Goal: Task Accomplishment & Management: Manage account settings

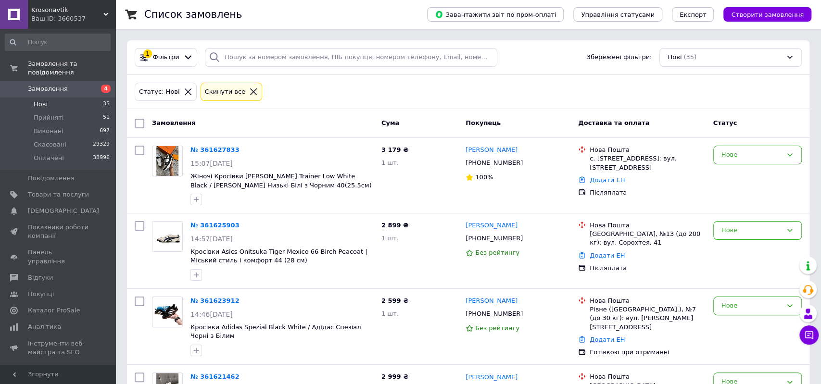
click at [42, 100] on span "Нові" at bounding box center [41, 104] width 14 height 9
click at [59, 98] on li "Нові 35" at bounding box center [57, 104] width 115 height 13
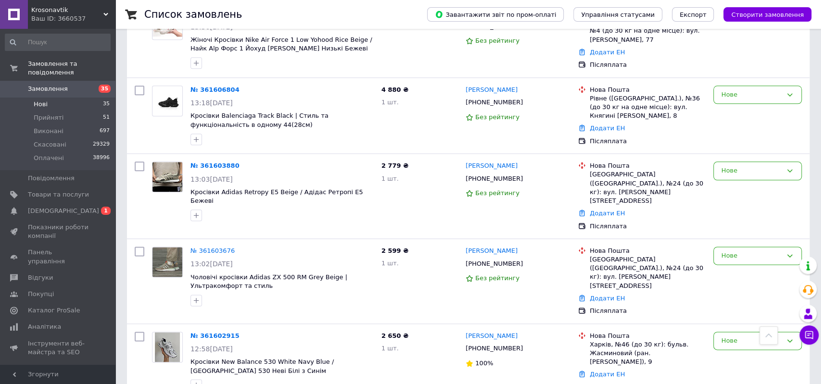
scroll to position [2428, 0]
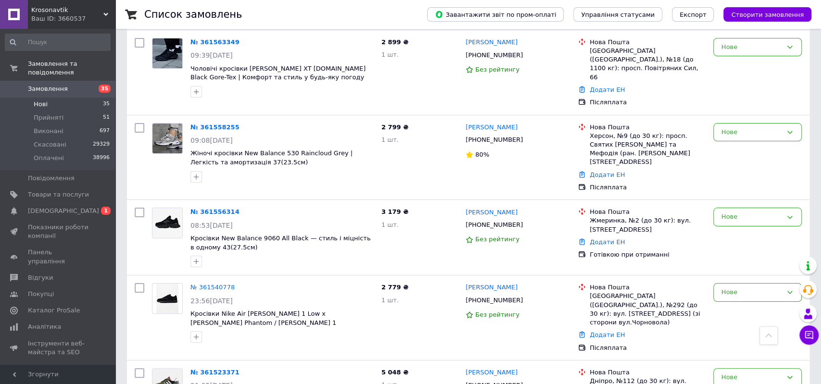
copy div "380939979786"
click at [486, 379] on div "+380952599222" at bounding box center [494, 385] width 61 height 13
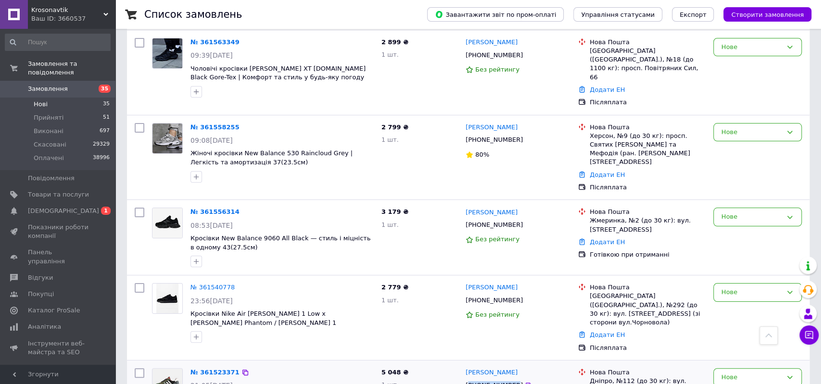
click at [486, 379] on div "+380952599222" at bounding box center [494, 385] width 61 height 13
copy div "380952599222"
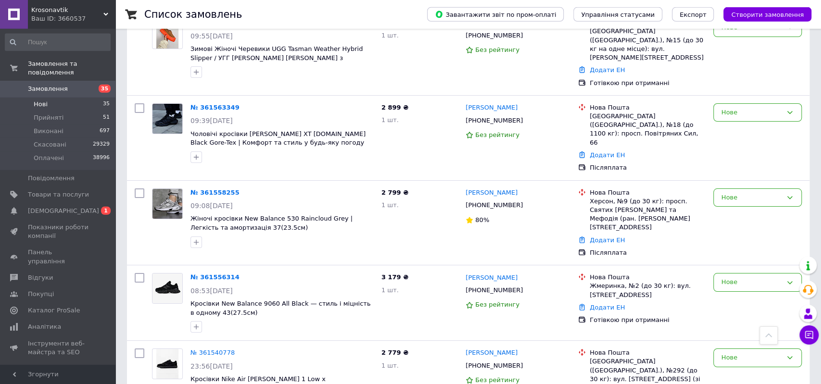
scroll to position [2328, 0]
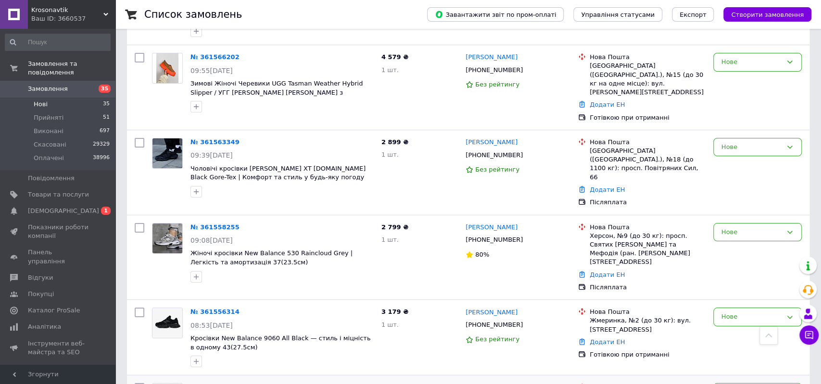
copy div "380501617032"
drag, startPoint x: 674, startPoint y: 264, endPoint x: 656, endPoint y: 259, distance: 17.8
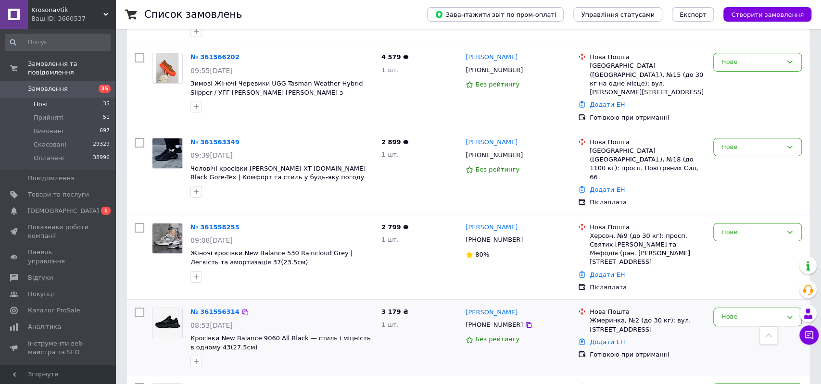
click at [497, 319] on div "[PHONE_NUMBER]" at bounding box center [494, 325] width 61 height 13
copy div "380689756590"
click at [700, 304] on div "Нова Пошта Жмеринка, №2 (до 30 кг): вул. Єрусалимська, 21 Додати ЕН Готівкою пр…" at bounding box center [641, 337] width 135 height 67
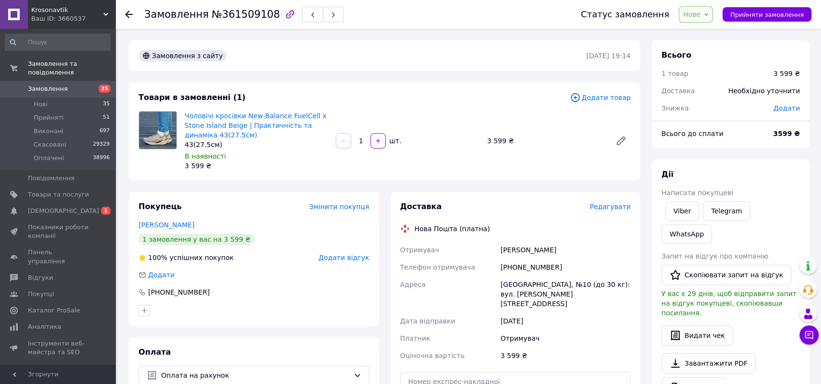
click at [517, 266] on div "+380939979786" at bounding box center [565, 267] width 134 height 17
copy div "380939979786"
drag, startPoint x: 495, startPoint y: 256, endPoint x: 562, endPoint y: 253, distance: 66.9
click at [562, 253] on div "Отримувач Юревич Артем Телефон отримувача +380939979786 Адреса Тернопіль, №10 (…" at bounding box center [515, 302] width 235 height 123
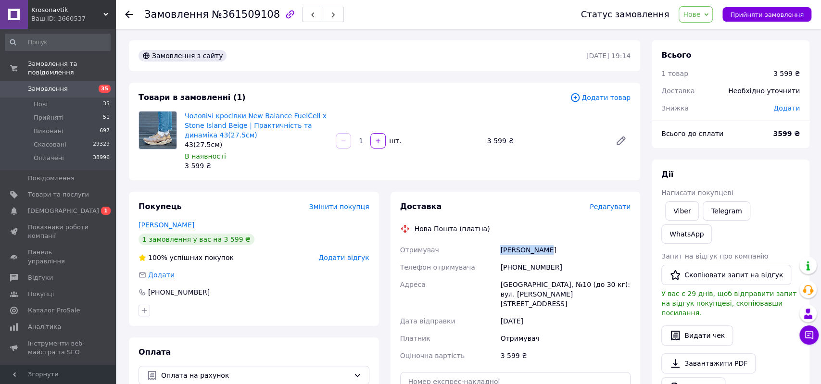
copy div "Отримувач Юревич Артем"
click at [526, 261] on div "+380939979786" at bounding box center [565, 267] width 134 height 17
copy div "380939979786"
click at [520, 282] on div "Тернопіль, №10 (до 30 кг): вул. Максима Кривоноса, 3" at bounding box center [565, 294] width 134 height 37
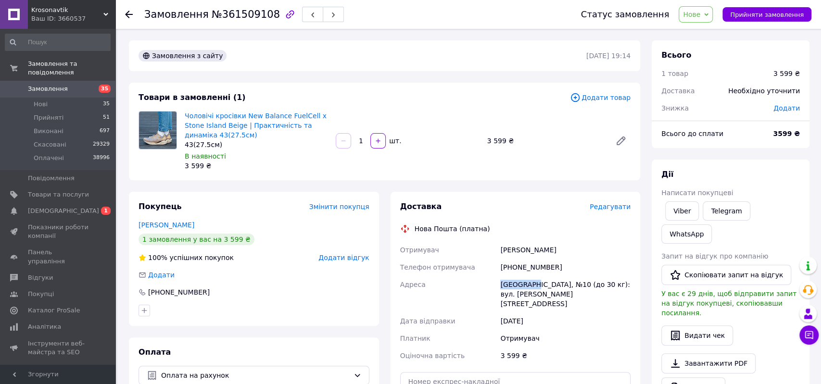
click at [520, 282] on div "Тернопіль, №10 (до 30 кг): вул. Максима Кривоноса, 3" at bounding box center [565, 294] width 134 height 37
copy div "Тернопіль"
click at [696, 20] on span "Нове" at bounding box center [696, 14] width 34 height 16
click at [713, 35] on li "Прийнято" at bounding box center [701, 33] width 44 height 14
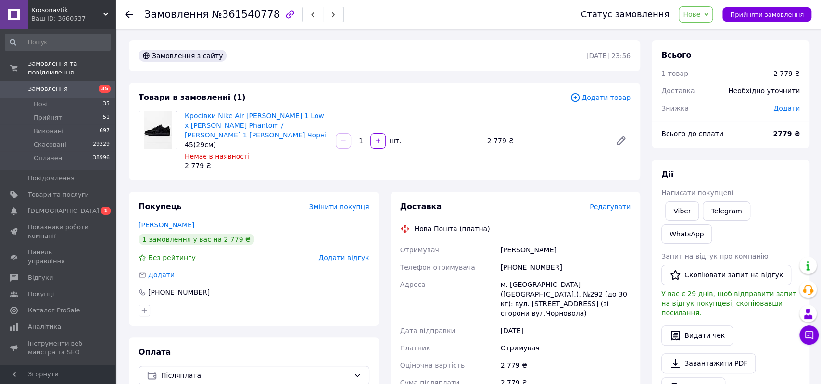
click at [599, 242] on div "Іванов Ростислав" at bounding box center [565, 249] width 134 height 17
click at [536, 267] on div "+380501617032" at bounding box center [565, 267] width 134 height 17
copy div "380501617032"
click at [592, 244] on div "Іванов Ростислав" at bounding box center [565, 249] width 134 height 17
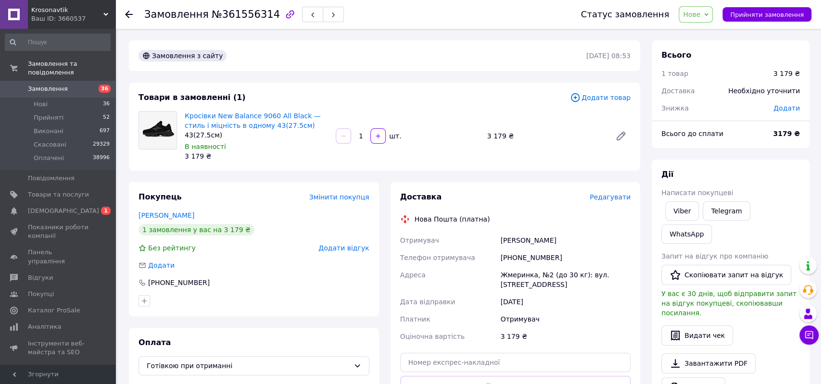
drag, startPoint x: 497, startPoint y: 239, endPoint x: 590, endPoint y: 239, distance: 93.3
click at [571, 247] on div "Отримувач [PERSON_NAME] Телефон отримувача [PHONE_NUMBER] [GEOGRAPHIC_DATA], №2…" at bounding box center [515, 288] width 235 height 113
click at [522, 255] on div "[PHONE_NUMBER]" at bounding box center [565, 257] width 134 height 17
copy div "380689756590"
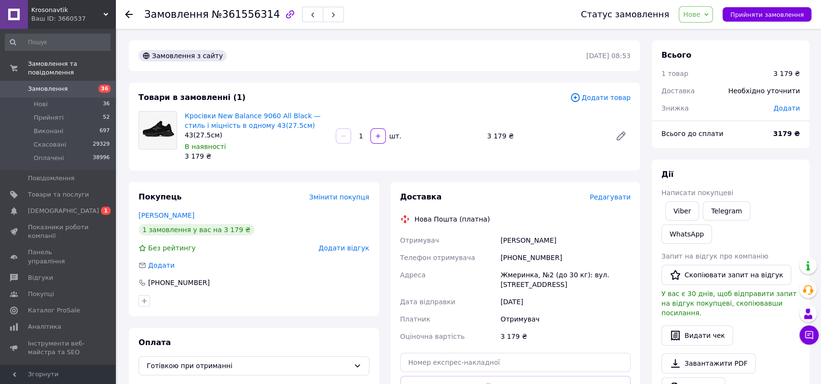
click at [509, 275] on div "Жмеринка, №2 (до 30 кг): вул. [STREET_ADDRESS]" at bounding box center [565, 279] width 134 height 27
copy div "Жмеринка"
drag, startPoint x: 700, startPoint y: 13, endPoint x: 710, endPoint y: 30, distance: 20.0
click at [700, 13] on span "Нове" at bounding box center [691, 15] width 17 height 8
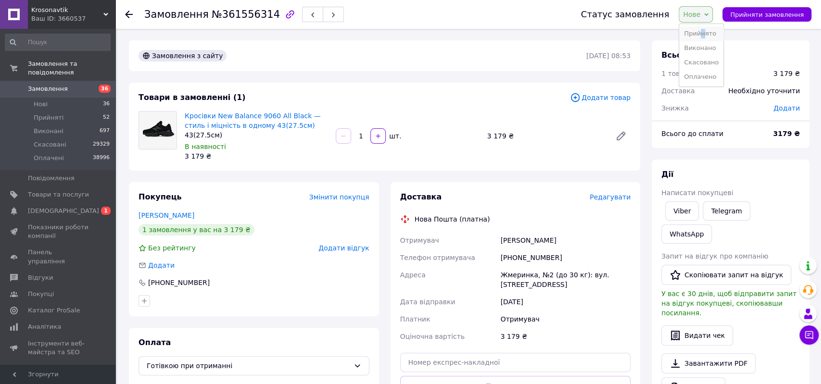
click at [713, 37] on li "Прийнято" at bounding box center [701, 33] width 44 height 14
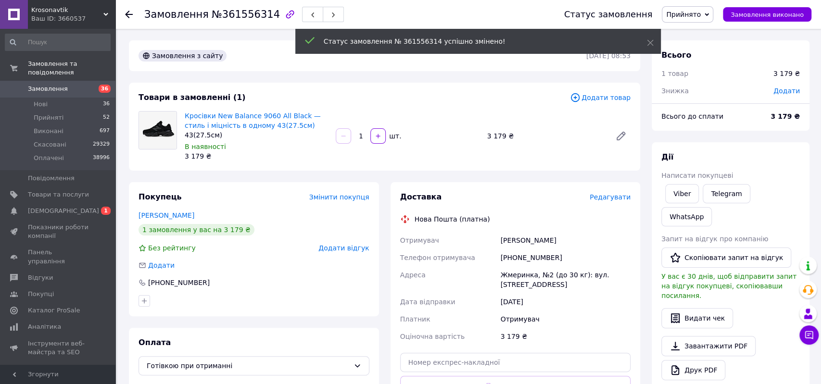
click at [84, 20] on div "Ваш ID: 3660537" at bounding box center [73, 18] width 84 height 9
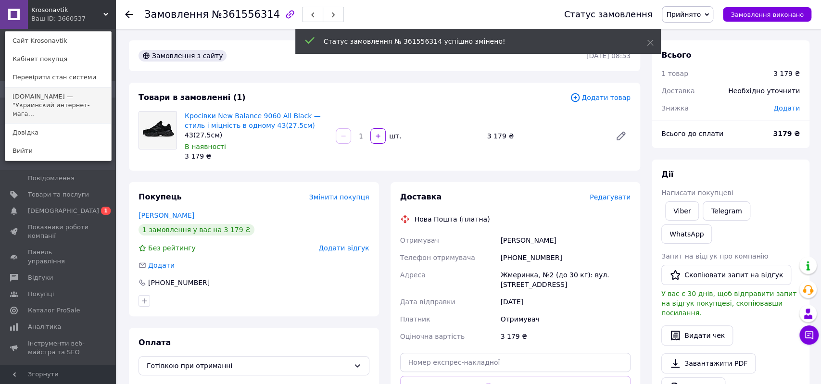
click at [91, 97] on link "[DOMAIN_NAME] — "Украинский интернет-мага..." at bounding box center [58, 106] width 106 height 36
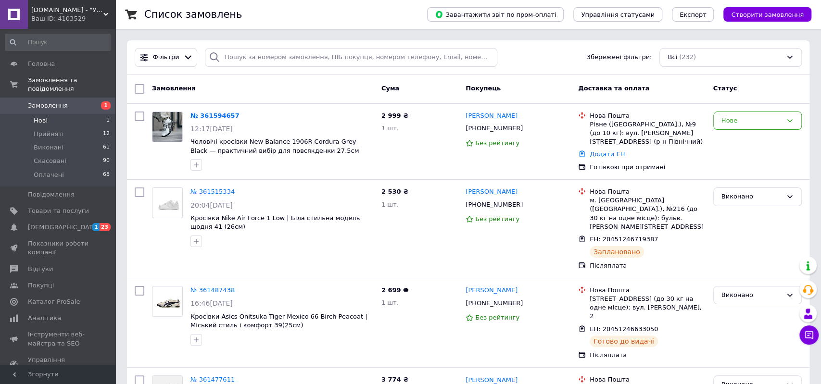
click at [56, 114] on li "Нові 1" at bounding box center [57, 120] width 115 height 13
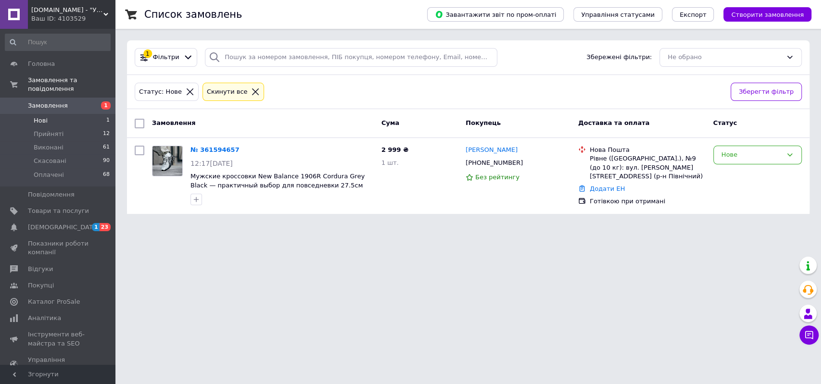
click at [61, 101] on span "Замовлення" at bounding box center [48, 105] width 40 height 9
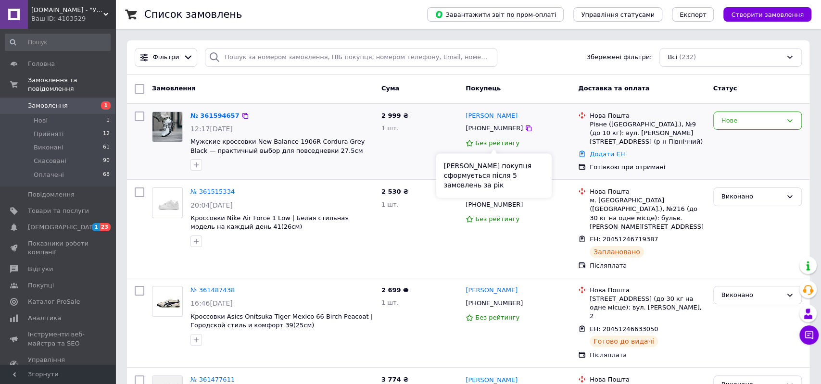
click at [488, 127] on div "+380969983016" at bounding box center [494, 128] width 61 height 13
copy div "380969983016"
click at [714, 242] on div "Виконано" at bounding box center [757, 229] width 96 height 90
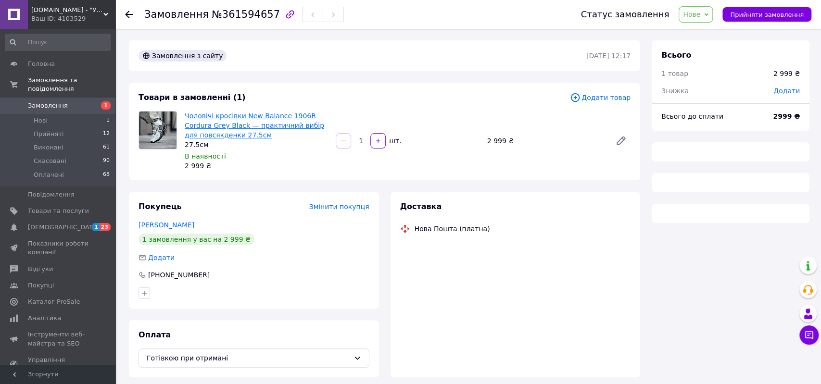
click at [266, 124] on link "Чоловічі кросівки New Balance 1906R Cordura Grey Black — практичний вибір для п…" at bounding box center [254, 125] width 139 height 27
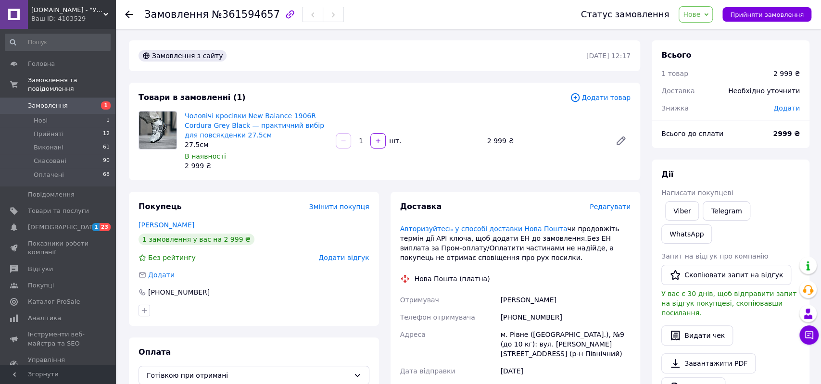
drag, startPoint x: 591, startPoint y: 143, endPoint x: 586, endPoint y: 140, distance: 5.2
click at [591, 141] on div "2 999 ₴" at bounding box center [545, 140] width 124 height 13
drag, startPoint x: 568, startPoint y: 300, endPoint x: 574, endPoint y: 296, distance: 6.9
click at [574, 298] on div "Отримувач Одинець Іван Телефон отримувача +380969983016 Адреса м. Рівне (Рівнен…" at bounding box center [515, 352] width 235 height 123
copy div "Отримувач Одинець Іван"
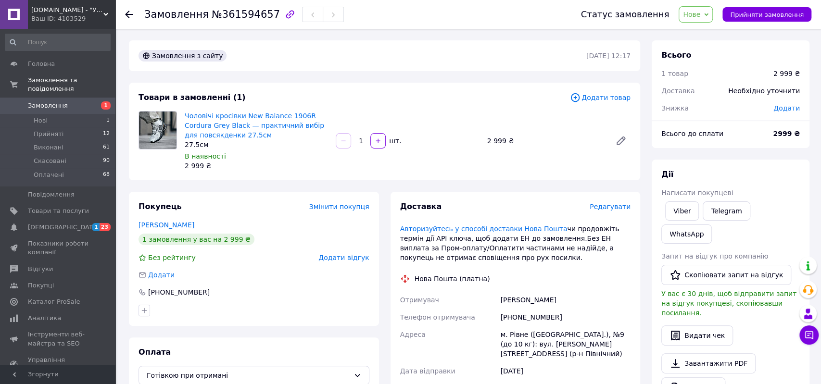
click at [524, 317] on div "+380969983016" at bounding box center [565, 317] width 134 height 17
copy div "380969983016"
click at [517, 330] on div "м. Рівне (Рівненська обл.), №9 (до 10 кг): вул. Євгена Коновальця, 14 (р-н Півн…" at bounding box center [565, 344] width 134 height 37
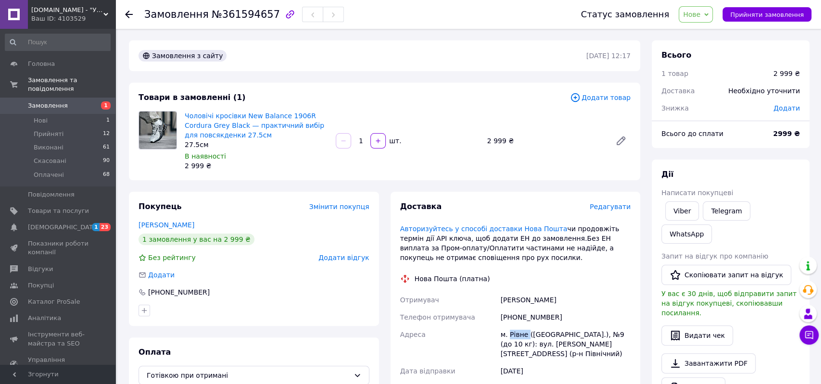
copy div "Рівне"
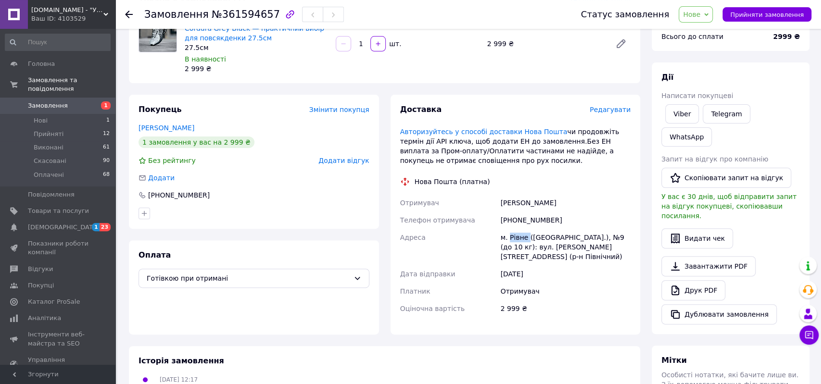
scroll to position [100, 0]
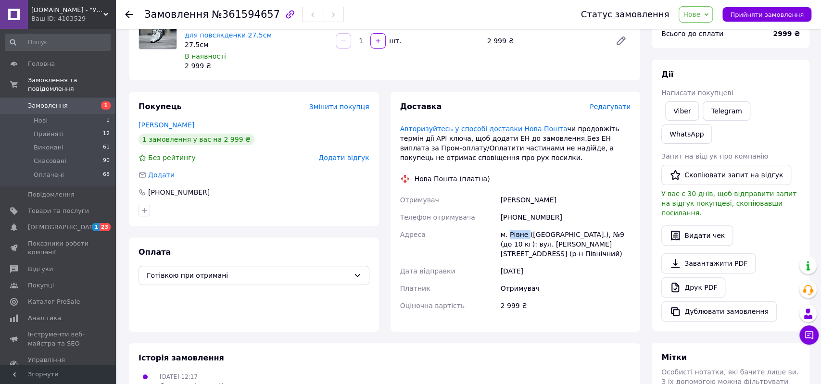
click at [700, 14] on span "Нове" at bounding box center [691, 15] width 17 height 8
click at [705, 29] on li "Прийнято" at bounding box center [701, 33] width 44 height 14
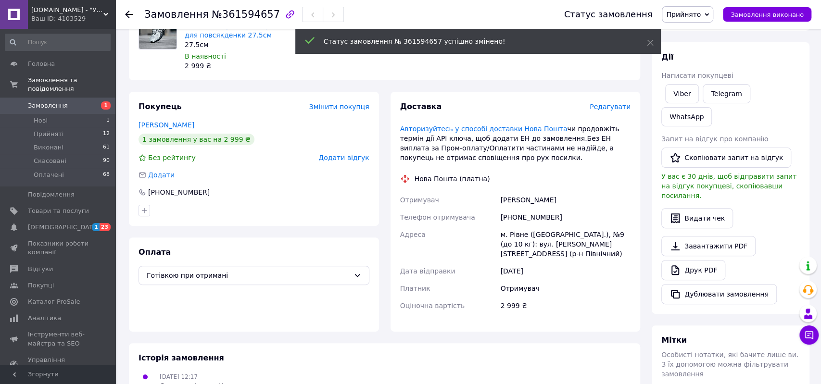
scroll to position [0, 0]
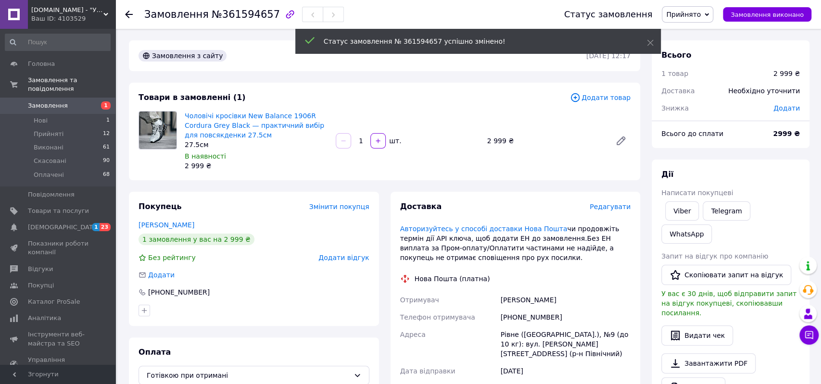
drag, startPoint x: 62, startPoint y: 18, endPoint x: 68, endPoint y: 29, distance: 12.9
click at [62, 18] on div "Ваш ID: 4103529" at bounding box center [73, 18] width 84 height 9
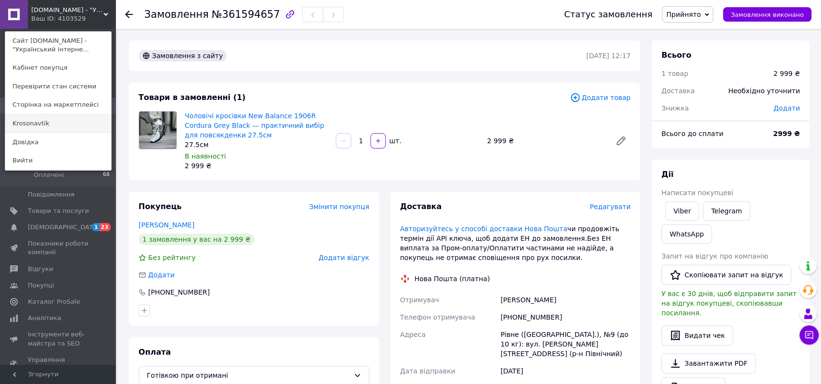
click at [65, 124] on link "Krosonavtik" at bounding box center [58, 123] width 106 height 18
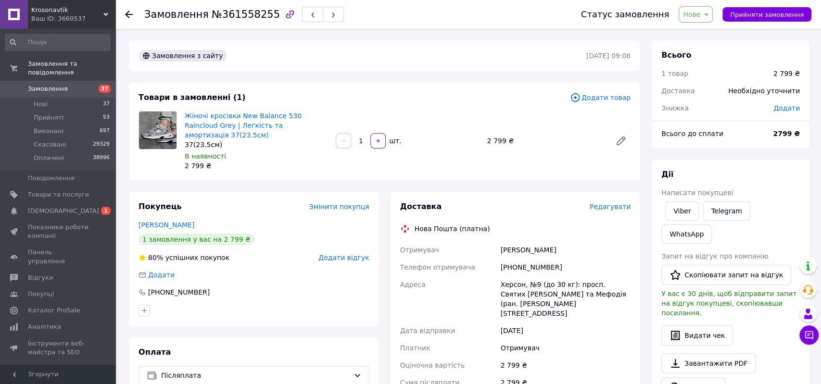
click at [261, 140] on div "37(23.5см)" at bounding box center [256, 145] width 143 height 10
click at [264, 129] on link "Жіночі кросівки New Balance 530 Raincloud Grey | Легкість та амортизація 37(23.…" at bounding box center [243, 125] width 117 height 27
click at [585, 241] on div "Отримувач [PERSON_NAME] Телефон отримувача [PHONE_NUMBER] Адреса Херсон, №9 (до…" at bounding box center [515, 333] width 235 height 185
copy div "Отримувач [PERSON_NAME]"
click at [523, 259] on div "+380677028601" at bounding box center [565, 267] width 134 height 17
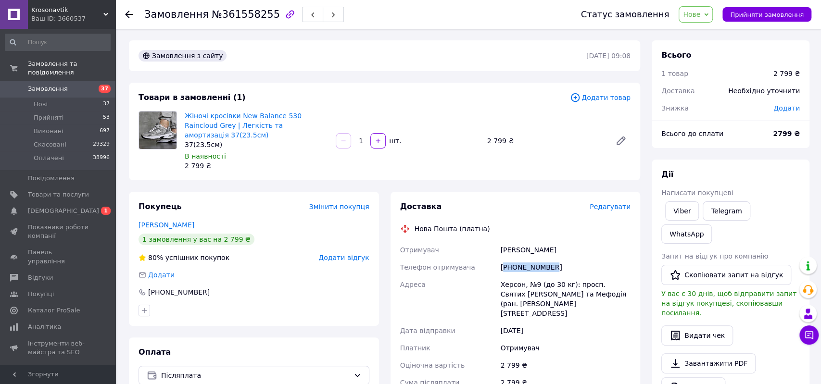
click at [523, 259] on div "+380677028601" at bounding box center [565, 267] width 134 height 17
copy div "380677028601"
click at [507, 276] on div "Херсон, №9 (до 30 кг): просп. Святих Кирила та Мефодія (ран. Димитрова), 19" at bounding box center [565, 299] width 134 height 46
copy div "Херсон"
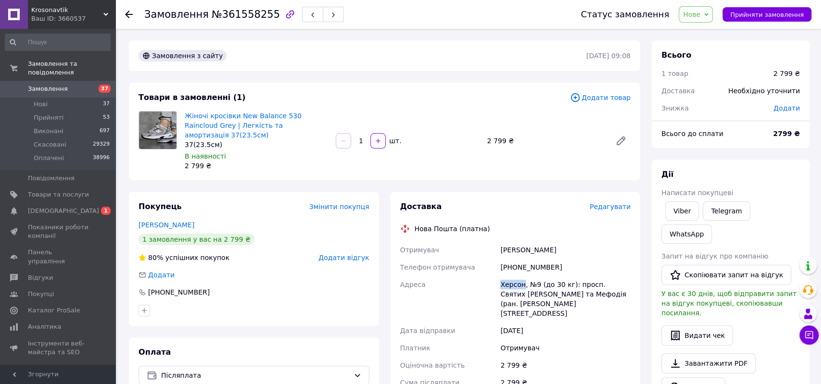
click at [700, 16] on span "Нове" at bounding box center [691, 15] width 17 height 8
click at [708, 33] on li "Прийнято" at bounding box center [701, 33] width 44 height 14
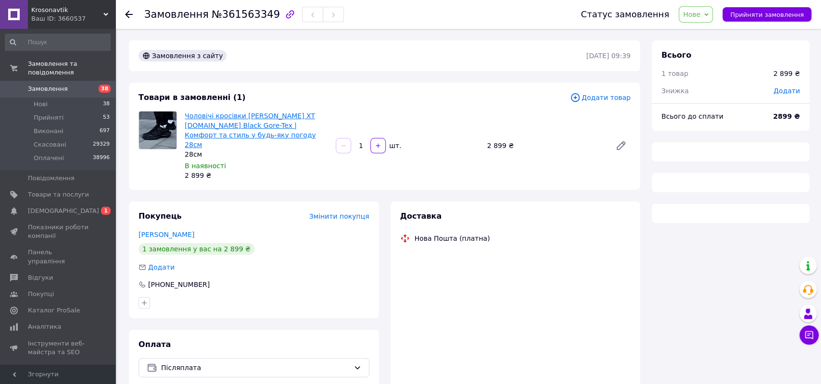
click at [272, 124] on link "Чоловічі кросівки [PERSON_NAME] XT [DOMAIN_NAME] Black Gore-Tex | Комфорт та ст…" at bounding box center [250, 130] width 131 height 37
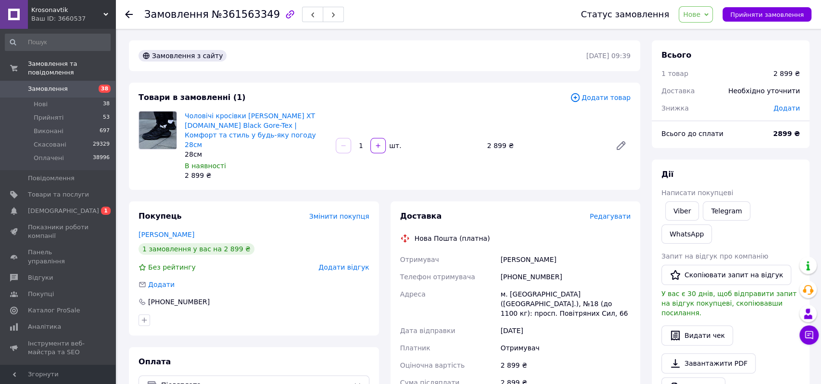
drag, startPoint x: 498, startPoint y: 249, endPoint x: 592, endPoint y: 248, distance: 94.3
click at [592, 251] on div "Отримувач [PERSON_NAME] Телефон отримувача [PHONE_NUMBER] Адреса [PERSON_NAME].…" at bounding box center [515, 338] width 235 height 175
copy div "Отримувач [PERSON_NAME]"
click at [531, 268] on div "[PHONE_NUMBER]" at bounding box center [565, 276] width 134 height 17
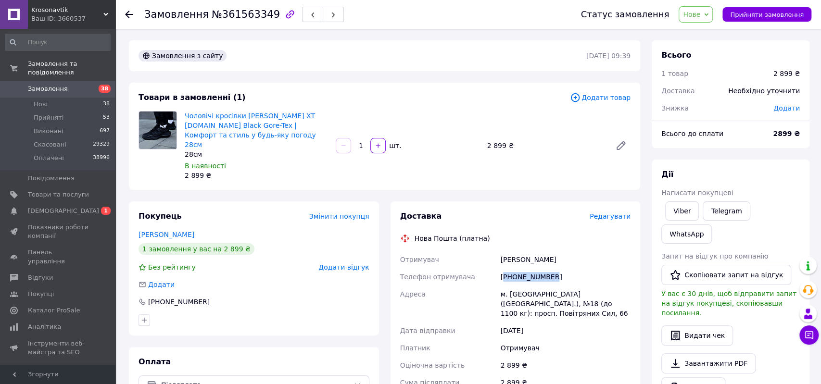
copy div "380967616069"
click at [515, 286] on div "м. Київ (Київська обл.), №18 (до 1100 кг): просп. Повітряних Сил, 66" at bounding box center [565, 304] width 134 height 37
copy div "Київ"
click at [700, 15] on span "Нове" at bounding box center [691, 15] width 17 height 8
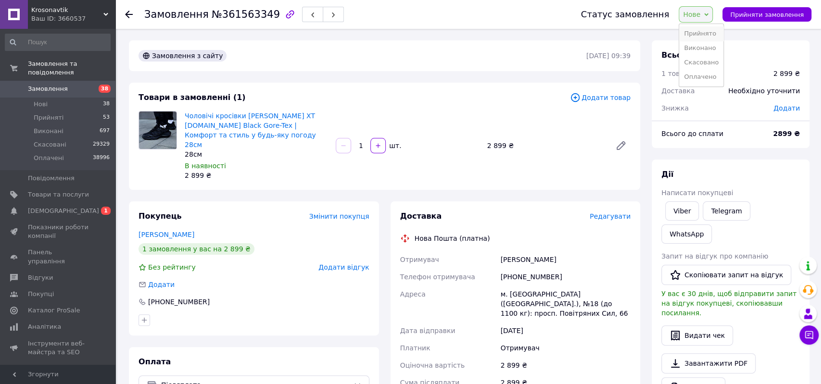
click at [704, 31] on li "Прийнято" at bounding box center [701, 33] width 44 height 14
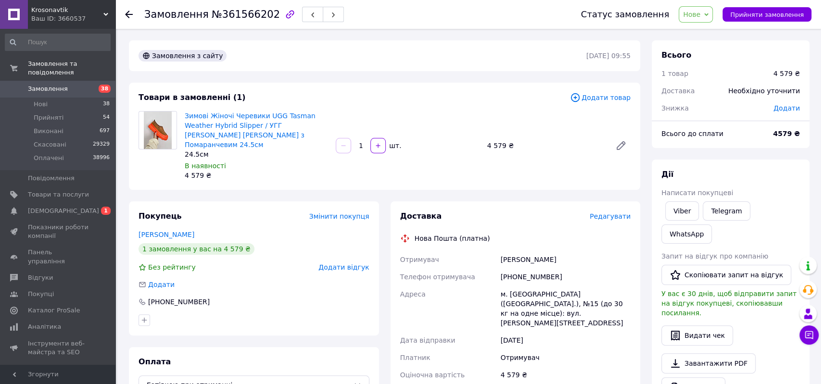
click at [577, 238] on div "Доставка Редагувати Нова Пошта (платна) Отримувач [PERSON_NAME] отримувача [PHO…" at bounding box center [515, 343] width 231 height 265
click at [580, 332] on div "[DATE]" at bounding box center [565, 340] width 134 height 17
drag, startPoint x: 550, startPoint y: 251, endPoint x: 574, endPoint y: 249, distance: 24.2
click at [574, 251] on div "Отримувач [PERSON_NAME] отримувача [PHONE_NUMBER] [PERSON_NAME] [GEOGRAPHIC_DAT…" at bounding box center [515, 317] width 235 height 133
copy div "Отримувач [PERSON_NAME]"
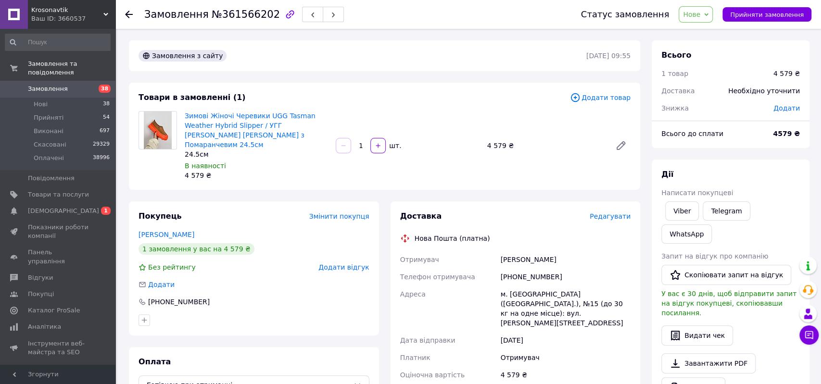
click at [524, 268] on div "[PHONE_NUMBER]" at bounding box center [565, 276] width 134 height 17
copy div "380950376023"
drag, startPoint x: 482, startPoint y: 280, endPoint x: 577, endPoint y: 307, distance: 98.5
click at [577, 307] on div "Отримувач Найда Ольга Телефон отримувача +380950376023 Адреса м. Чернівці (Черн…" at bounding box center [515, 317] width 235 height 133
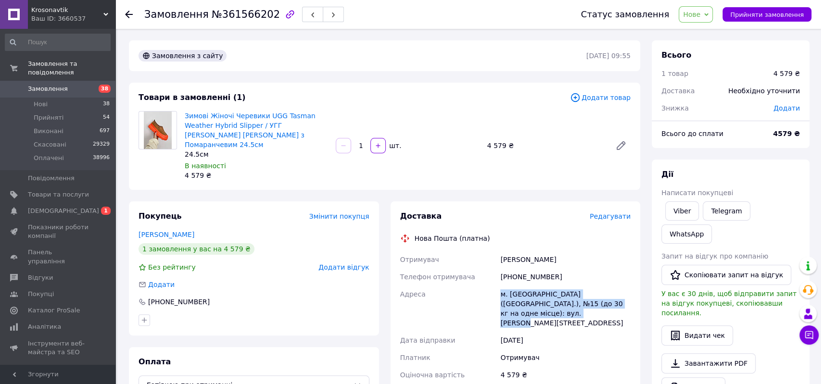
copy div "Адреса м. Чернівці (Чернівецька обл.), №15 (до 30 кг на одне місце): вул. Скаль…"
click at [697, 13] on span "Нове" at bounding box center [691, 15] width 17 height 8
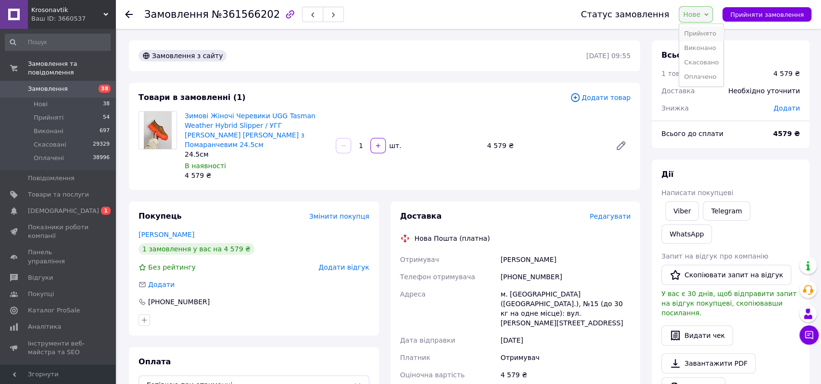
click at [709, 32] on li "Прийнято" at bounding box center [701, 33] width 44 height 14
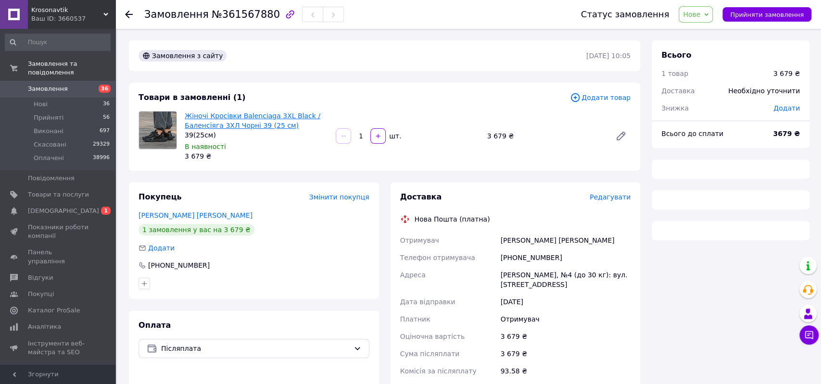
click at [252, 113] on link "Жіночі Кросівки Balenciaga 3XL Black / Баленсіяга 3ХЛ Чорні 39 (25 см)" at bounding box center [253, 120] width 136 height 17
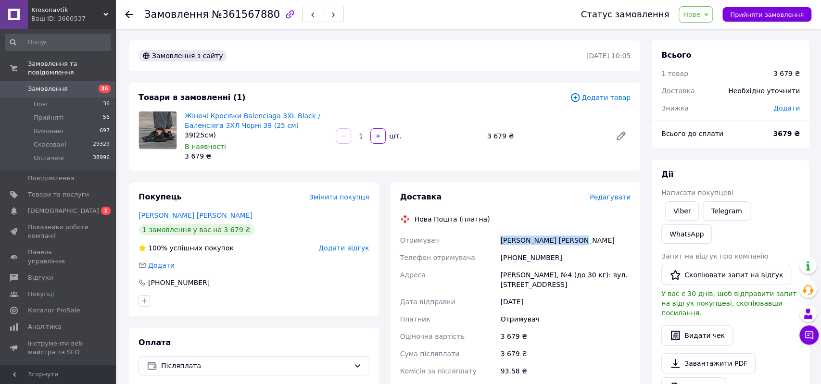
drag, startPoint x: 514, startPoint y: 239, endPoint x: 596, endPoint y: 241, distance: 82.8
click at [596, 241] on div "Отримувач Ліщук ОленаСвятослава Телефон отримувача +380634553298 Адреса Володим…" at bounding box center [515, 314] width 235 height 165
copy div "Отримувач Ліщук ОленаСвятослава"
drag, startPoint x: 558, startPoint y: 242, endPoint x: 509, endPoint y: 240, distance: 49.1
click at [558, 241] on div "Ліщук ОленаСвятослава" at bounding box center [565, 240] width 134 height 17
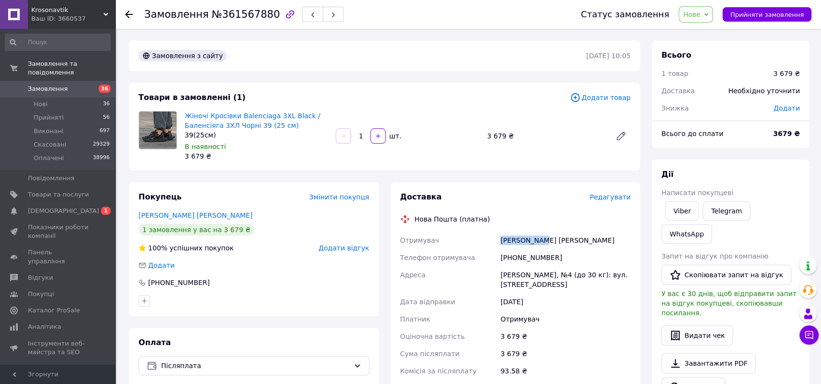
drag, startPoint x: 506, startPoint y: 241, endPoint x: 540, endPoint y: 248, distance: 34.0
click at [540, 248] on div "Отримувач Ліщук ОленаСвятослава Телефон отримувача +380634553298 Адреса Володим…" at bounding box center [515, 314] width 235 height 165
copy div "Отримувач Ліщук Олена"
click at [521, 256] on div "+380634553298" at bounding box center [565, 257] width 134 height 17
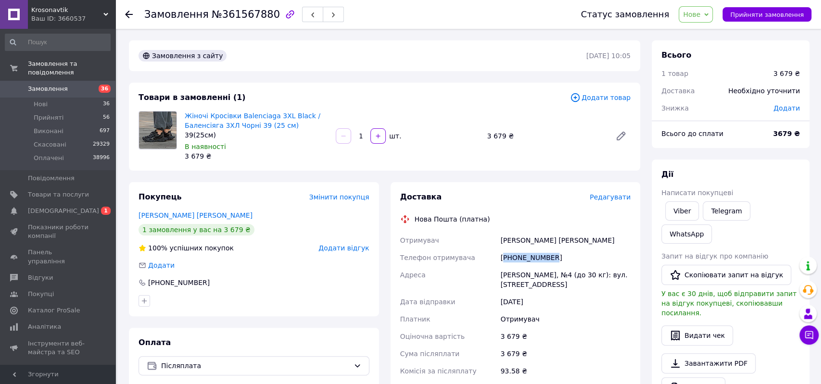
copy div "380634553298"
click at [516, 277] on div "Володимир, №4 (до 30 кг): вул. Луцька, 158" at bounding box center [565, 279] width 134 height 27
copy div "Володимир"
click at [700, 16] on span "Нове" at bounding box center [691, 15] width 17 height 8
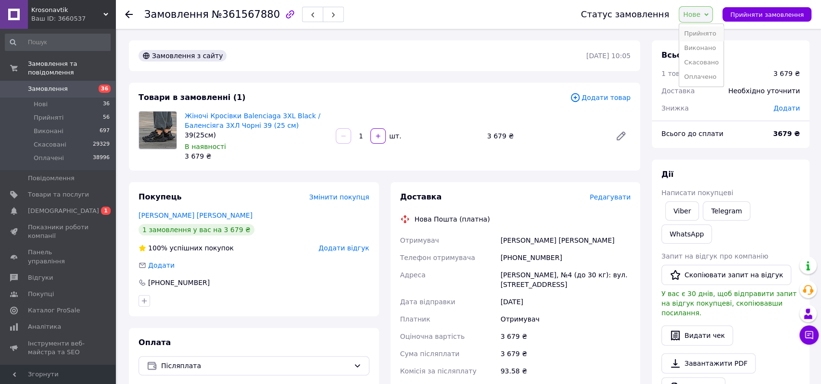
click at [711, 33] on li "Прийнято" at bounding box center [701, 33] width 44 height 14
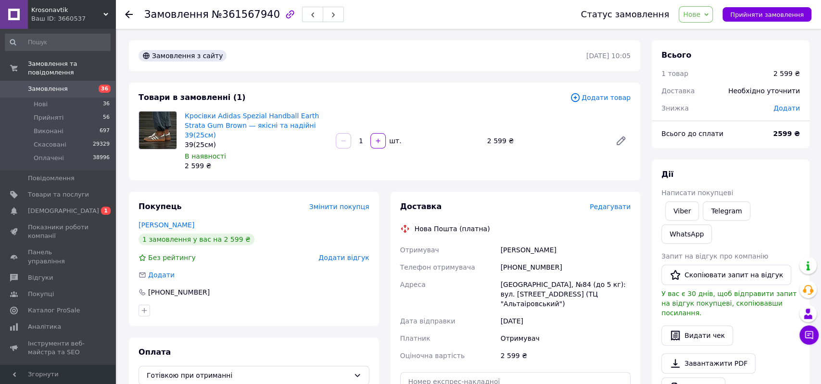
drag, startPoint x: 494, startPoint y: 238, endPoint x: 586, endPoint y: 239, distance: 91.9
click at [586, 241] on div "Отримувач [PERSON_NAME] Телефон отримувача [PHONE_NUMBER] Адреса Одеса, №84 (до…" at bounding box center [515, 302] width 235 height 123
copy div "Отримувач [PERSON_NAME]"
click at [536, 259] on div "[PHONE_NUMBER]" at bounding box center [565, 267] width 134 height 17
click at [529, 259] on div "[PHONE_NUMBER]" at bounding box center [565, 267] width 134 height 17
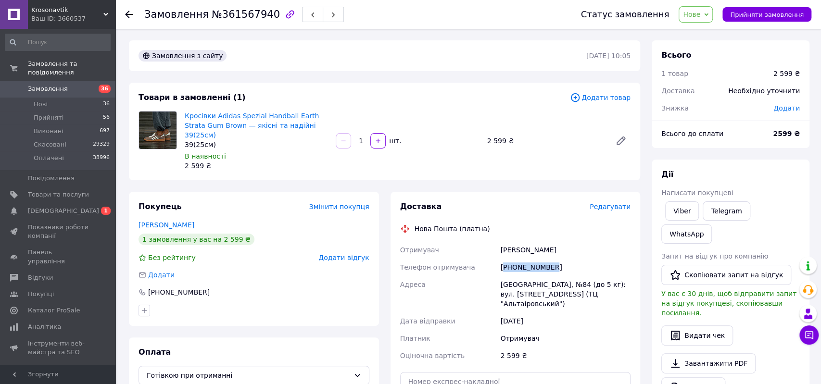
click at [529, 259] on div "[PHONE_NUMBER]" at bounding box center [565, 267] width 134 height 17
copy div "380632818573"
click at [506, 276] on div "Одеса, №84 (до 5 кг): вул. Люстдорфська дорога, 55 (ТЦ "Альтаіровський")" at bounding box center [565, 294] width 134 height 37
copy div "Одеса"
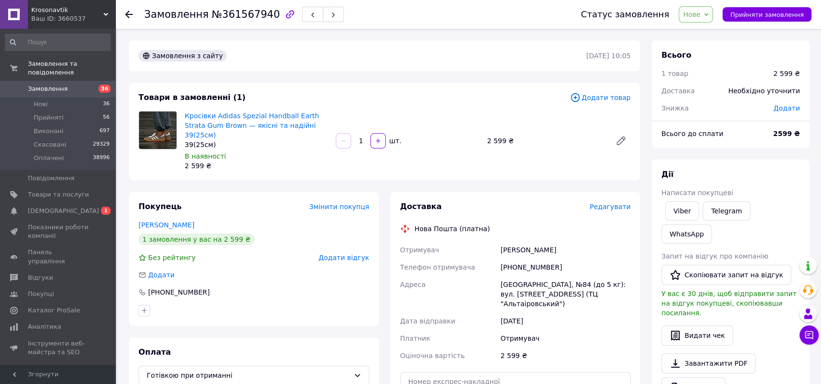
click at [702, 23] on div "Статус замовлення Нове Прийнято Виконано Скасовано Оплачено Прийняти замовлення" at bounding box center [687, 14] width 250 height 29
click at [700, 16] on span "Нове" at bounding box center [691, 15] width 17 height 8
click at [707, 30] on li "Прийнято" at bounding box center [701, 33] width 44 height 14
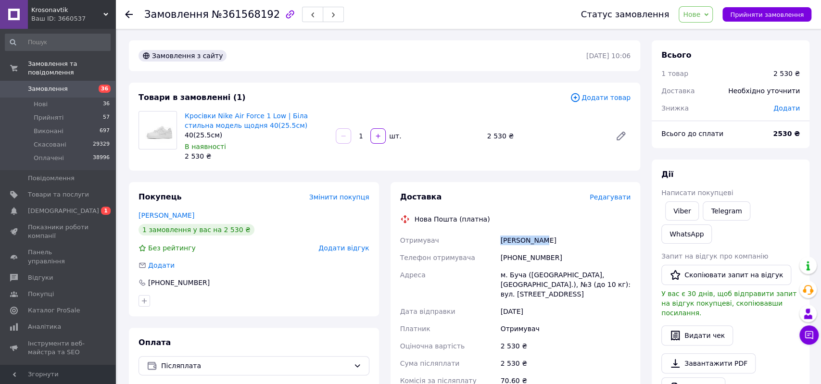
drag, startPoint x: 570, startPoint y: 244, endPoint x: 592, endPoint y: 238, distance: 23.5
click at [570, 243] on div "Отримувач Зомберг Яна Телефон отримувача +380959227378 Адреса м. Буча (Київська…" at bounding box center [515, 319] width 235 height 175
copy div "Отримувач Зомберг Яна"
click at [520, 252] on div "+380959227378" at bounding box center [565, 257] width 134 height 17
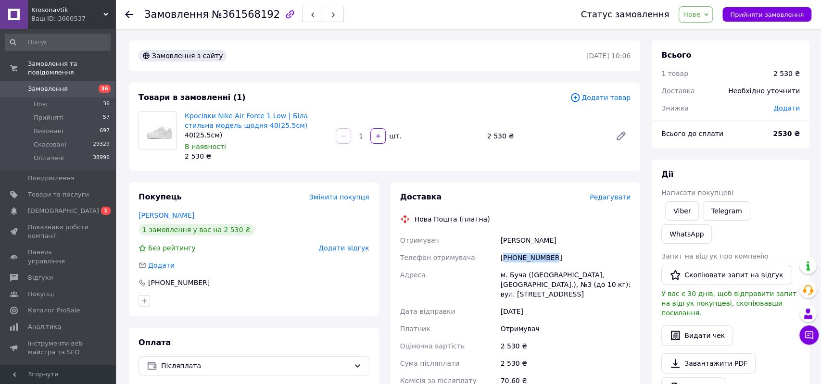
copy div "380959227378"
click at [519, 276] on div "м. Буча (Київська обл., Бучанський р-н.), №3 (до 10 кг): вул. Нове Шосе, 8а" at bounding box center [565, 284] width 134 height 37
copy div "Буча"
click at [700, 14] on span "Нове" at bounding box center [691, 15] width 17 height 8
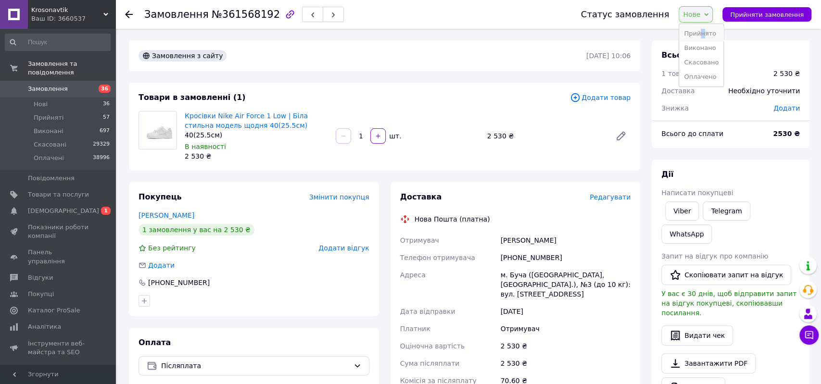
click at [712, 28] on li "Прийнято" at bounding box center [701, 33] width 44 height 14
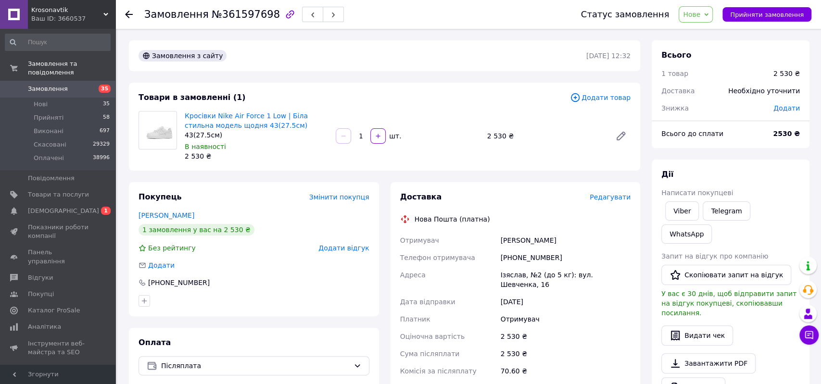
drag, startPoint x: 483, startPoint y: 237, endPoint x: 589, endPoint y: 238, distance: 105.3
click at [589, 238] on div "Отримувач [PERSON_NAME] Телефон отримувача [PHONE_NUMBER] [PERSON_NAME], №2 (до…" at bounding box center [515, 314] width 235 height 165
copy div "Отримувач [PERSON_NAME]"
click at [532, 257] on div "[PHONE_NUMBER]" at bounding box center [565, 257] width 134 height 17
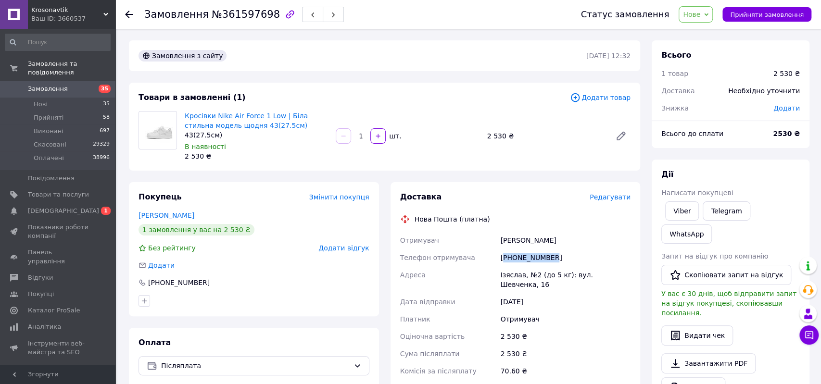
copy div "380684088309"
click at [510, 275] on div "Ізяслав, №2 (до 5 кг): вул. Шевченка, 16" at bounding box center [565, 279] width 134 height 27
copy div "Ізяслав"
click at [700, 15] on span "Нове" at bounding box center [691, 15] width 17 height 8
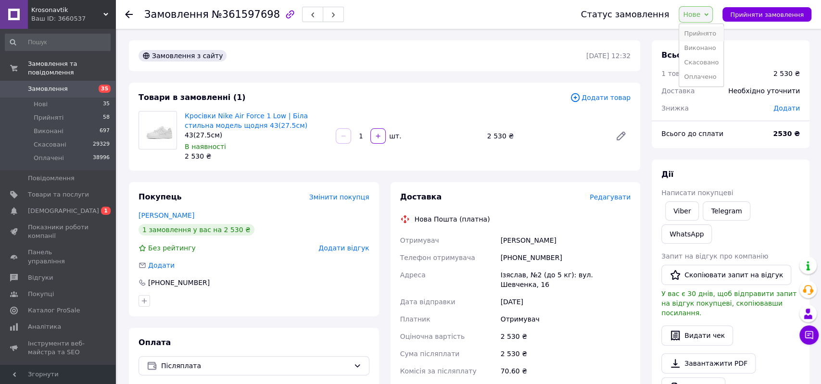
click at [710, 34] on li "Прийнято" at bounding box center [701, 33] width 44 height 14
click at [593, 162] on div "Кросівки Nike Air Force 1 Low | Біла стильна модель щодня 43(27.5см) 43(27.5см)…" at bounding box center [408, 136] width 454 height 54
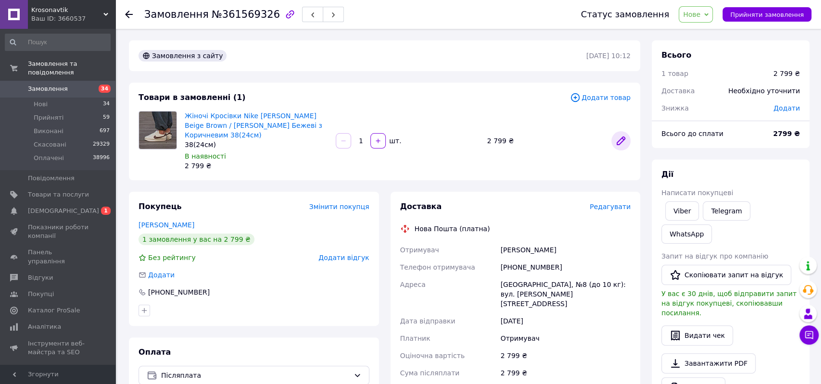
drag, startPoint x: 625, startPoint y: 135, endPoint x: 630, endPoint y: 136, distance: 4.8
drag, startPoint x: 570, startPoint y: 235, endPoint x: 583, endPoint y: 229, distance: 14.2
click at [575, 241] on div "Отримувач [PERSON_NAME] Телефон отримувача [PHONE_NUMBER] [GEOGRAPHIC_DATA], №8…" at bounding box center [515, 328] width 235 height 175
copy div "Отримувач Рильчук Зоряна"
click at [531, 262] on div "+380989424074" at bounding box center [565, 267] width 134 height 17
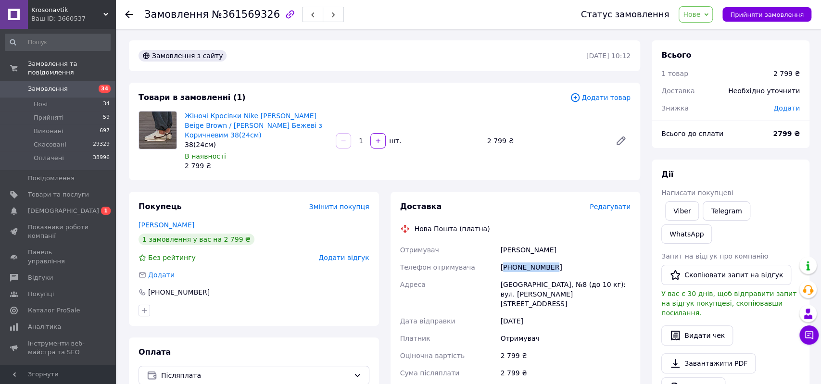
click at [531, 262] on div "+380989424074" at bounding box center [565, 267] width 134 height 17
copy div "380989424074"
drag, startPoint x: 496, startPoint y: 277, endPoint x: 554, endPoint y: 277, distance: 57.2
click at [554, 277] on div "Отримувач Рильчук Зоряна Телефон отримувача +380989424074 Адреса Івано-Франківс…" at bounding box center [515, 328] width 235 height 175
copy div "Адреса Івано-Франківськ"
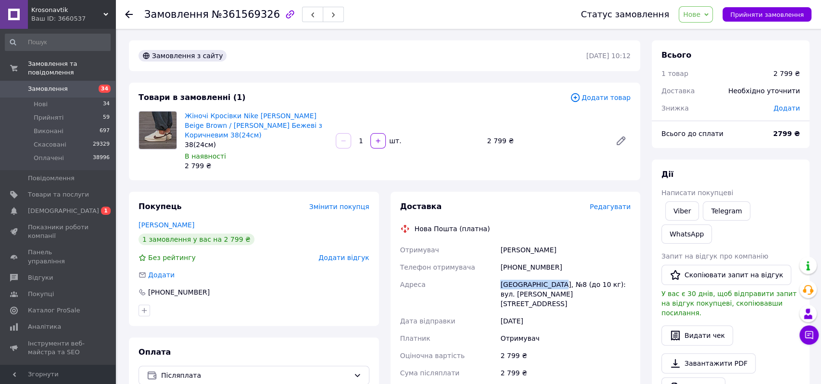
click at [700, 14] on span "Нове" at bounding box center [691, 15] width 17 height 8
click at [714, 34] on li "Прийнято" at bounding box center [701, 33] width 44 height 14
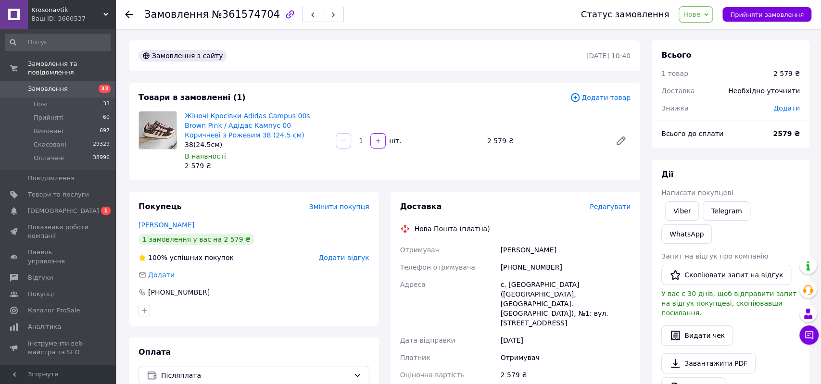
click at [585, 232] on div "Нова Пошта (платна)" at bounding box center [516, 229] width 236 height 10
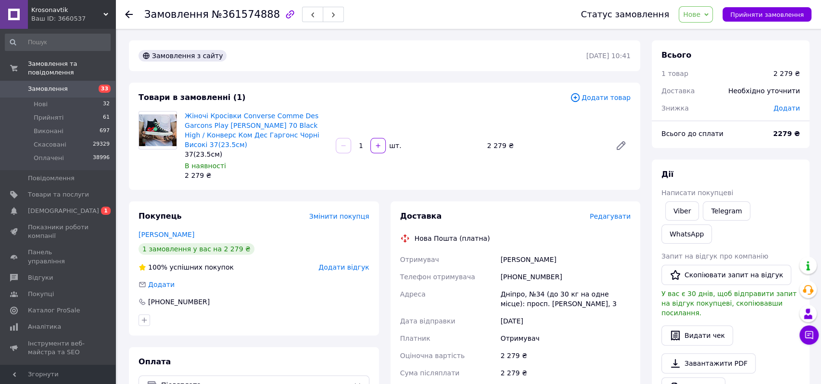
drag, startPoint x: 496, startPoint y: 253, endPoint x: 583, endPoint y: 252, distance: 86.6
click at [583, 252] on div "Отримувач Тимонина Ирина Телефон отримувача +380994563647 Адреса Дніпро, №34 (д…" at bounding box center [515, 333] width 235 height 165
copy div "Отримувач Тимонина Ирина"
click at [530, 270] on div "+380994563647" at bounding box center [565, 276] width 134 height 17
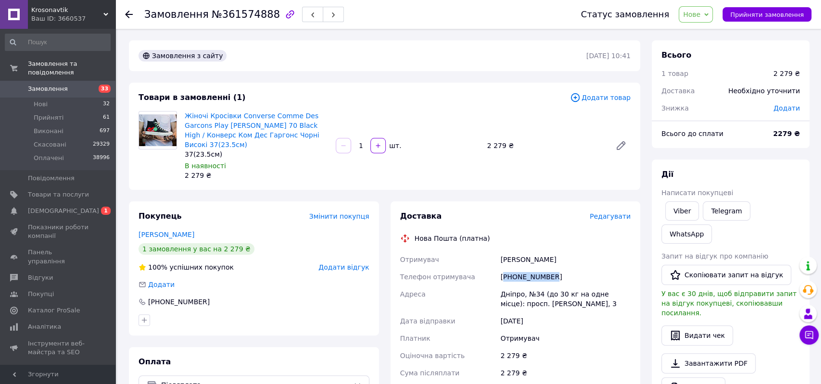
copy div "380994563647"
click at [512, 288] on div "Дніпро, №34 (до 30 кг на одне місце): просп. Сергія Нігояна, 3" at bounding box center [565, 299] width 134 height 27
click at [512, 287] on div "Дніпро, №34 (до 30 кг на одне місце): просп. Сергія Нігояна, 3" at bounding box center [565, 299] width 134 height 27
copy div "Дніпро"
drag, startPoint x: 695, startPoint y: 19, endPoint x: 702, endPoint y: 25, distance: 9.2
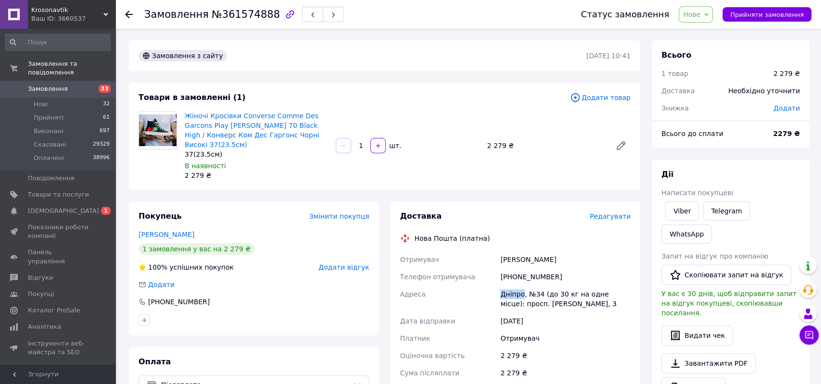
click at [696, 19] on span "Нове" at bounding box center [696, 14] width 34 height 16
click at [709, 35] on li "Прийнято" at bounding box center [701, 33] width 44 height 14
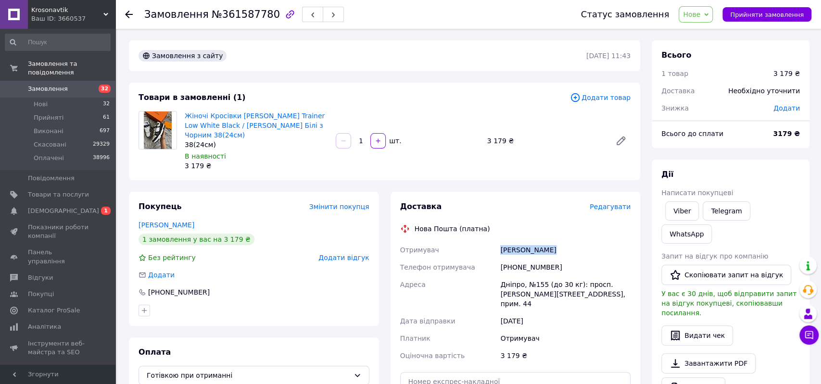
drag, startPoint x: 497, startPoint y: 248, endPoint x: 579, endPoint y: 239, distance: 82.3
click at [569, 250] on div "Отримувач [PERSON_NAME] Телефон отримувача [PHONE_NUMBER] Адреса Дніпро, №155 (…" at bounding box center [515, 302] width 235 height 123
copy div "Отримувач [PERSON_NAME]"
click at [529, 264] on div "[PHONE_NUMBER]" at bounding box center [565, 267] width 134 height 17
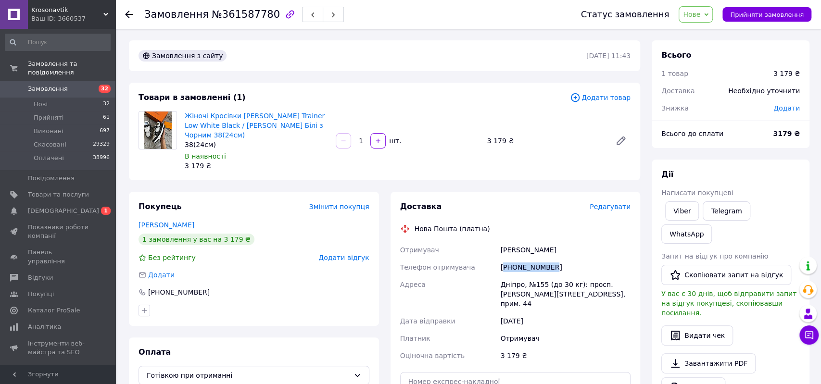
copy div "380979059202"
click at [509, 282] on div "Дніпро, №155 (до 30 кг): просп. [PERSON_NAME][STREET_ADDRESS], прим. 44" at bounding box center [565, 294] width 134 height 37
copy div "Дніпро"
click at [700, 13] on span "Нове" at bounding box center [691, 15] width 17 height 8
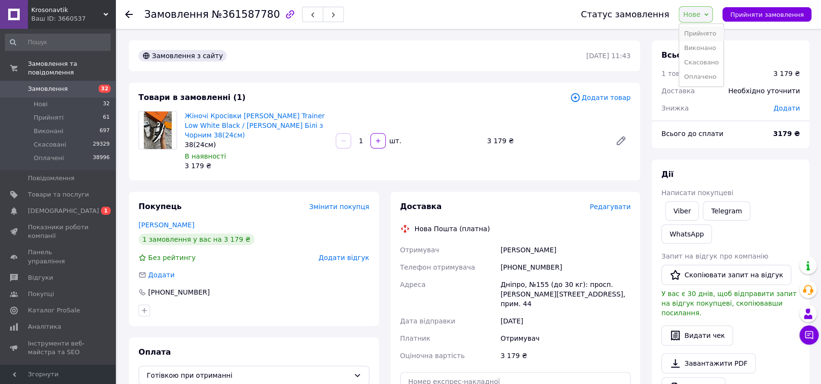
click at [709, 31] on li "Прийнято" at bounding box center [701, 33] width 44 height 14
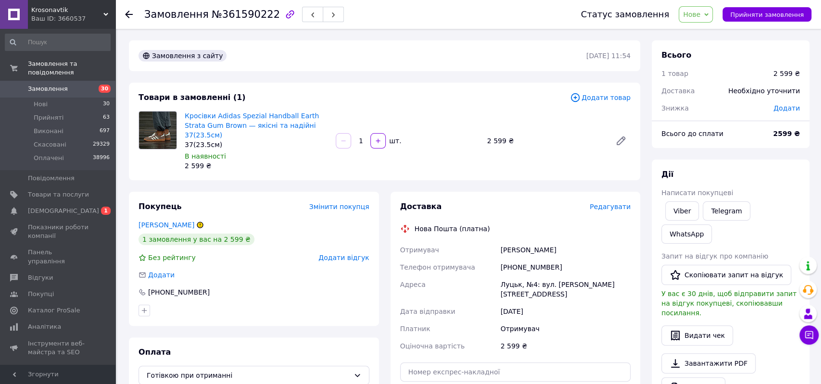
drag, startPoint x: 497, startPoint y: 244, endPoint x: 592, endPoint y: 244, distance: 95.2
click at [592, 244] on div "Отримувач [PERSON_NAME] Телефон отримувача [PHONE_NUMBER] [GEOGRAPHIC_DATA]: ву…" at bounding box center [515, 297] width 235 height 113
click at [519, 259] on div "[PHONE_NUMBER]" at bounding box center [565, 267] width 134 height 17
copy div "380994450706"
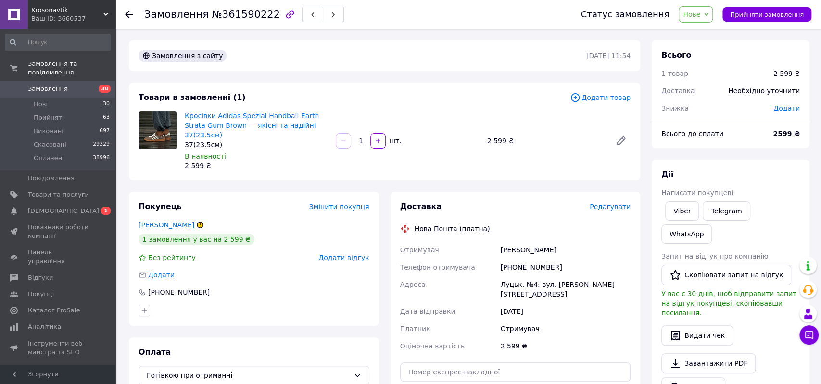
click at [507, 277] on div "Луцьк, №4: вул. Ярослава Мудрого, 11В" at bounding box center [565, 289] width 134 height 27
copy div "Луцьк"
click at [713, 11] on span "Нове" at bounding box center [696, 14] width 34 height 16
click at [709, 34] on li "Прийнято" at bounding box center [701, 33] width 44 height 14
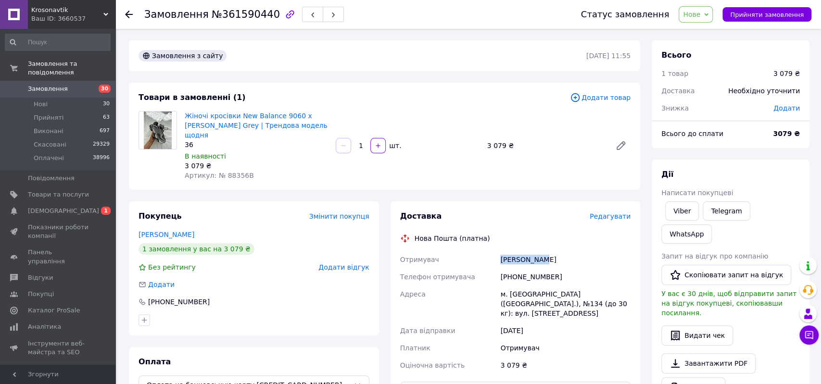
drag, startPoint x: 560, startPoint y: 249, endPoint x: 584, endPoint y: 246, distance: 23.7
click at [564, 251] on div "Отримувач [PERSON_NAME] Телефон отримувача [PHONE_NUMBER] Адреса м. [GEOGRAPHIC…" at bounding box center [515, 312] width 235 height 123
copy div "Отримувач [PERSON_NAME]"
click at [533, 268] on div "[PHONE_NUMBER]" at bounding box center [565, 276] width 134 height 17
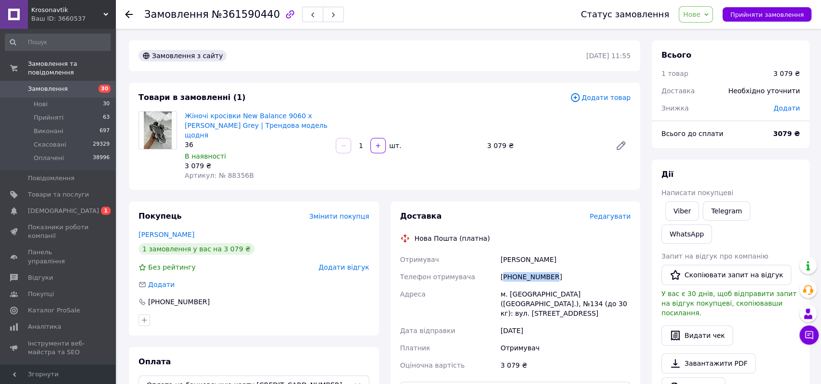
copy div "380939041530"
click at [514, 286] on div "м. [GEOGRAPHIC_DATA] ([GEOGRAPHIC_DATA].), №134 (до 30 кг): вул. [STREET_ADDRES…" at bounding box center [565, 304] width 134 height 37
click at [514, 286] on div "м. Київ (Київська обл.), №134 (до 30 кг): вул. Набережно-Корчуватська, 68" at bounding box center [565, 304] width 134 height 37
copy div "Київ"
click at [708, 13] on icon at bounding box center [706, 15] width 4 height 4
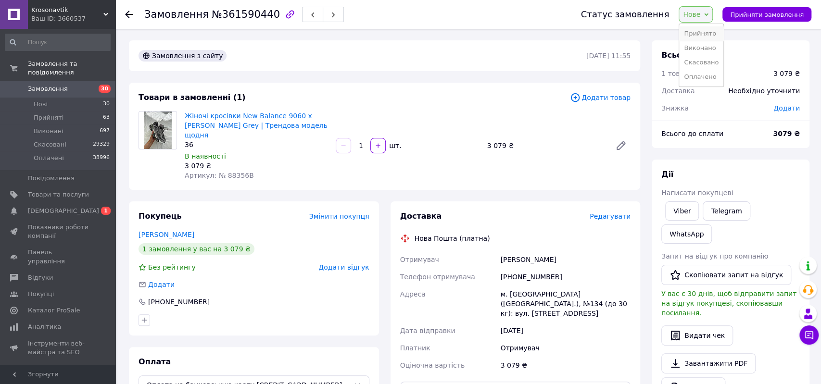
click at [713, 34] on li "Прийнято" at bounding box center [701, 33] width 44 height 14
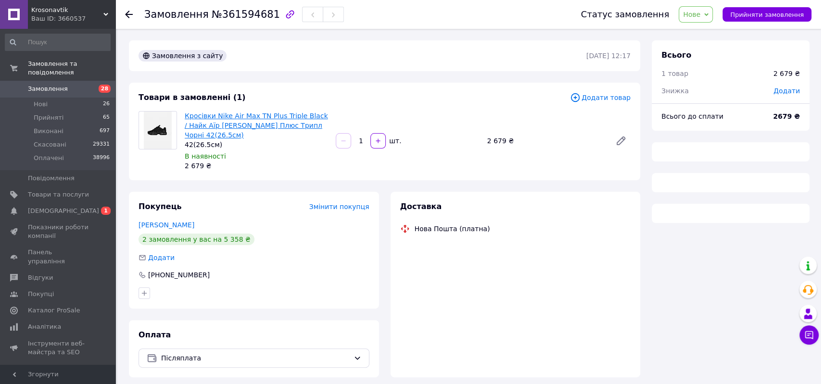
click at [295, 123] on link "Кросівки Nike Air Max TN Plus Triple Black / Найк Аїр [PERSON_NAME] Плюс Трипл …" at bounding box center [256, 125] width 143 height 27
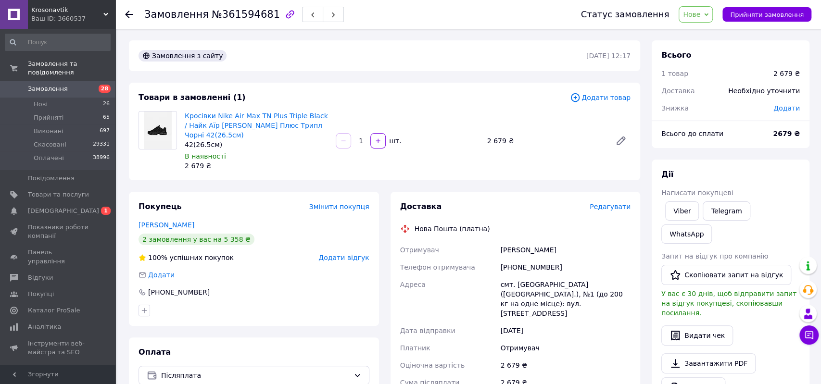
drag, startPoint x: 495, startPoint y: 248, endPoint x: 594, endPoint y: 252, distance: 98.7
click at [594, 252] on div "Отримувач [PERSON_NAME] Телефон отримувача [PHONE_NUMBER] [GEOGRAPHIC_DATA] смт…" at bounding box center [515, 333] width 235 height 185
copy div "Отримувач [PERSON_NAME]"
click at [537, 265] on div "[PHONE_NUMBER]" at bounding box center [565, 267] width 134 height 17
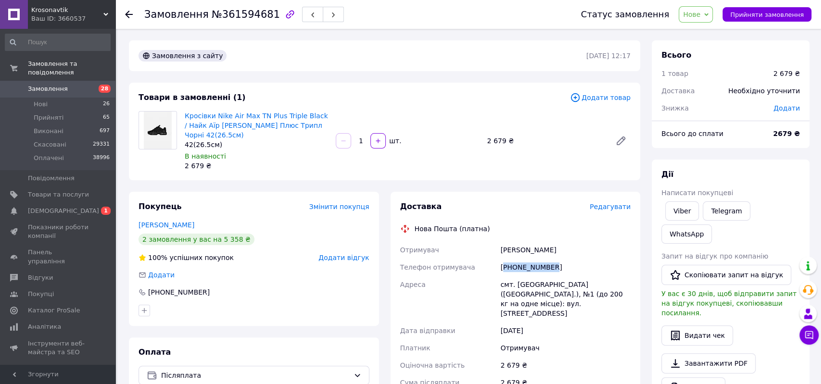
copy div "380669179220"
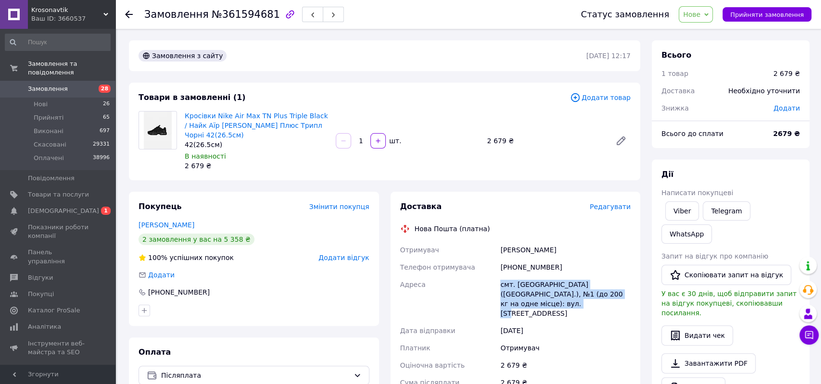
drag, startPoint x: 495, startPoint y: 283, endPoint x: 547, endPoint y: 304, distance: 55.9
click at [547, 304] on div "Отримувач Суханова Анастасія Телефон отримувача +380669179220 Адреса смт. Ясног…" at bounding box center [515, 333] width 235 height 185
copy div "Адреса смт. Ясногірка (Донецька обл.), №1 (до 200 кг на одне місце): вул. Лівоб…"
click at [700, 15] on span "Нове" at bounding box center [691, 15] width 17 height 8
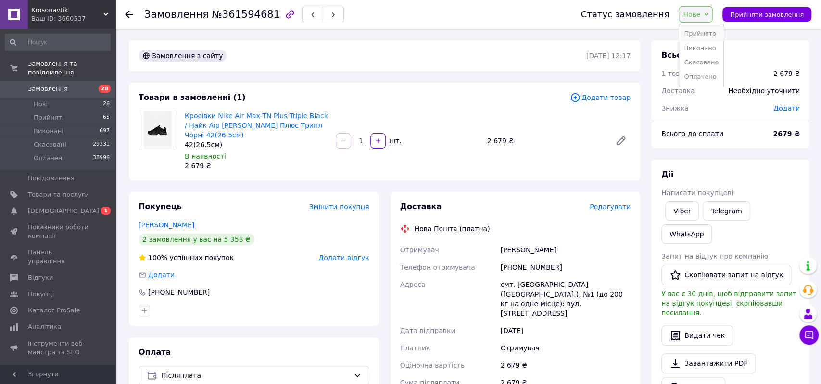
click at [708, 30] on li "Прийнято" at bounding box center [701, 33] width 44 height 14
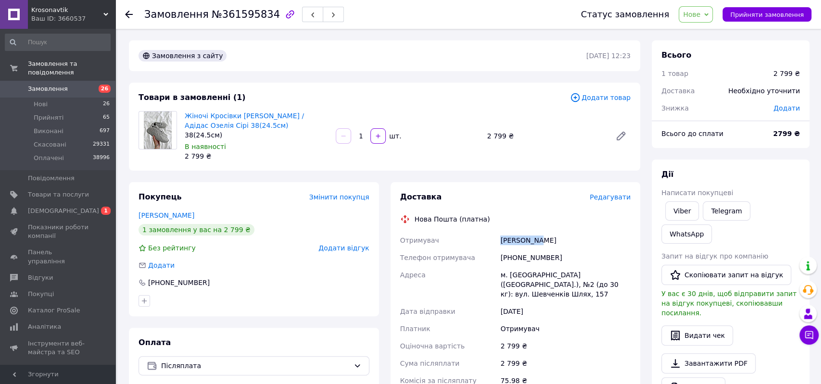
click at [566, 241] on div "Отримувач [PERSON_NAME] Телефон отримувача [PHONE_NUMBER] Адреса м. [GEOGRAPHIC…" at bounding box center [515, 319] width 235 height 175
copy div "Отримувач [PERSON_NAME]"
click at [533, 258] on div "+380969266270" at bounding box center [565, 257] width 134 height 17
copy div "380969266270"
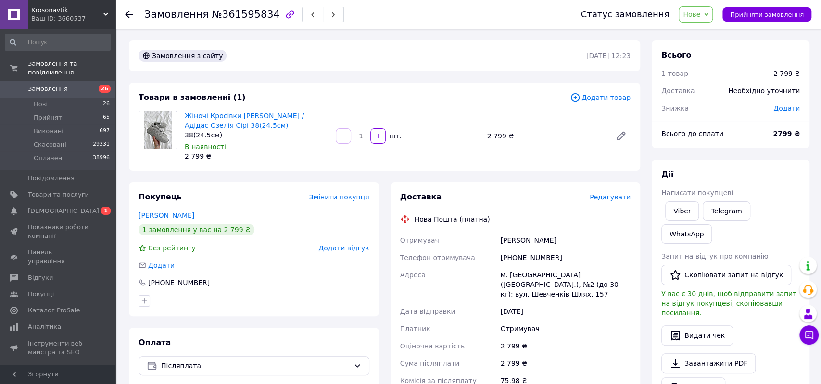
click at [521, 276] on div "м. Березань (Київська обл.), №2 (до 30 кг): вул. Шевченків Шлях, 157" at bounding box center [565, 284] width 134 height 37
copy div "Березань"
click at [700, 15] on span "Нове" at bounding box center [691, 15] width 17 height 8
click at [710, 29] on li "Прийнято" at bounding box center [701, 33] width 44 height 14
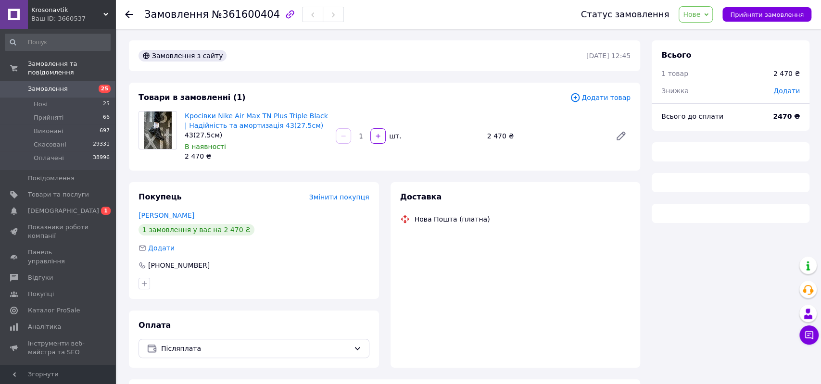
click at [293, 110] on div "Кросівки Nike Air Max TN Plus Triple Black | Надійність та амортизація 43(27.5с…" at bounding box center [256, 136] width 151 height 54
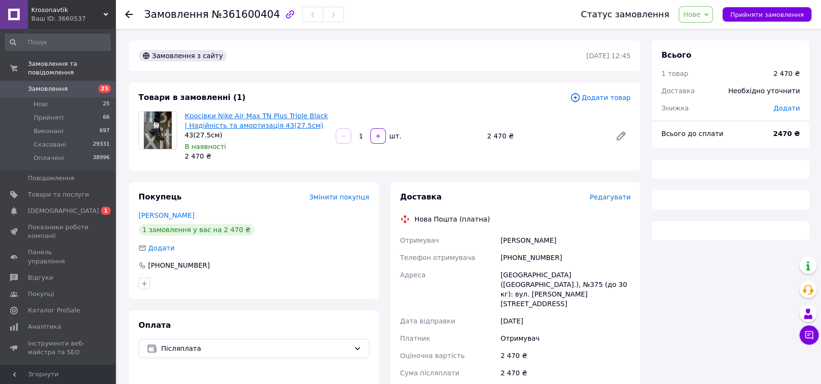
click at [290, 113] on link "Кросівки Nike Air Max TN Plus Triple Black | Надійність та амортизація 43(27.5с…" at bounding box center [256, 120] width 143 height 17
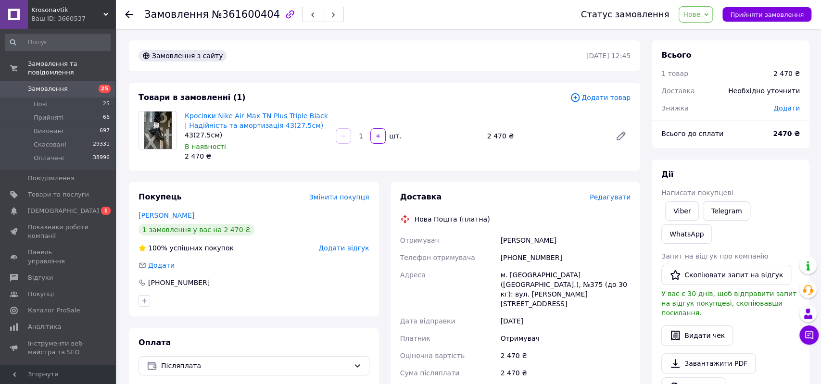
drag, startPoint x: 491, startPoint y: 239, endPoint x: 582, endPoint y: 241, distance: 91.9
click at [582, 241] on div "Отримувач Резунов Олександр Телефон отримувача +380674093999 Адреса м. Київ (Ки…" at bounding box center [515, 324] width 235 height 185
copy div "Отримувач Резунов Олександр"
click at [530, 255] on div "+380674093999" at bounding box center [565, 257] width 134 height 17
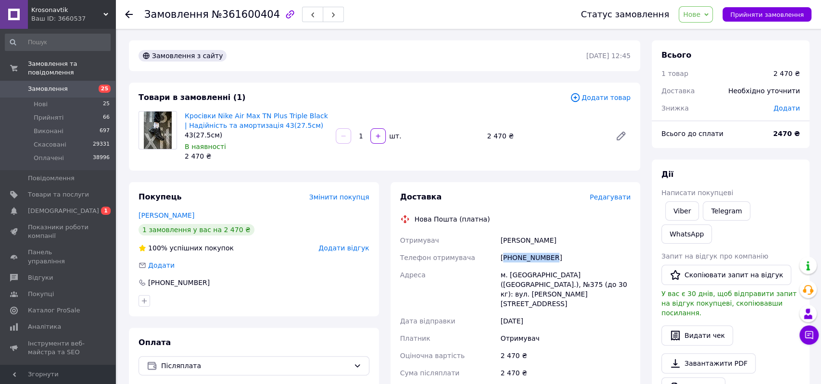
copy div "380674093999"
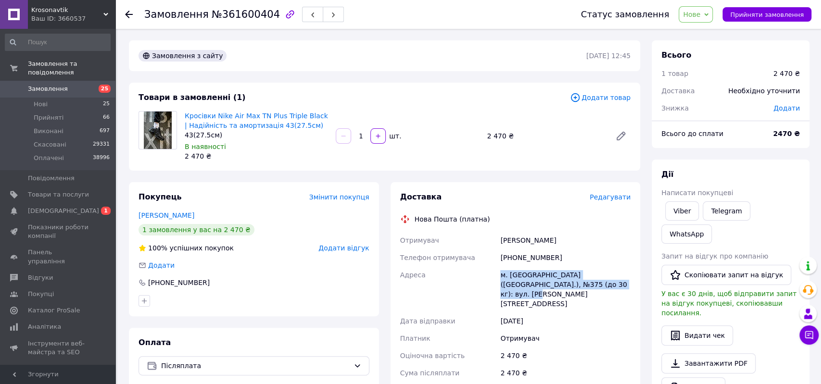
drag, startPoint x: 490, startPoint y: 274, endPoint x: 610, endPoint y: 284, distance: 121.2
click at [610, 284] on div "Отримувач Резунов Олександр Телефон отримувача +380674093999 Адреса м. Київ (Ки…" at bounding box center [515, 324] width 235 height 185
copy div "Адреса м. Київ (Київська обл.), №375 (до 30 кг): вул. Євгена Сверстюка, 11В"
drag, startPoint x: 695, startPoint y: 18, endPoint x: 700, endPoint y: 25, distance: 8.4
click at [695, 18] on span "Нове" at bounding box center [691, 15] width 17 height 8
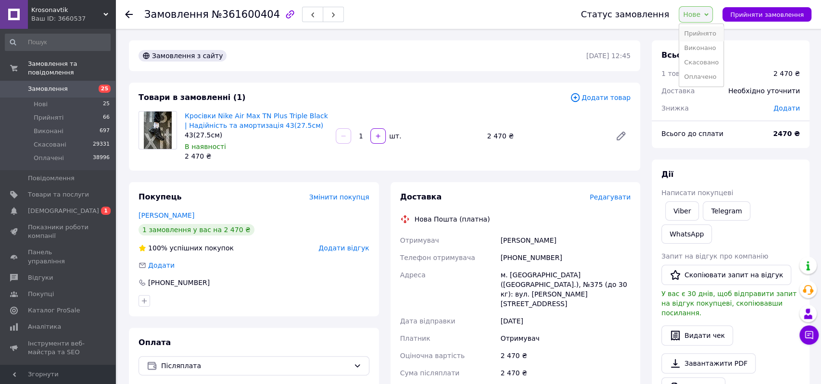
click at [704, 34] on li "Прийнято" at bounding box center [701, 33] width 44 height 14
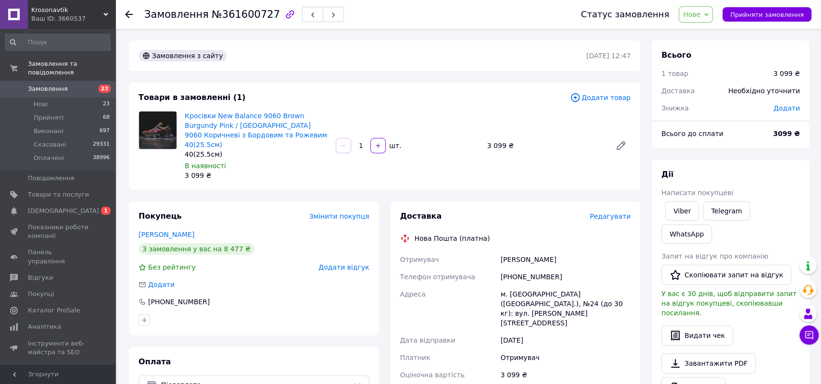
drag, startPoint x: 587, startPoint y: 250, endPoint x: 598, endPoint y: 248, distance: 10.8
click at [598, 251] on div "Отримувач [PERSON_NAME] Телефон отримувача [PHONE_NUMBER] Адреса м. [GEOGRAPHIC…" at bounding box center [515, 343] width 235 height 185
copy div "Отримувач [PERSON_NAME]"
click at [532, 269] on div "[PHONE_NUMBER]" at bounding box center [565, 276] width 134 height 17
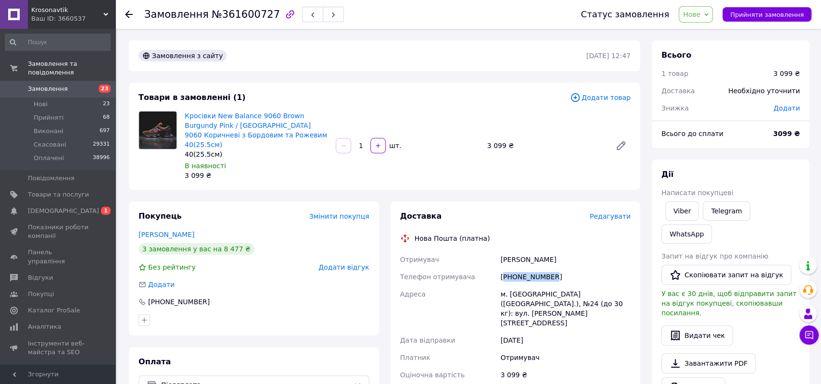
copy div "380633052230"
click at [516, 286] on div "м. [GEOGRAPHIC_DATA] ([GEOGRAPHIC_DATA].), №24 (до 30 кг): вул. [PERSON_NAME][S…" at bounding box center [565, 309] width 134 height 46
copy div "[GEOGRAPHIC_DATA]"
click at [704, 9] on span "Нове" at bounding box center [696, 14] width 34 height 16
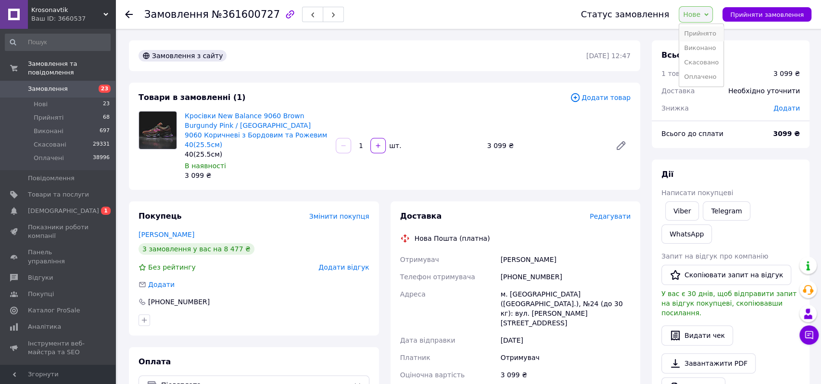
click at [704, 31] on li "Прийнято" at bounding box center [701, 33] width 44 height 14
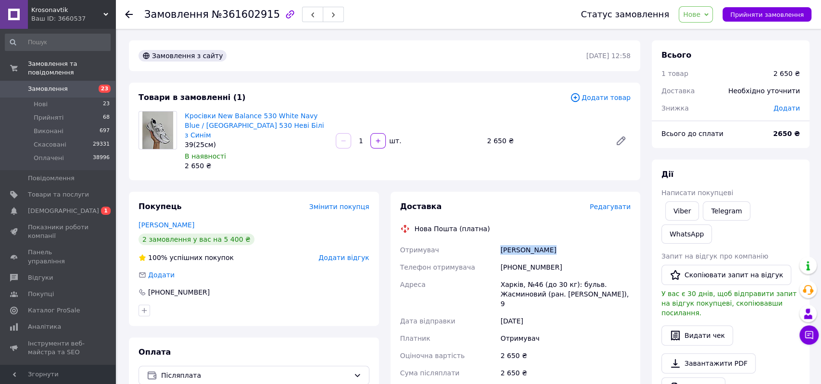
drag, startPoint x: 535, startPoint y: 243, endPoint x: 577, endPoint y: 240, distance: 42.0
click at [575, 241] on div "Отримувач Зіненко Аліса Телефон отримувача +380686590359 Адреса Харків, №46 (до…" at bounding box center [515, 328] width 235 height 175
copy div "Отримувач Зіненко Аліса"
click at [516, 259] on div "+380686590359" at bounding box center [565, 267] width 134 height 17
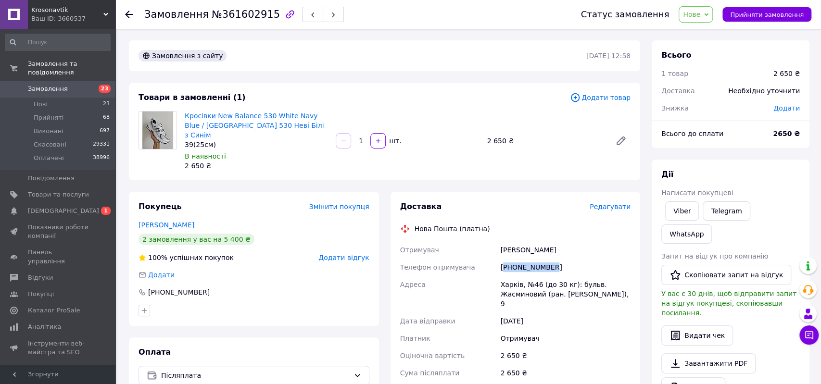
copy div "380686590359"
click at [508, 276] on div "Харків, №46 (до 30 кг): бульв. Жасминовий (ран. Слінько), 9" at bounding box center [565, 294] width 134 height 37
copy div "Харків"
click at [700, 17] on span "Нове" at bounding box center [691, 15] width 17 height 8
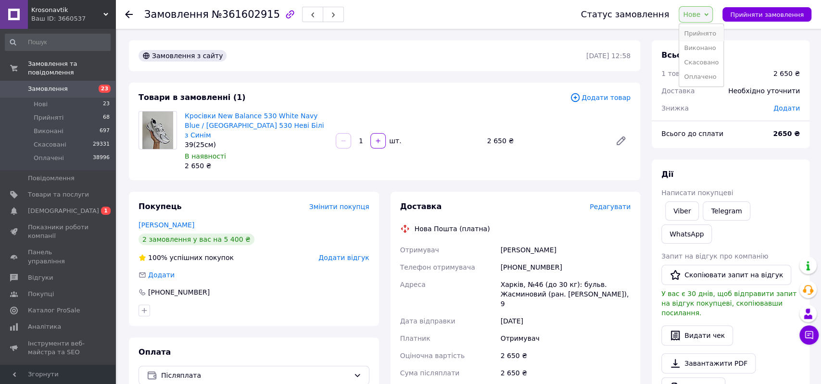
click at [714, 37] on li "Прийнято" at bounding box center [701, 33] width 44 height 14
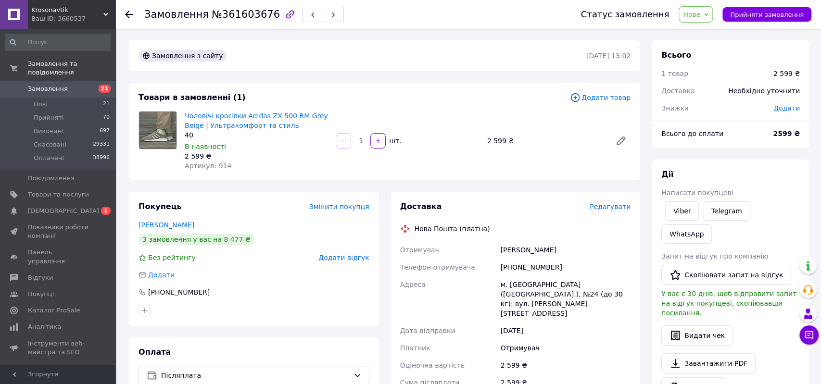
drag, startPoint x: 527, startPoint y: 251, endPoint x: 609, endPoint y: 253, distance: 82.3
click at [609, 253] on div "Отримувач Михайленко Володимир Телефон отримувача +380633052230 Адреса м. Київ …" at bounding box center [515, 333] width 235 height 185
copy div "Отримувач Михайленко Володимир"
click at [516, 268] on div "+380633052230" at bounding box center [565, 267] width 134 height 17
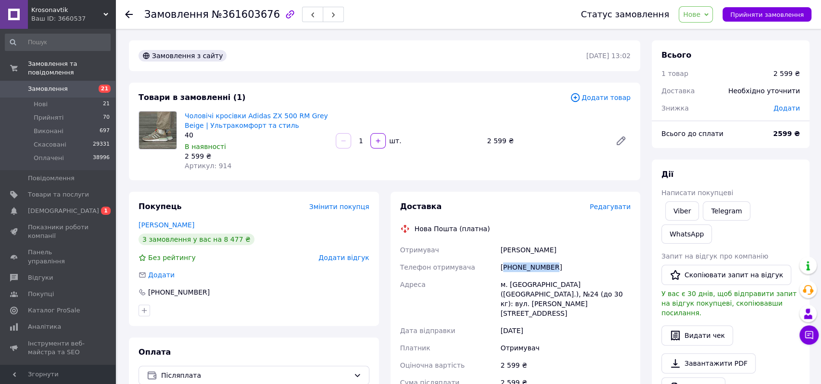
copy div "380633052230"
click at [516, 284] on div "м. Київ (Київська обл.), №24 (до 30 кг): вул. Довнар-Запольського, 16А" at bounding box center [565, 299] width 134 height 46
copy div "Київ"
click at [705, 19] on span "Нове" at bounding box center [696, 14] width 34 height 16
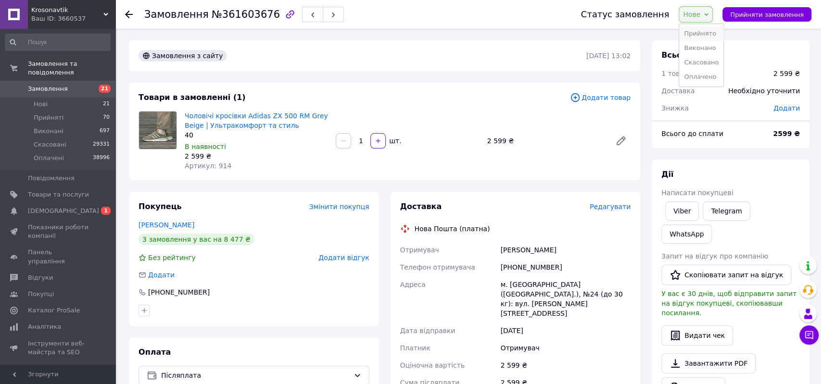
click at [704, 31] on li "Прийнято" at bounding box center [701, 33] width 44 height 14
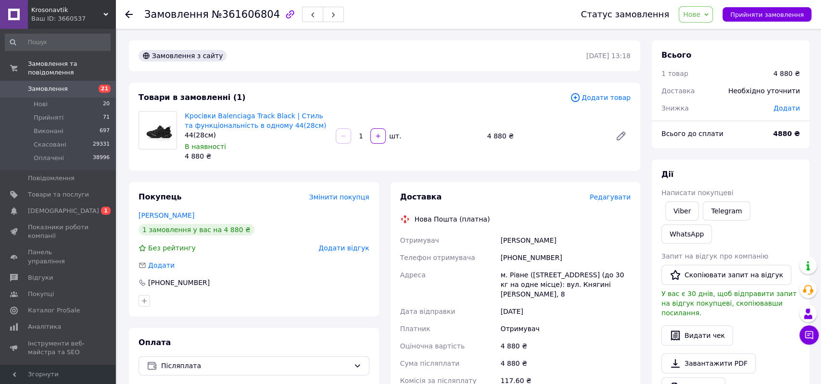
drag, startPoint x: 589, startPoint y: 241, endPoint x: 607, endPoint y: 239, distance: 18.0
click at [606, 241] on div "Отримувач [PERSON_NAME] Телефон отримувача [PHONE_NUMBER] Адреса [PERSON_NAME].…" at bounding box center [515, 319] width 235 height 175
copy div "Отримувач [PERSON_NAME]"
click at [534, 261] on div "[PHONE_NUMBER]" at bounding box center [565, 257] width 134 height 17
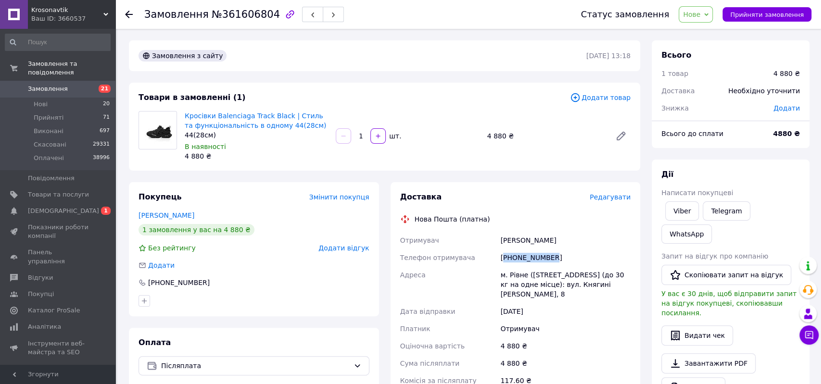
copy div "380971457007"
click at [511, 275] on div "м. Рівне ([STREET_ADDRESS] (до 30 кг на одне місце): вул. Княгині [PERSON_NAME]…" at bounding box center [565, 284] width 134 height 37
click at [511, 274] on div "м. Рівне ([STREET_ADDRESS] (до 30 кг на одне місце): вул. Княгині [PERSON_NAME]…" at bounding box center [565, 284] width 134 height 37
copy div "Рівне"
click at [700, 17] on span "Нове" at bounding box center [691, 15] width 17 height 8
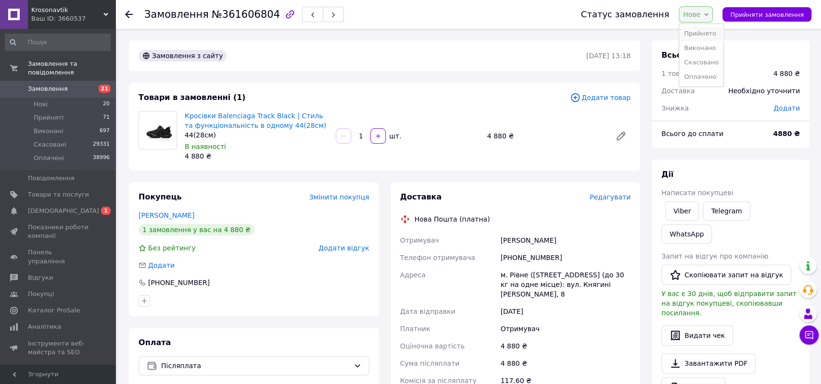
click at [711, 30] on li "Прийнято" at bounding box center [701, 33] width 44 height 14
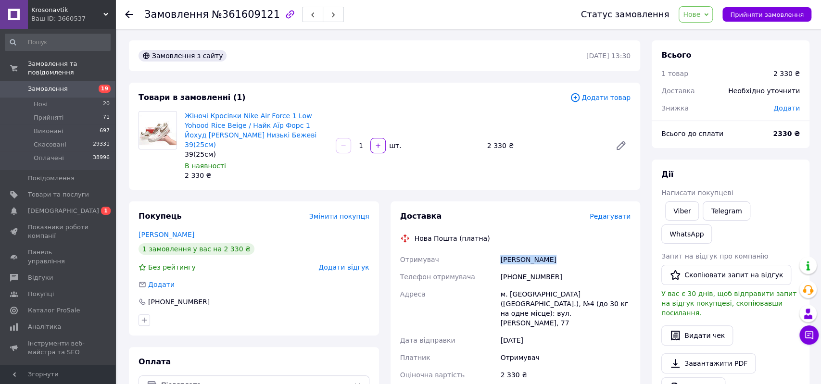
click at [592, 251] on div "Отримувач Турчак Каріна Телефон отримувача +380935137845 Адреса м. Черкаси (Чер…" at bounding box center [515, 343] width 235 height 185
copy div "Отримувач Турчак Каріна"
click at [525, 270] on div "+380935137845" at bounding box center [565, 276] width 134 height 17
copy div "380935137845"
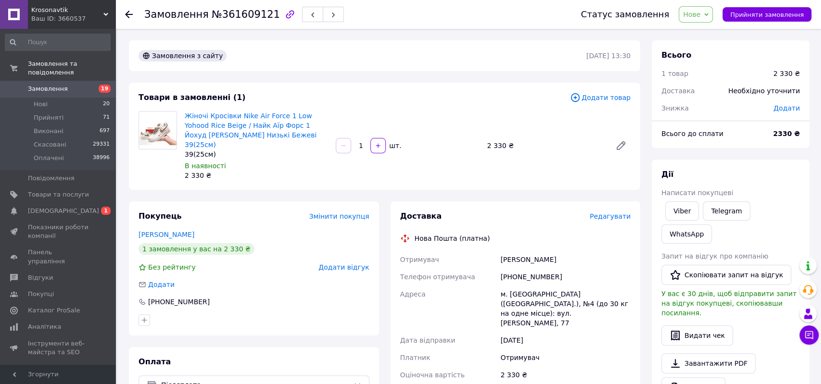
click at [522, 286] on div "м. Черкаси (Черкаська обл.), №4 (до 30 кг на одне місце): вул. Володимира Велик…" at bounding box center [565, 309] width 134 height 46
copy div "Черкаси"
click at [698, 14] on span "Нове" at bounding box center [691, 15] width 17 height 8
click at [708, 35] on li "Прийнято" at bounding box center [701, 33] width 44 height 14
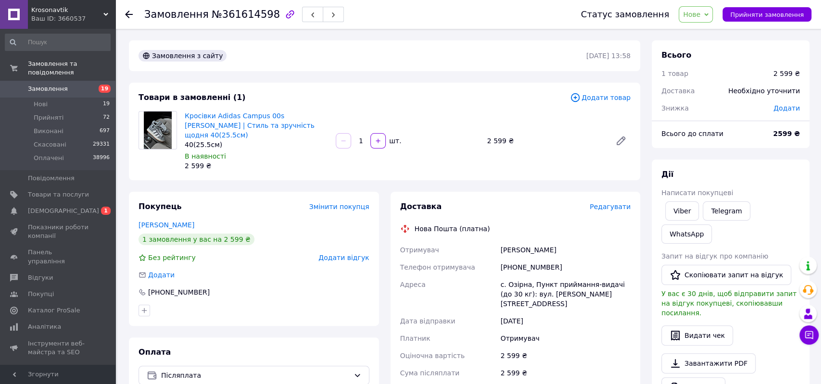
drag, startPoint x: 503, startPoint y: 242, endPoint x: 587, endPoint y: 241, distance: 84.2
click at [587, 241] on div "Отримувач Якубенко Варвара Телефон отримувача +380638022396 Адреса с. Озірна, П…" at bounding box center [515, 328] width 235 height 175
copy div "Отримувач Якубенко Варвара"
click at [540, 259] on div "+380638022396" at bounding box center [565, 267] width 134 height 17
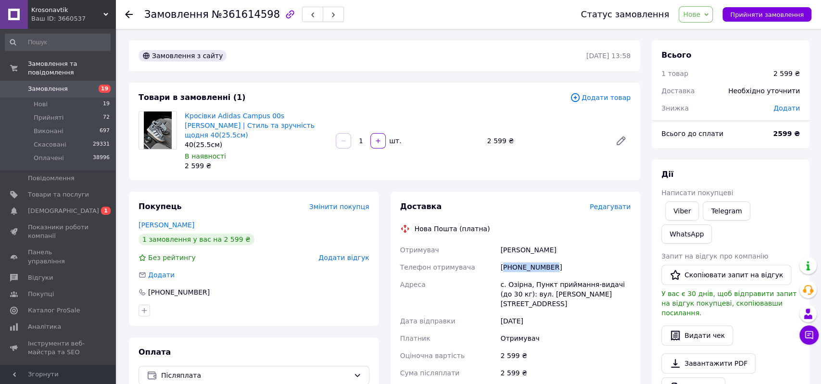
copy div "380638022396"
click at [514, 276] on div "с. Озірна, Пункт приймання-видачі (до 30 кг): вул. Мічуріна, 67" at bounding box center [565, 294] width 134 height 37
copy div "Озірна"
click at [700, 16] on span "Нове" at bounding box center [691, 15] width 17 height 8
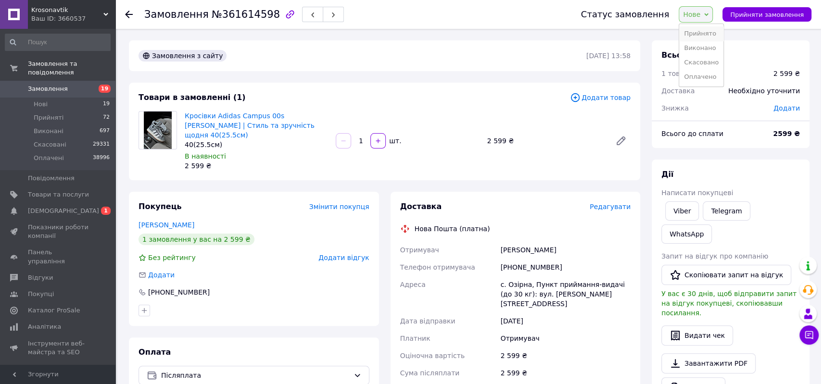
click at [706, 32] on li "Прийнято" at bounding box center [701, 33] width 44 height 14
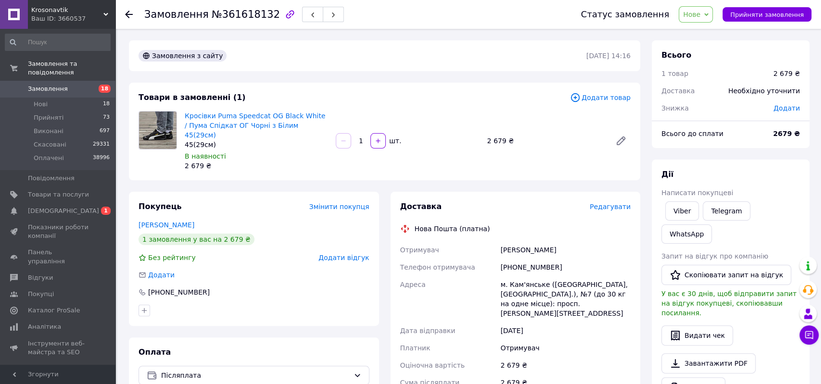
drag, startPoint x: 481, startPoint y: 236, endPoint x: 583, endPoint y: 239, distance: 102.0
click at [583, 241] on div "Отримувач [PERSON_NAME] Телефон отримувача [PHONE_NUMBER] Адреса [PERSON_NAME].…" at bounding box center [515, 333] width 235 height 185
copy div "Отримувач [PERSON_NAME]"
click at [528, 259] on div "[PHONE_NUMBER]" at bounding box center [565, 267] width 134 height 17
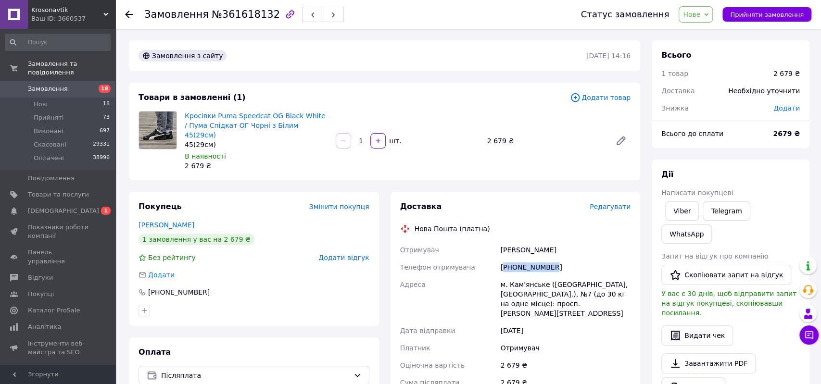
copy div "380984131753"
drag, startPoint x: 509, startPoint y: 276, endPoint x: 542, endPoint y: 277, distance: 32.7
click at [542, 277] on div "м. Кам'янське ([GEOGRAPHIC_DATA], [GEOGRAPHIC_DATA].), №7 (до 30 кг на одне міс…" at bounding box center [565, 299] width 134 height 46
copy div "Кам'янське"
click at [700, 11] on span "Нове" at bounding box center [691, 15] width 17 height 8
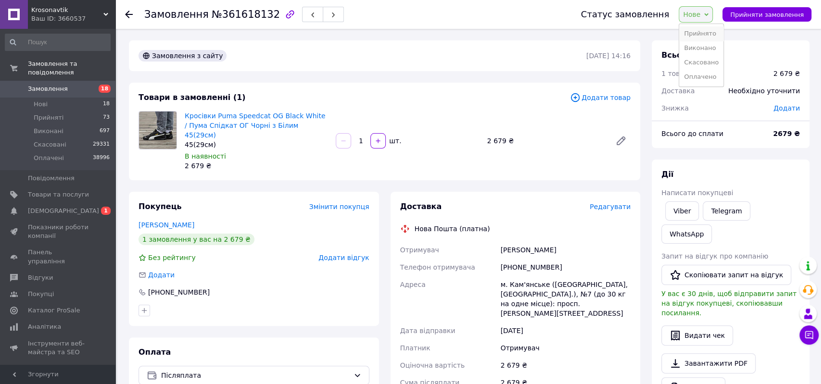
click at [708, 31] on li "Прийнято" at bounding box center [701, 33] width 44 height 14
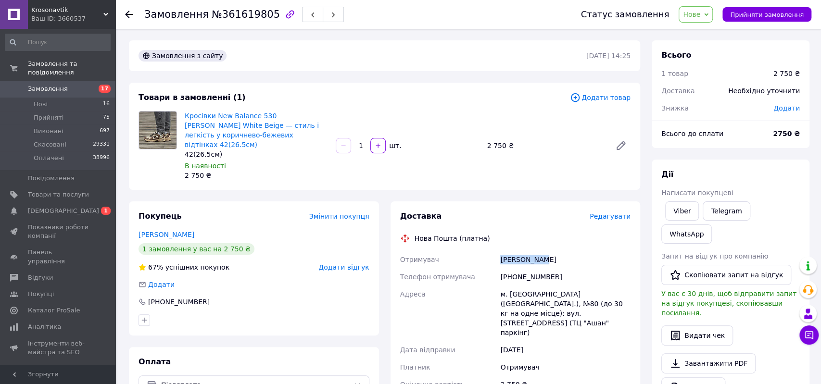
drag, startPoint x: 481, startPoint y: 246, endPoint x: 590, endPoint y: 240, distance: 108.3
click at [583, 251] on div "Отримувач Мела Оксана Телефон отримувача +380968711213 Адреса м. Київ (Київська…" at bounding box center [515, 348] width 235 height 194
copy div "Отримувач Мела Оксана"
click at [526, 268] on div "+380968711213" at bounding box center [565, 276] width 134 height 17
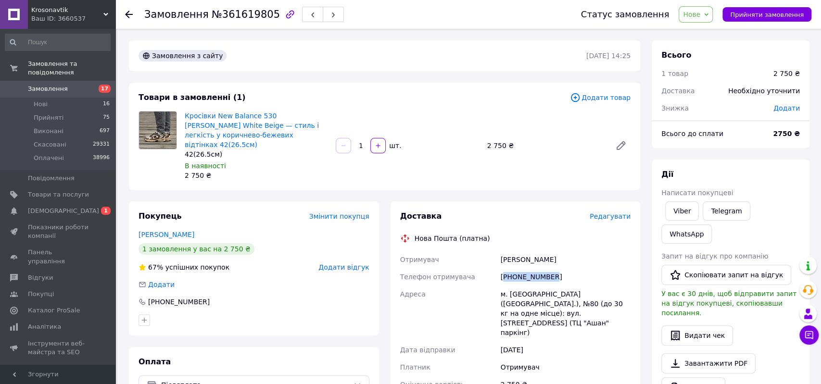
copy div "380968711213"
click at [516, 286] on div "м. Київ (Київська обл.), №80 (до 30 кг на одне місце): вул. Здолбунівська, 17 (…" at bounding box center [565, 314] width 134 height 56
copy div "Київ"
click at [703, 19] on span "Нове" at bounding box center [696, 14] width 34 height 16
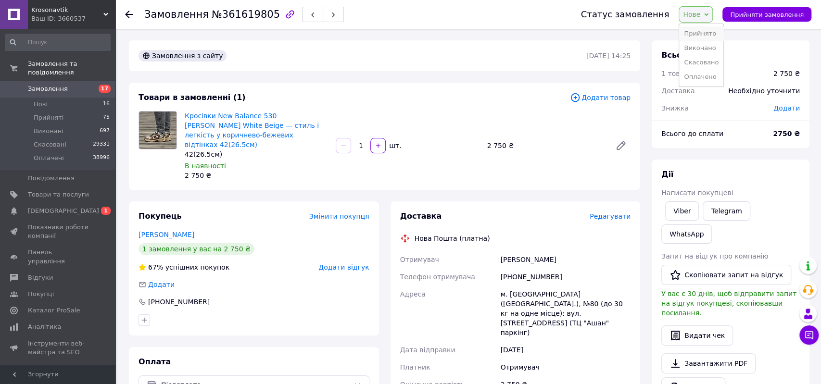
click at [704, 32] on li "Прийнято" at bounding box center [701, 33] width 44 height 14
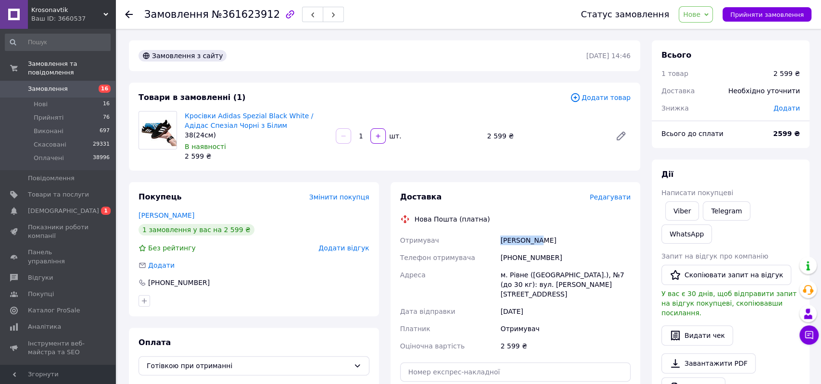
drag, startPoint x: 511, startPoint y: 243, endPoint x: 567, endPoint y: 243, distance: 55.8
click at [567, 243] on div "Отримувач Бірук Юлія Телефон отримувача +380680424557 Адреса м. Рівне (Рівненсь…" at bounding box center [515, 293] width 235 height 123
copy div "Отримувач Бірук Юлія"
click at [539, 264] on div "+380680424557" at bounding box center [565, 257] width 134 height 17
click at [538, 257] on div "+380680424557" at bounding box center [565, 257] width 134 height 17
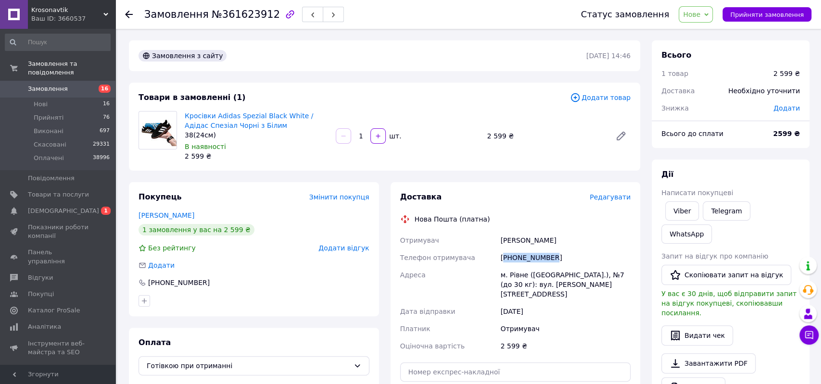
click at [538, 257] on div "+380680424557" at bounding box center [565, 257] width 134 height 17
copy div "380680424557"
drag, startPoint x: 490, startPoint y: 273, endPoint x: 593, endPoint y: 289, distance: 104.2
click at [593, 289] on div "Отримувач Бірук Юлія Телефон отримувача +380680424557 Адреса м. Рівне (Рівненсь…" at bounding box center [515, 293] width 235 height 123
copy div "Адреса м. Рівне (Рівненська обл.), №7 (до 30 кг): вул. Корольова, 5а"
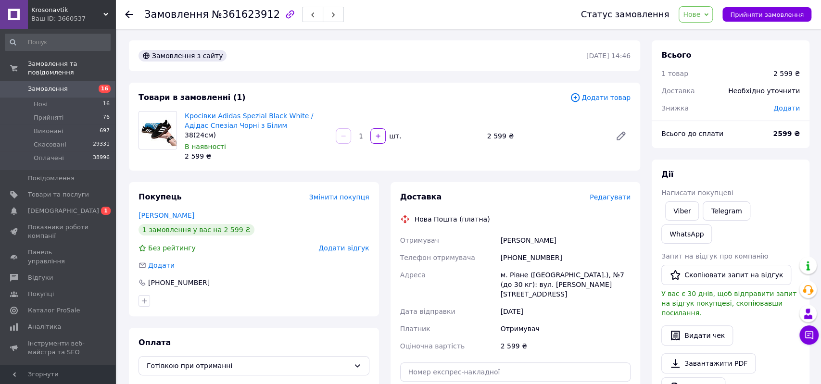
click at [583, 338] on div "2 599 ₴" at bounding box center [565, 346] width 134 height 17
click at [694, 15] on span "Нове" at bounding box center [696, 14] width 34 height 16
click at [705, 34] on li "Прийнято" at bounding box center [701, 33] width 44 height 14
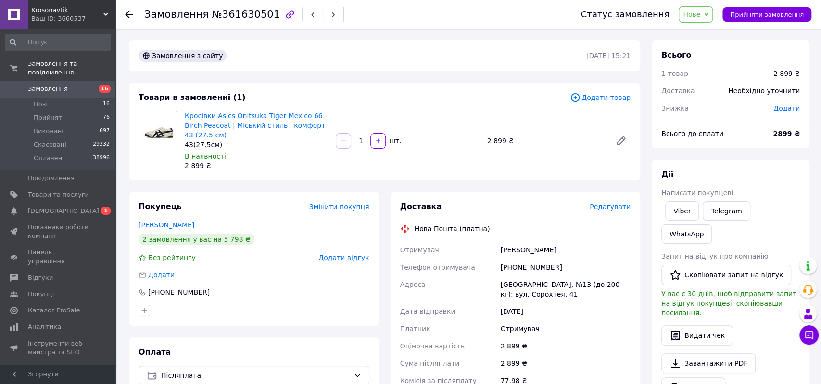
click at [610, 241] on div "Бойчук Любомир" at bounding box center [565, 249] width 134 height 17
drag, startPoint x: 542, startPoint y: 237, endPoint x: 599, endPoint y: 239, distance: 57.3
click at [599, 241] on div "Отримувач Бойчук Любомир Телефон отримувача +380666452941 Адреса Івано-Франківс…" at bounding box center [515, 323] width 235 height 165
copy div "Отримувач Бойчук Любомир"
click at [517, 259] on div "+380666452941" at bounding box center [565, 267] width 134 height 17
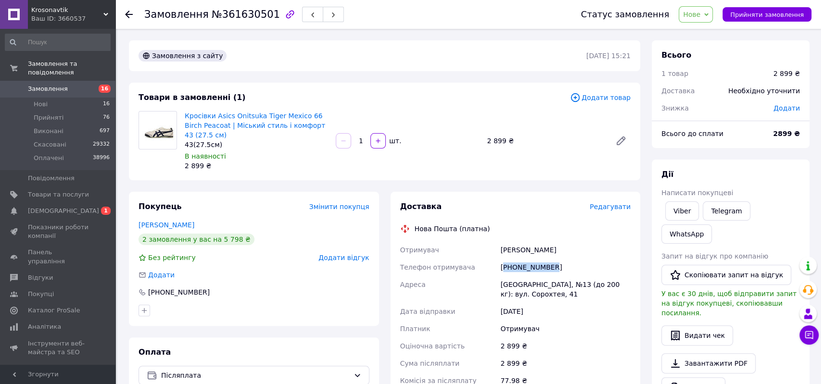
click at [517, 259] on div "+380666452941" at bounding box center [565, 267] width 134 height 17
copy div "380666452941"
drag, startPoint x: 542, startPoint y: 286, endPoint x: 575, endPoint y: 287, distance: 32.7
click at [575, 287] on div "Отримувач Бойчук Любомир Телефон отримувача +380666452941 Адреса Івано-Франківс…" at bounding box center [515, 323] width 235 height 165
copy div "Адреса Івано-Франківськ, №13 (до 200 кг): вул. Сорохтея, 41"
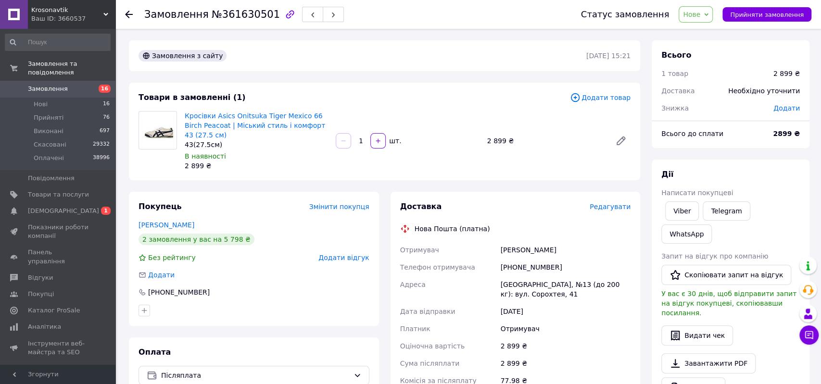
click at [593, 338] on div "2 899 ₴" at bounding box center [565, 346] width 134 height 17
click at [700, 15] on span "Нове" at bounding box center [691, 15] width 17 height 8
click at [707, 33] on li "Прийнято" at bounding box center [701, 33] width 44 height 14
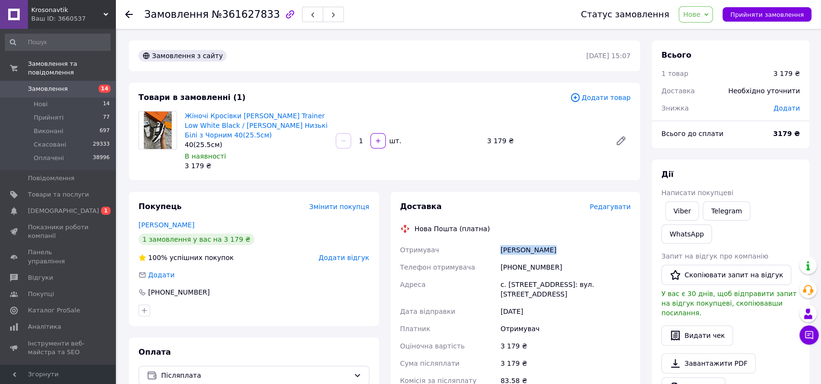
drag, startPoint x: 492, startPoint y: 250, endPoint x: 570, endPoint y: 251, distance: 77.9
click at [570, 251] on div "Отримувач Стецюк Оксана Телефон отримувача +380983367399 Адреса с. Зміїнець, №1…" at bounding box center [515, 323] width 235 height 165
copy div "Отримувач Стецюк Оксана"
click at [525, 265] on div "+380983367399" at bounding box center [565, 267] width 134 height 17
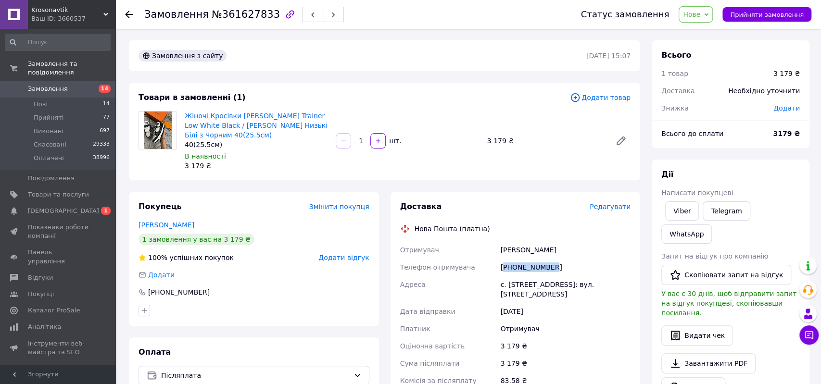
copy div "380983367399"
click at [519, 282] on div "с. Зміїнець, №1: вул. Луцька, 2а" at bounding box center [565, 289] width 134 height 27
copy div "Зміїнець"
click at [709, 13] on span "Нове" at bounding box center [696, 14] width 34 height 16
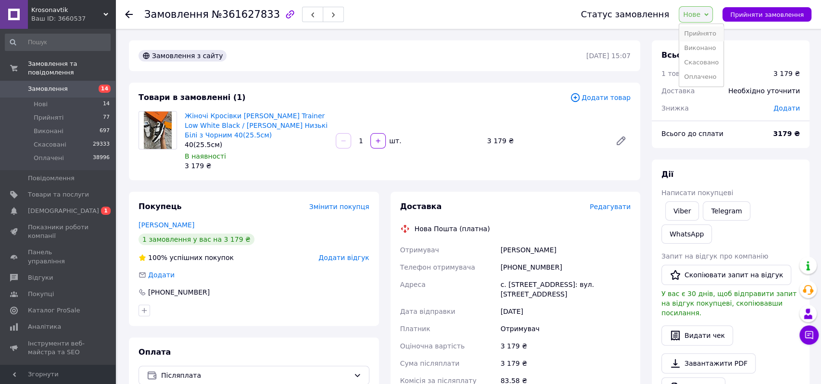
click at [711, 36] on li "Прийнято" at bounding box center [701, 33] width 44 height 14
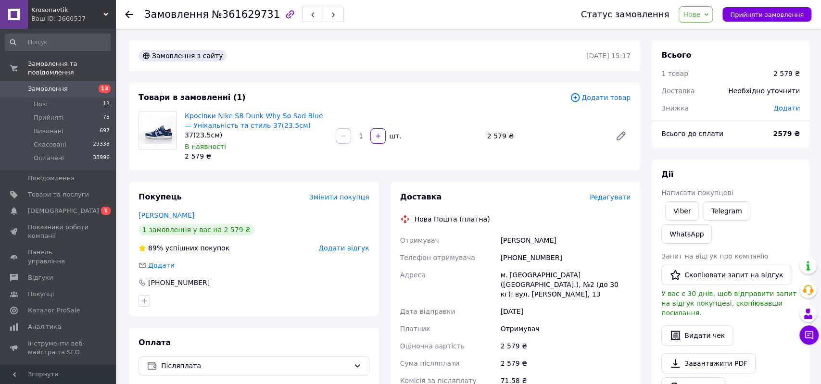
drag, startPoint x: 507, startPoint y: 236, endPoint x: 606, endPoint y: 240, distance: 99.1
click at [606, 240] on div "Отримувач [PERSON_NAME] Телефон отримувача [PHONE_NUMBER] Адреса м. [GEOGRAPHIC…" at bounding box center [515, 319] width 235 height 175
copy div "Отримувач [PERSON_NAME]"
click at [529, 260] on div "[PHONE_NUMBER]" at bounding box center [565, 257] width 134 height 17
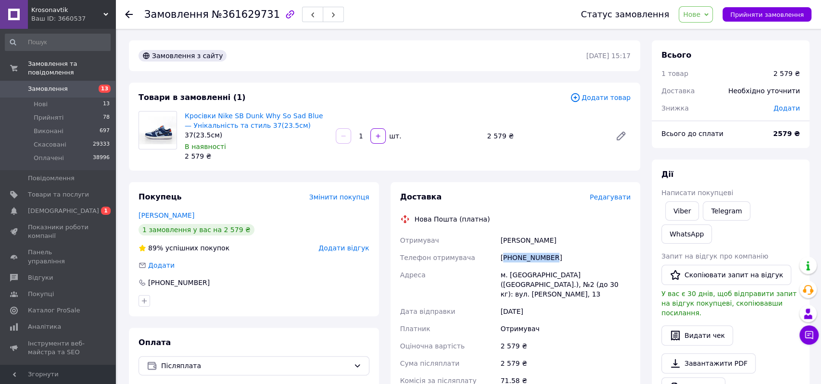
copy div "380976437539"
click at [520, 275] on div "м. [GEOGRAPHIC_DATA] ([GEOGRAPHIC_DATA].), №2 (до 30 кг): вул. [PERSON_NAME], 13" at bounding box center [565, 284] width 134 height 37
copy div "[GEOGRAPHIC_DATA]"
click at [700, 13] on span "Нове" at bounding box center [691, 15] width 17 height 8
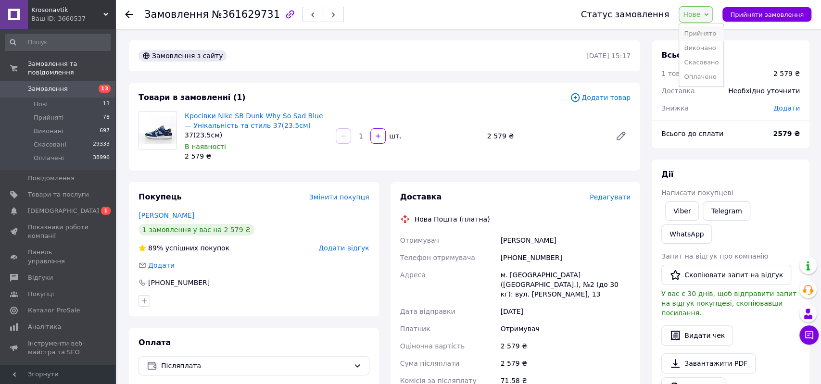
click at [705, 33] on li "Прийнято" at bounding box center [701, 33] width 44 height 14
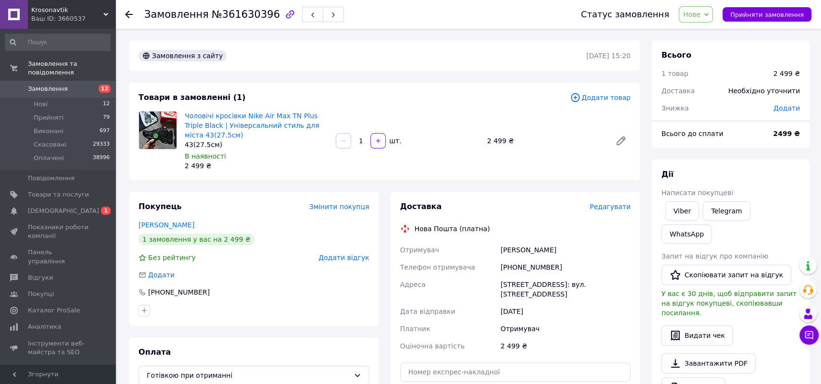
drag, startPoint x: 553, startPoint y: 250, endPoint x: 588, endPoint y: 249, distance: 35.1
click at [588, 249] on div "Отримувач Антипович Стефан Телефон отримувача +380985107906 Адреса Герца, №1: в…" at bounding box center [515, 297] width 235 height 113
copy div "Отримувач Антипович Стефан"
click at [517, 266] on div "+380985107906" at bounding box center [565, 267] width 134 height 17
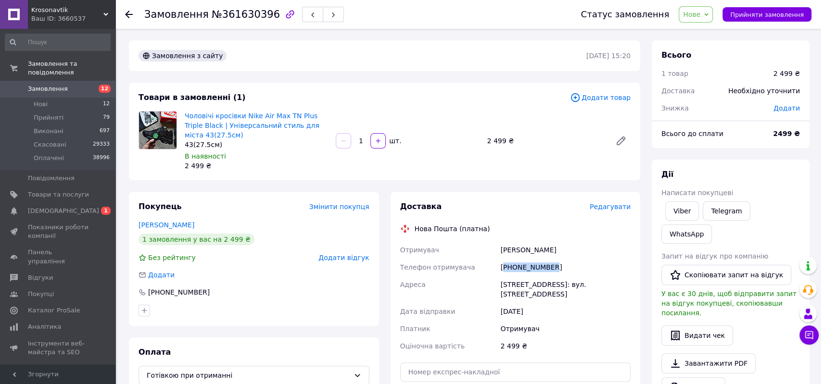
copy div "380985107906"
click at [503, 286] on div "Герца, №1: вул. Горького, 12" at bounding box center [565, 289] width 134 height 27
copy div "Герца"
click at [700, 13] on span "Нове" at bounding box center [691, 15] width 17 height 8
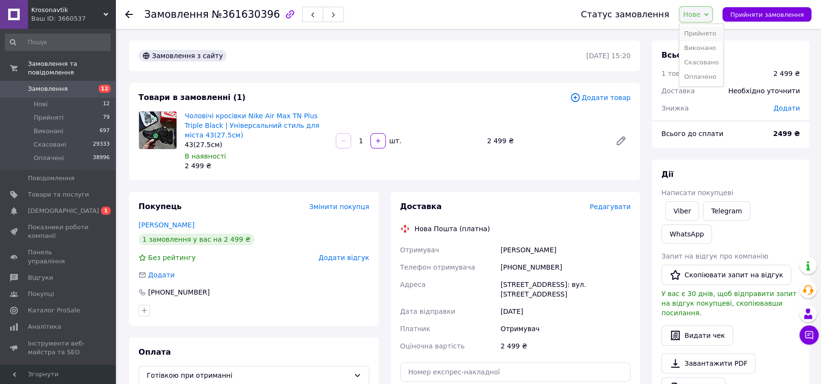
click at [711, 34] on li "Прийнято" at bounding box center [701, 33] width 44 height 14
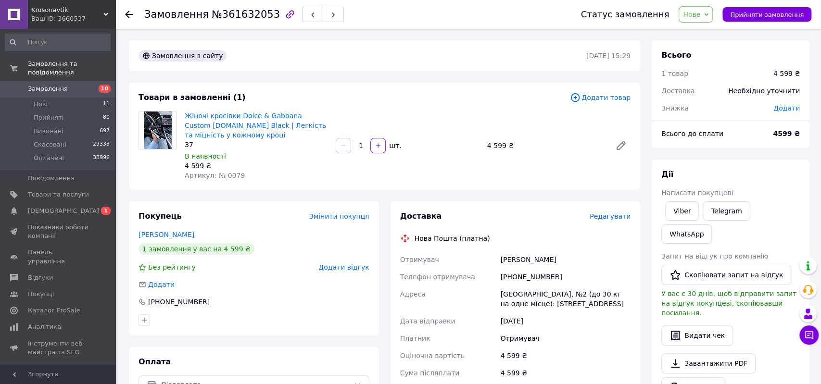
click at [584, 151] on div "4 599 ₴" at bounding box center [545, 145] width 124 height 13
click at [232, 124] on link "Жіночі кросівки Dolce & Gabbana Custom [DOMAIN_NAME] Black | Легкість та міцніс…" at bounding box center [255, 125] width 141 height 27
drag, startPoint x: 494, startPoint y: 255, endPoint x: 593, endPoint y: 262, distance: 99.3
click at [593, 262] on div "Отримувач [PERSON_NAME] Телефон отримувача [PHONE_NUMBER] [GEOGRAPHIC_DATA], №2…" at bounding box center [515, 333] width 235 height 165
copy div "Отримувач [PERSON_NAME]"
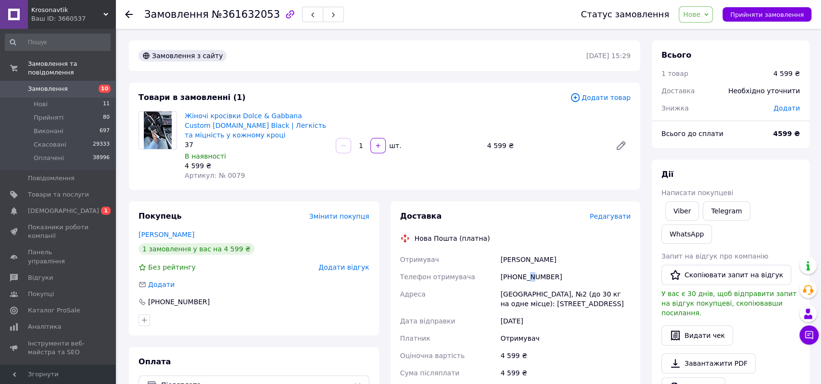
click at [529, 275] on div "+380684234902" at bounding box center [565, 276] width 134 height 17
click at [529, 274] on div "+380684234902" at bounding box center [565, 276] width 134 height 17
copy div "380684234902"
click at [510, 297] on div "Новояворівськ, №2 (до 30 кг на одне місце): вул. 50-річчя УПА, 1" at bounding box center [565, 299] width 134 height 27
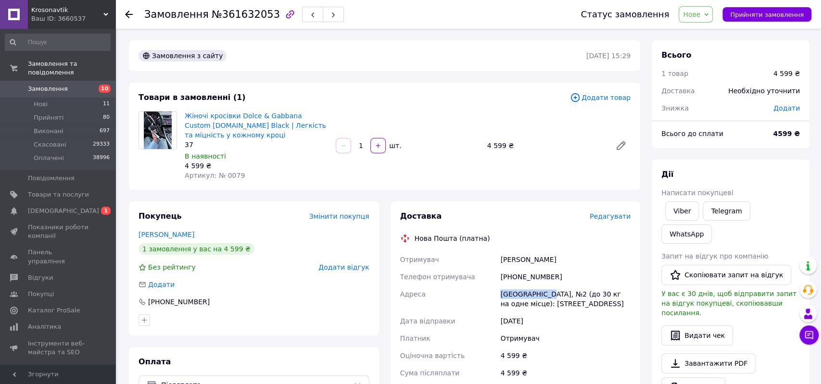
copy div "Новояворівськ"
drag, startPoint x: 712, startPoint y: 13, endPoint x: 712, endPoint y: 19, distance: 5.3
click at [712, 13] on span "Нове" at bounding box center [696, 14] width 34 height 16
click at [715, 31] on li "Прийнято" at bounding box center [701, 33] width 44 height 14
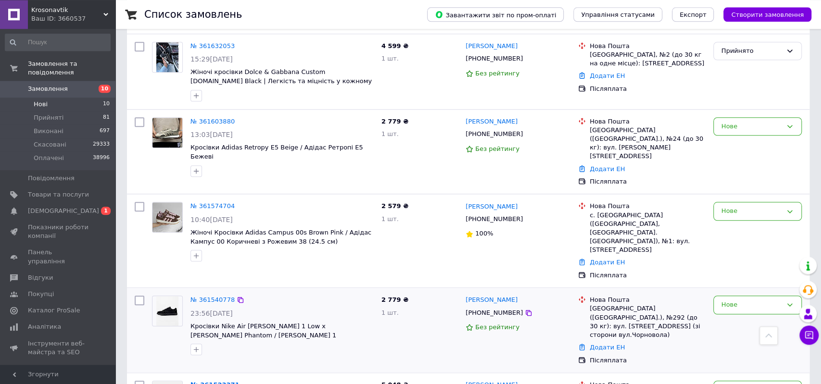
scroll to position [527, 0]
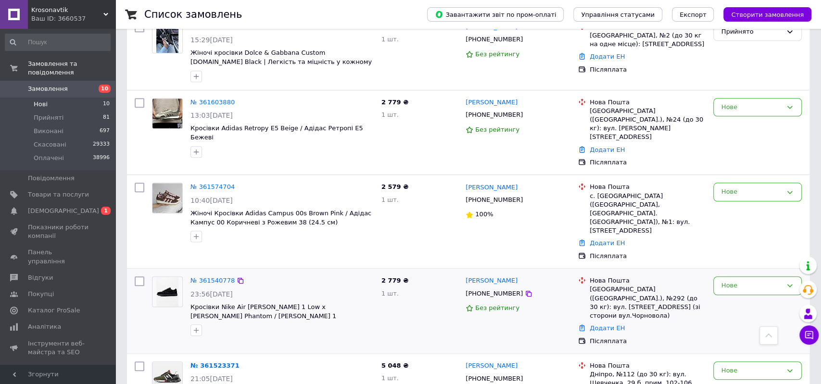
click at [488, 288] on div "[PHONE_NUMBER]" at bounding box center [494, 294] width 61 height 13
copy div "380501617032"
click at [685, 285] on div "[GEOGRAPHIC_DATA] ([GEOGRAPHIC_DATA].), №292 (до 30 кг): вул. [STREET_ADDRESS] …" at bounding box center [648, 302] width 116 height 35
click at [744, 281] on div "Нове" at bounding box center [751, 286] width 61 height 10
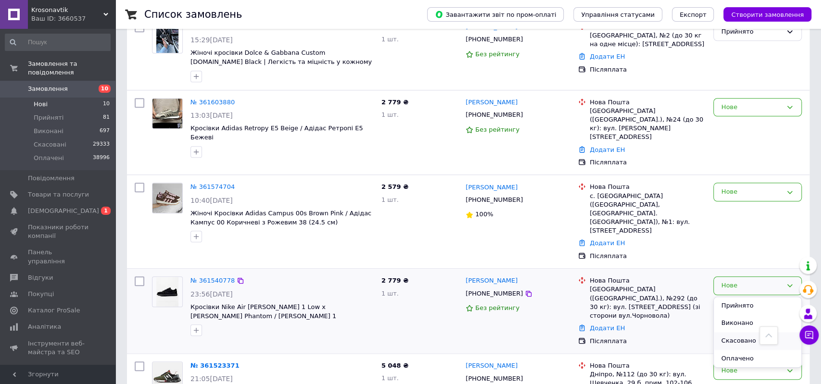
click at [734, 332] on li "Скасовано" at bounding box center [758, 341] width 88 height 18
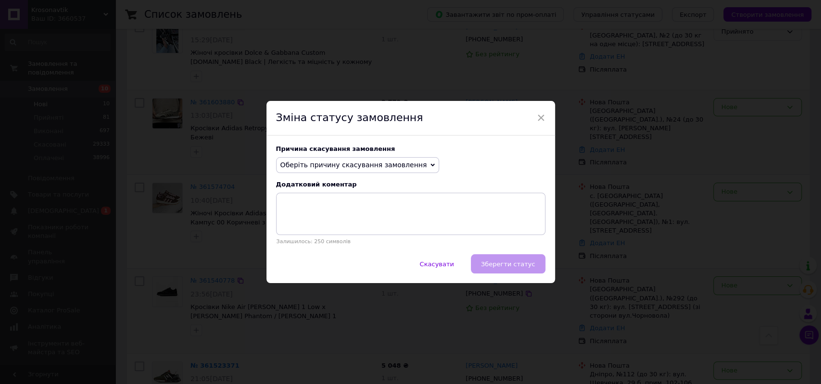
click at [543, 120] on span "×" at bounding box center [541, 118] width 9 height 16
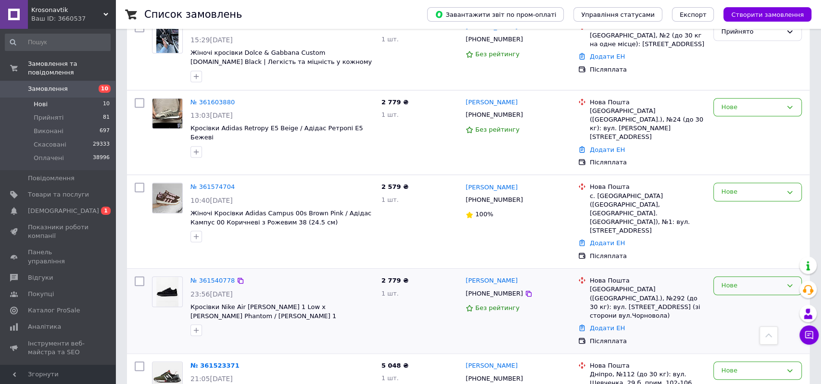
click at [749, 281] on div "Нове" at bounding box center [751, 286] width 61 height 10
click at [737, 332] on li "Скасовано" at bounding box center [758, 341] width 88 height 18
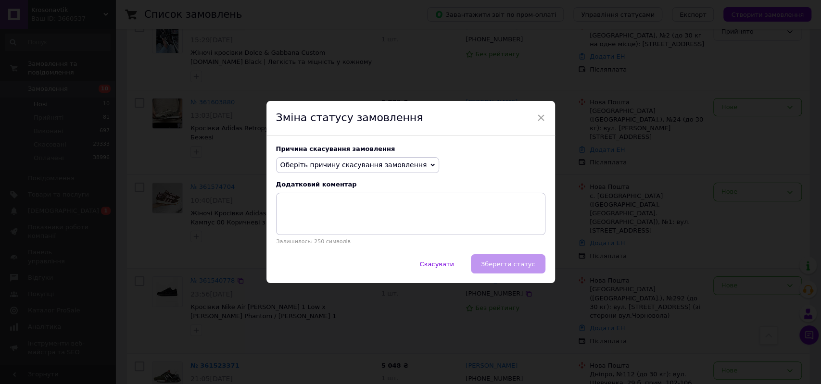
drag, startPoint x: 392, startPoint y: 169, endPoint x: 394, endPoint y: 177, distance: 8.9
click at [392, 168] on span "Оберіть причину скасування замовлення" at bounding box center [353, 165] width 147 height 8
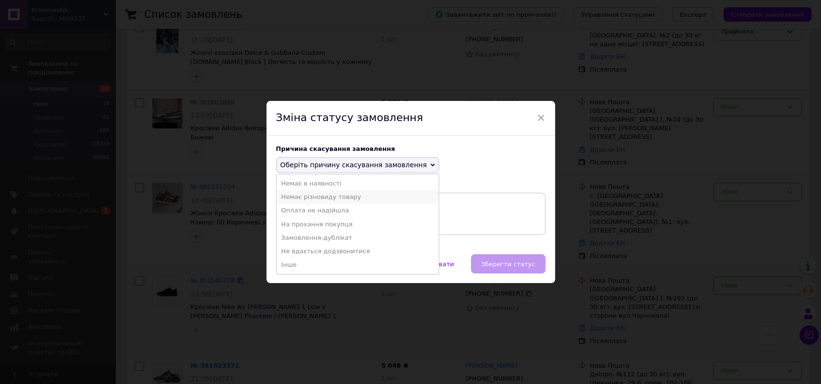
click at [381, 194] on li "Немає різновиду товару" at bounding box center [358, 196] width 163 height 13
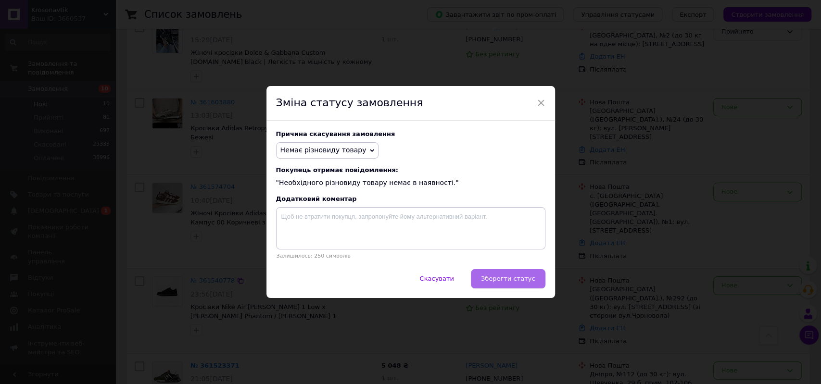
click at [517, 281] on span "Зберегти статус" at bounding box center [508, 278] width 54 height 7
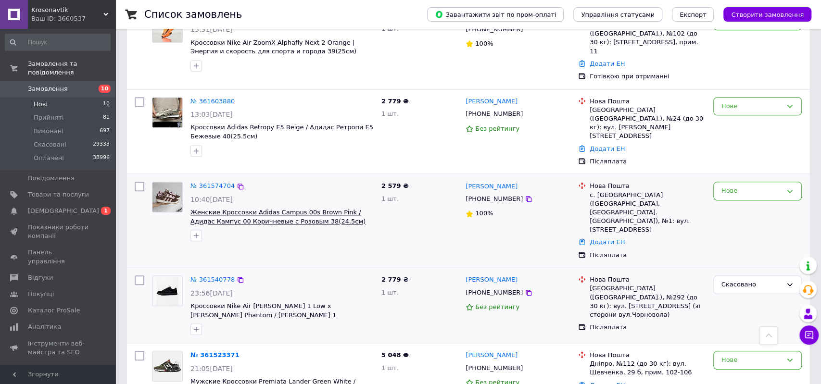
scroll to position [534, 0]
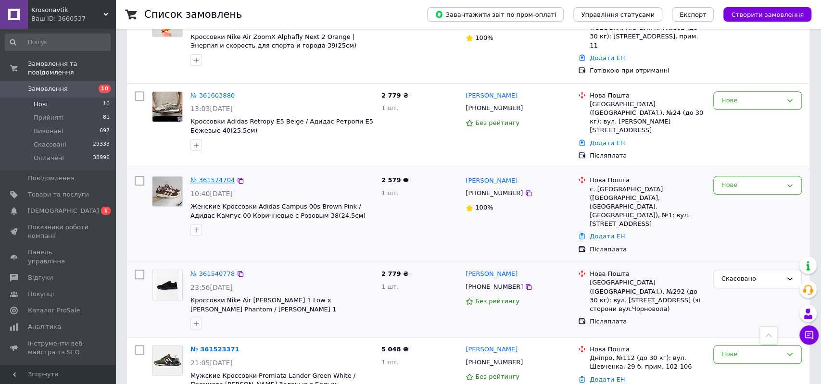
drag, startPoint x: 211, startPoint y: 160, endPoint x: 219, endPoint y: 160, distance: 7.7
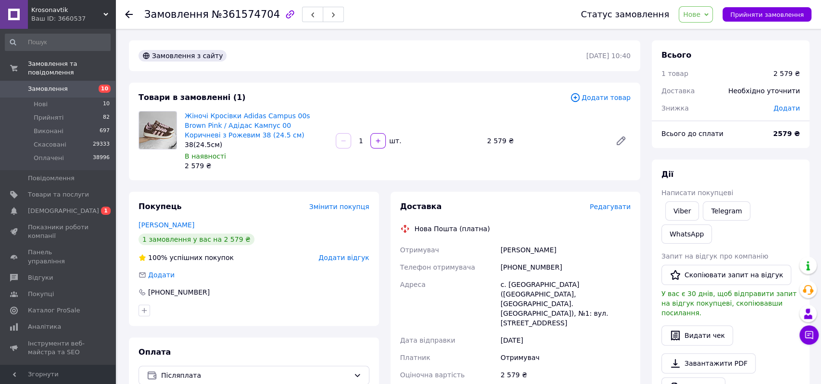
click at [586, 158] on div "Жіночі Кросівки Adidas Campus 00s Brown Pink / Адідас Кампус 00 Коричневі з Рож…" at bounding box center [408, 140] width 454 height 63
click at [527, 264] on div "[PHONE_NUMBER]" at bounding box center [565, 267] width 134 height 17
copy div "380991975201"
click at [51, 85] on span "Замовлення" at bounding box center [48, 89] width 40 height 9
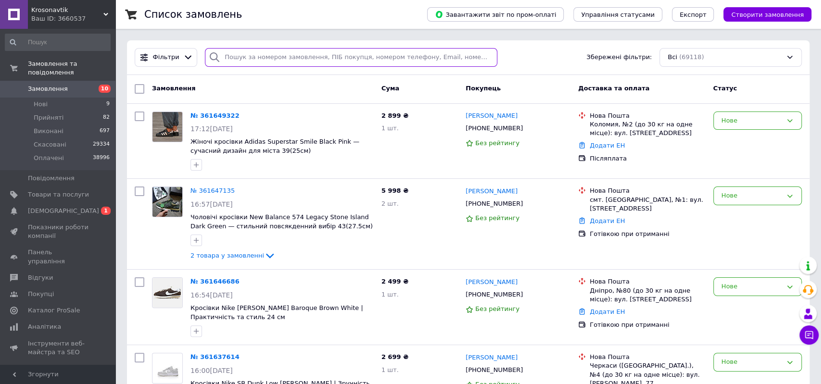
click at [302, 56] on input "search" at bounding box center [351, 57] width 292 height 19
paste input "380684088309"
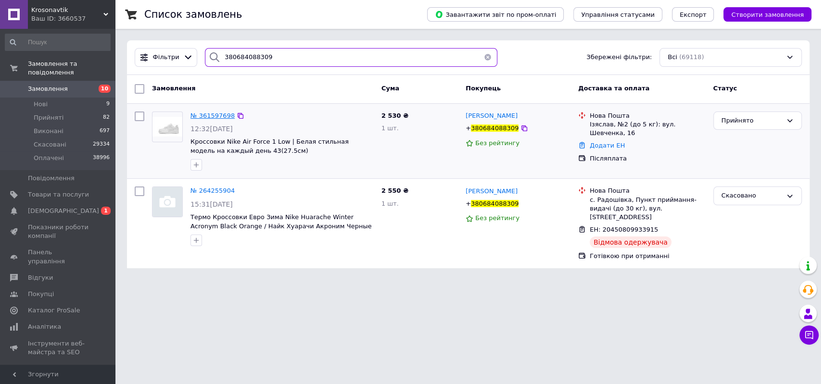
type input "380684088309"
click at [216, 115] on span "№ 361597698" at bounding box center [212, 115] width 44 height 7
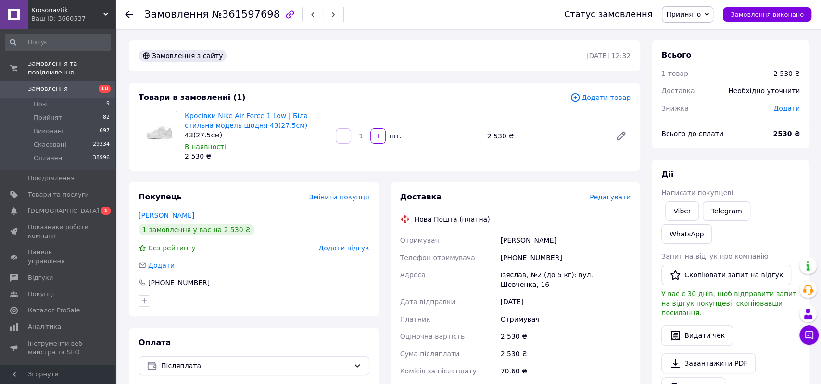
drag, startPoint x: 503, startPoint y: 238, endPoint x: 586, endPoint y: 237, distance: 83.7
click at [586, 237] on div "Отримувач Антон Яскульський Телефон отримувача +380684088309 Адреса Ізяслав, №2…" at bounding box center [515, 314] width 235 height 165
copy div "Отримувач Антон Яскульський"
click at [527, 259] on div "+380684088309" at bounding box center [565, 257] width 134 height 17
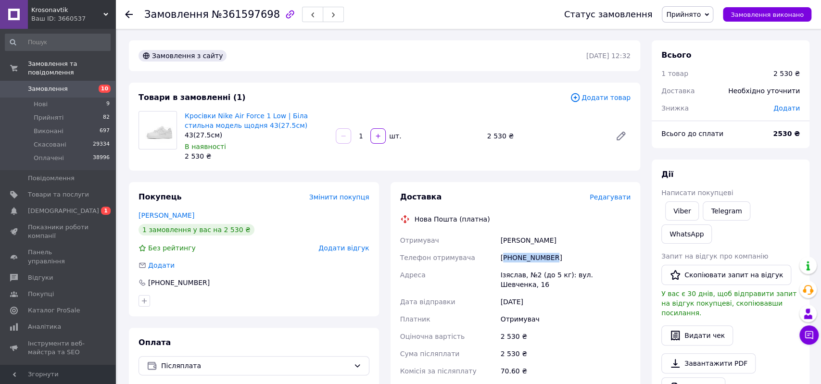
copy div "380684088309"
drag, startPoint x: 499, startPoint y: 274, endPoint x: 637, endPoint y: 266, distance: 138.7
click at [637, 266] on div "Доставка Редагувати Нова Пошта (платна) Отримувач Антон Яскульський Телефон отр…" at bounding box center [516, 340] width 250 height 317
copy div "Адреса"
click at [596, 328] on div "2 530 ₴" at bounding box center [565, 336] width 134 height 17
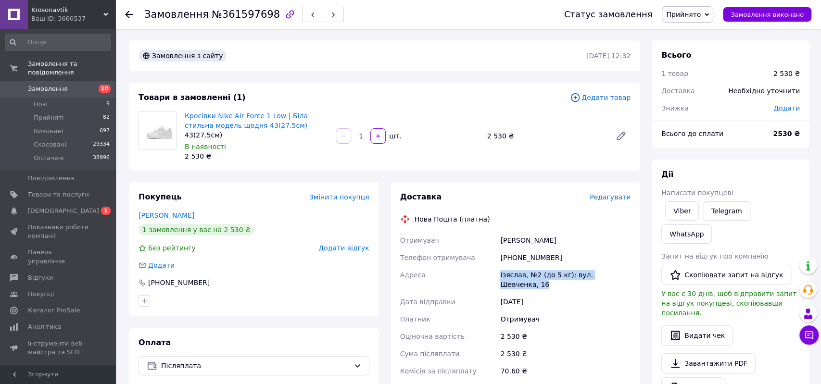
drag, startPoint x: 550, startPoint y: 278, endPoint x: 630, endPoint y: 269, distance: 80.4
click at [630, 269] on div "Отримувач Антон Яскульський Телефон отримувача +380684088309 Адреса Ізяслав, №2…" at bounding box center [515, 314] width 235 height 165
copy div "Адреса Ізяслав, №2 (до 5 кг): вул. Шевченка, 16"
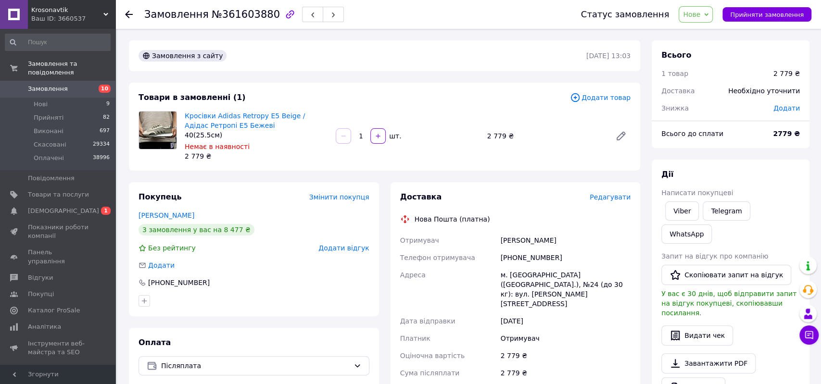
click at [532, 261] on div "[PHONE_NUMBER]" at bounding box center [565, 257] width 134 height 17
click at [532, 260] on div "[PHONE_NUMBER]" at bounding box center [565, 257] width 134 height 17
copy div "380633052230"
click at [612, 235] on div "[PERSON_NAME]" at bounding box center [565, 240] width 134 height 17
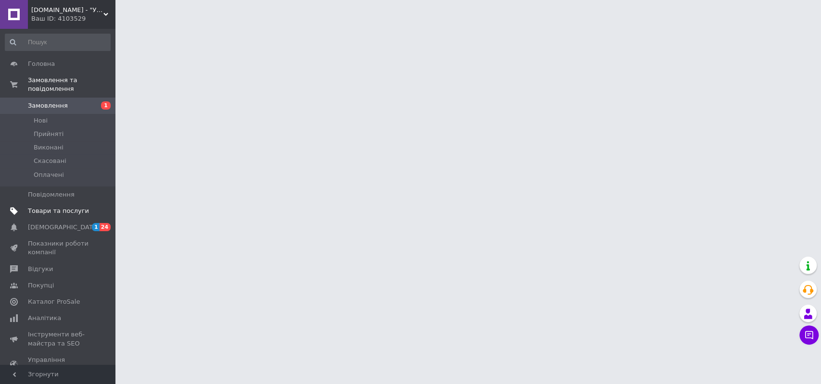
click at [64, 207] on span "Товари та послуги" at bounding box center [58, 211] width 61 height 9
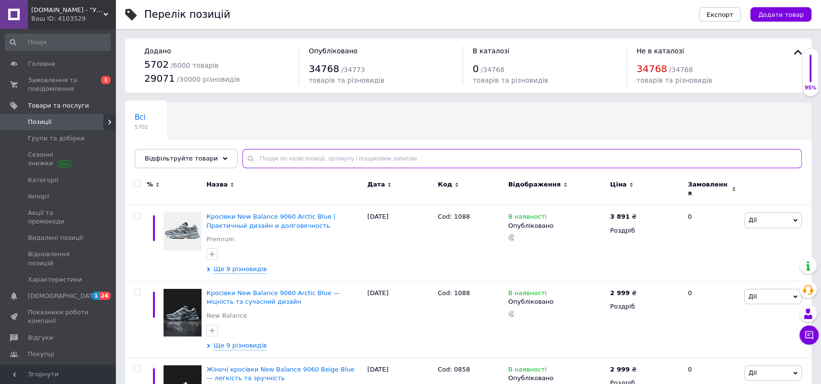
click at [349, 155] on input "text" at bounding box center [521, 158] width 559 height 19
paste input "Adidas Campus 00s Brown Pink"
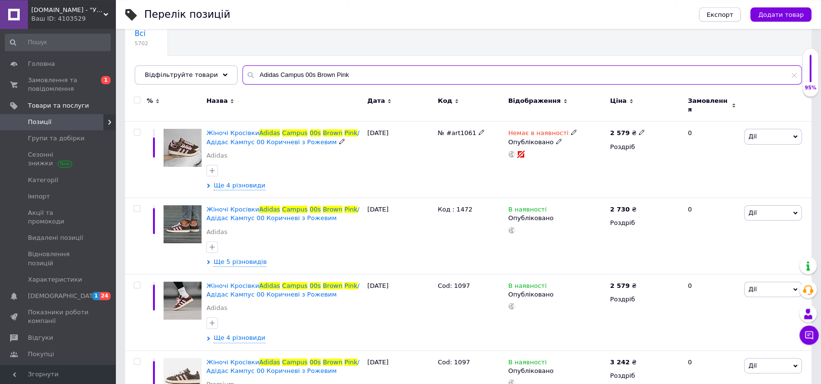
scroll to position [78, 0]
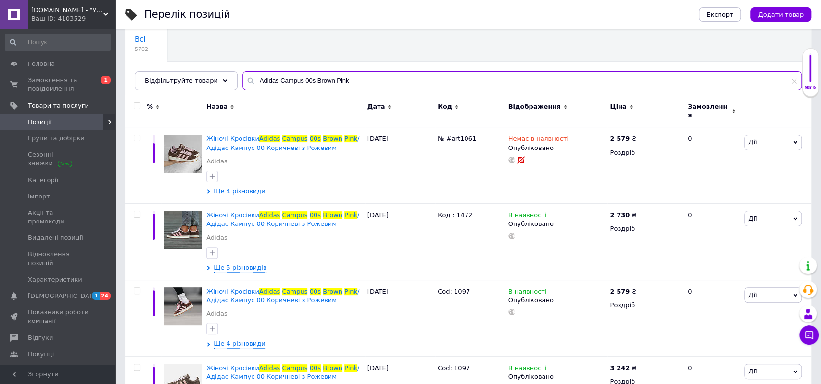
type input "Adidas Campus 00s Brown Pink"
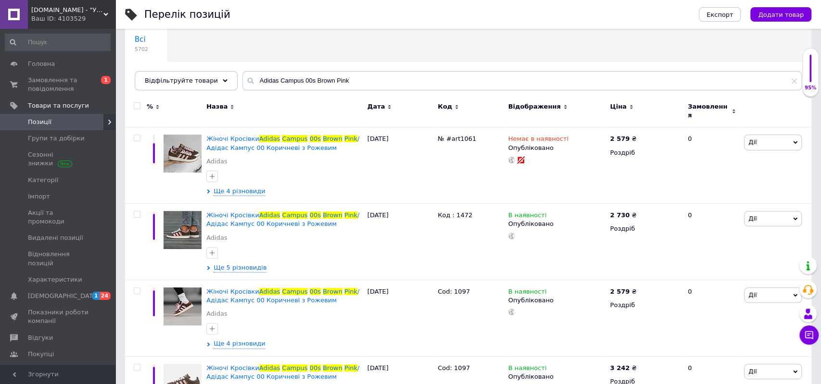
click at [140, 105] on input "checkbox" at bounding box center [137, 106] width 6 height 6
checkbox input "true"
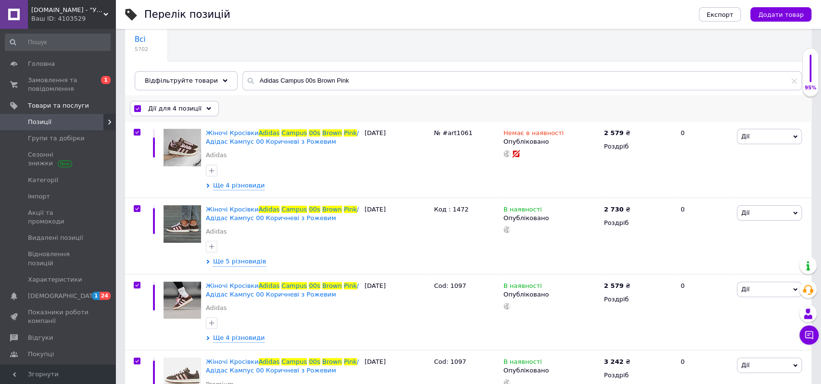
click at [175, 105] on span "Дії для 4 позиції" at bounding box center [174, 108] width 53 height 9
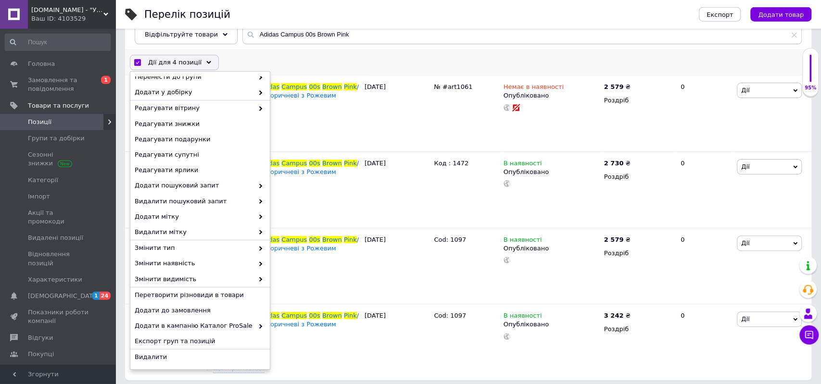
scroll to position [128, 0]
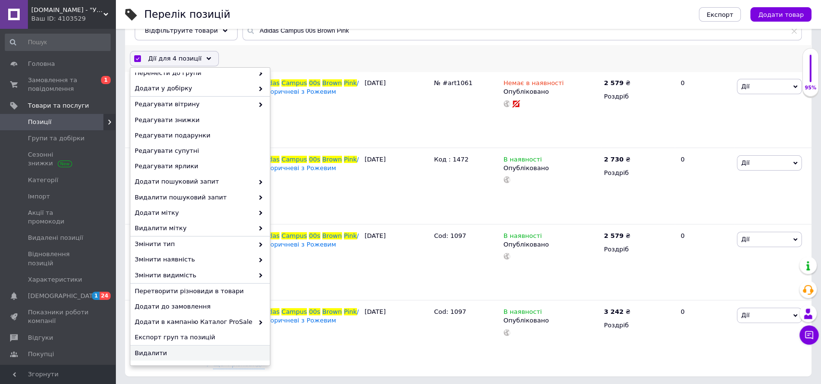
click at [195, 354] on span "Видалити" at bounding box center [199, 353] width 128 height 9
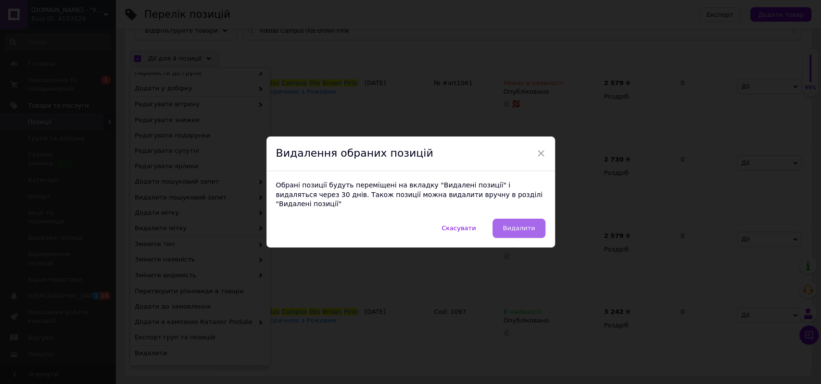
click at [523, 225] on span "Видалити" at bounding box center [519, 228] width 32 height 7
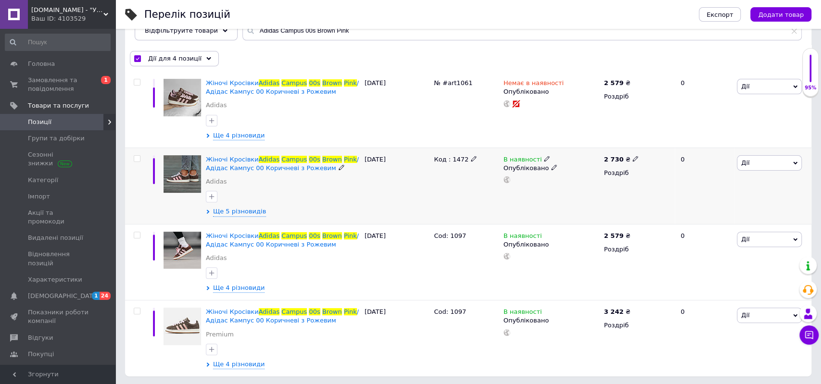
checkbox input "false"
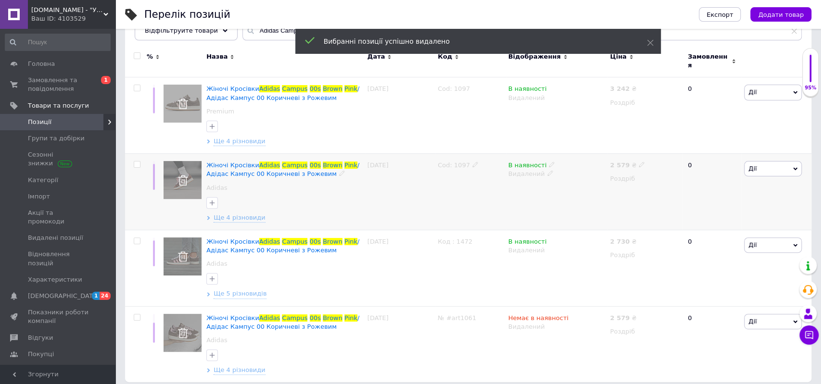
scroll to position [0, 0]
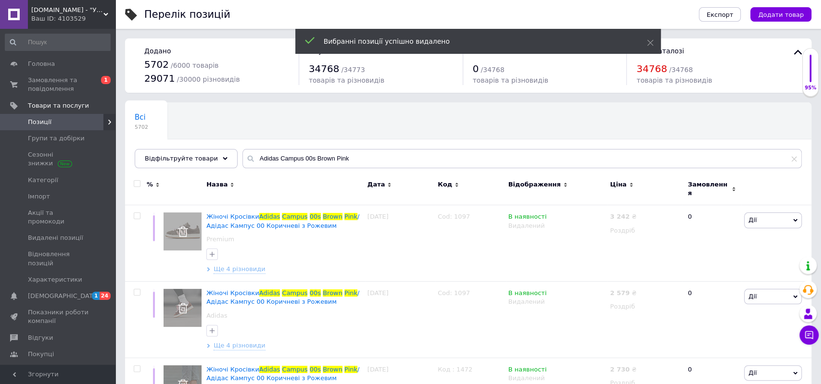
click at [75, 17] on div "Ваш ID: 4103529" at bounding box center [73, 18] width 84 height 9
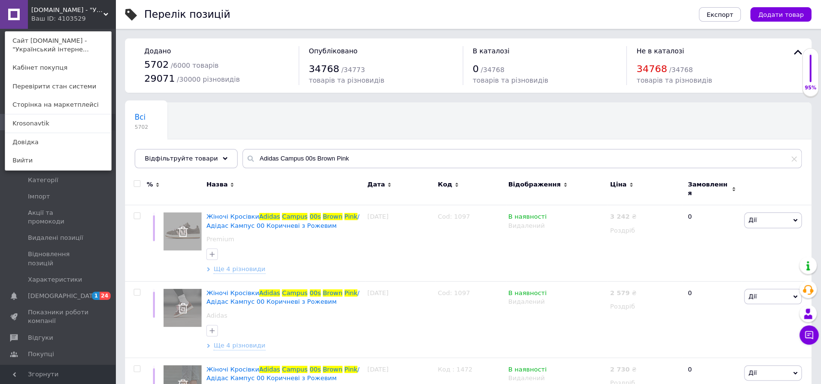
click at [237, 115] on div "Всі 5702 Ok Відфільтровано... Зберегти" at bounding box center [188, 121] width 127 height 37
click at [91, 21] on div "Krosoman.com - "Український інтернет-магазин" Ваш ID: 4103529 Сайт Krosoman.com…" at bounding box center [57, 14] width 115 height 29
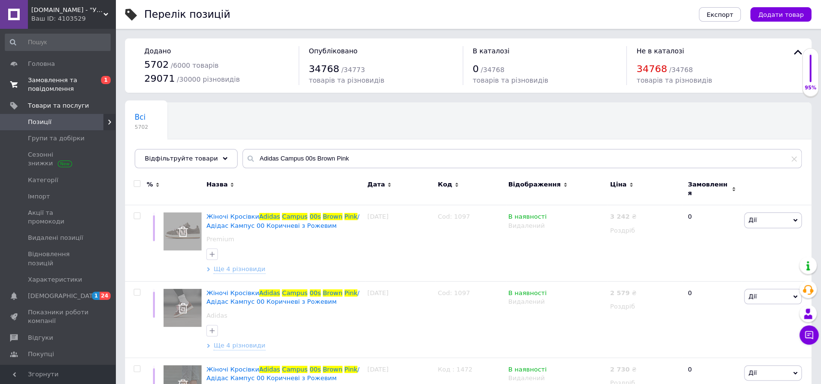
click at [53, 84] on span "Замовлення та повідомлення" at bounding box center [58, 84] width 61 height 17
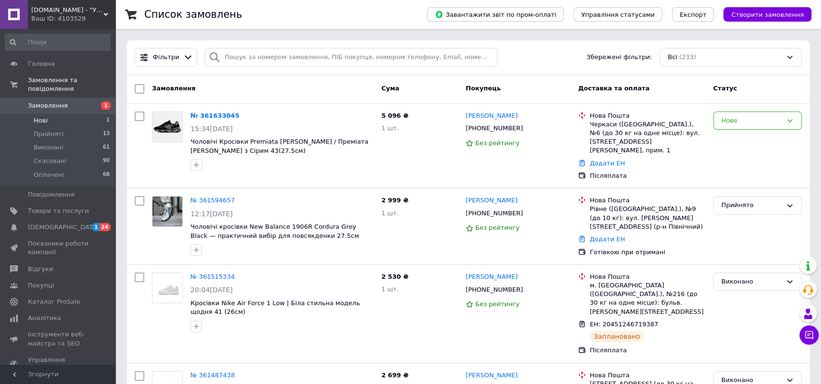
click at [46, 116] on span "Нові" at bounding box center [41, 120] width 14 height 9
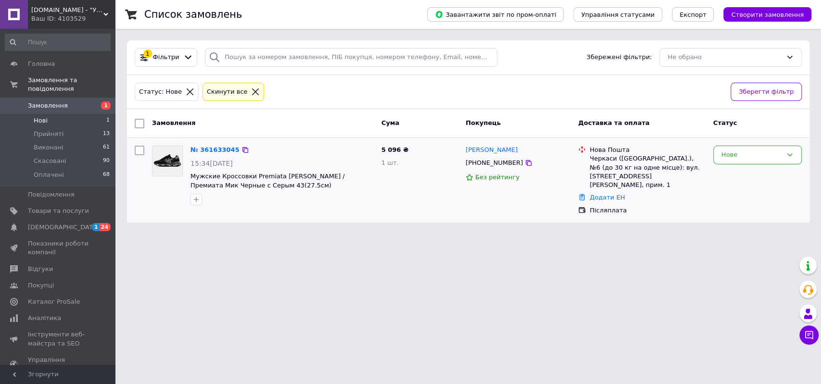
click at [487, 164] on div "[PHONE_NUMBER]" at bounding box center [494, 163] width 61 height 13
copy div "380993347944"
click at [655, 234] on html "Krosoman.com - "Український інтернет-магазин" Ваш ID: 4103529 Сайт Krosoman.com…" at bounding box center [410, 117] width 821 height 234
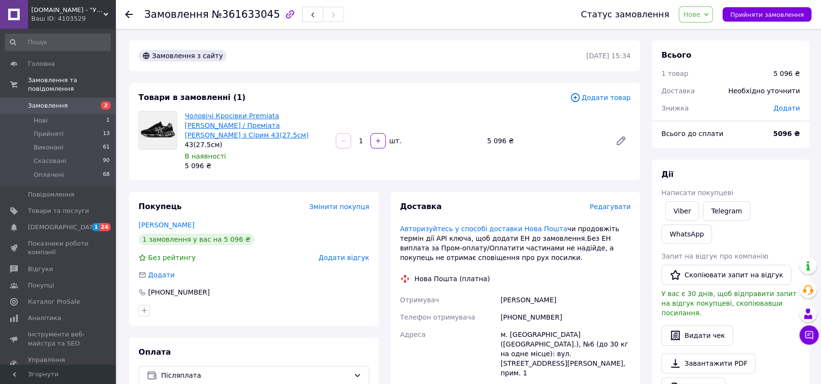
click at [295, 112] on link "Чоловічі Кросівки Premiata Mick Black Grey / Преміата Мік Чорні з Сірим 43(27.5…" at bounding box center [247, 125] width 124 height 27
click at [549, 125] on div "Чоловічі Кросівки Premiata Mick Black Grey / Преміата Мік Чорні з Сірим 43(27.5…" at bounding box center [408, 140] width 454 height 63
click at [247, 116] on link "Чоловічі Кросівки Premiata Mick Black Grey / Преміата Мік Чорні з Сірим 43(27.5…" at bounding box center [247, 125] width 124 height 27
click at [517, 309] on div "+380993347944" at bounding box center [565, 317] width 134 height 17
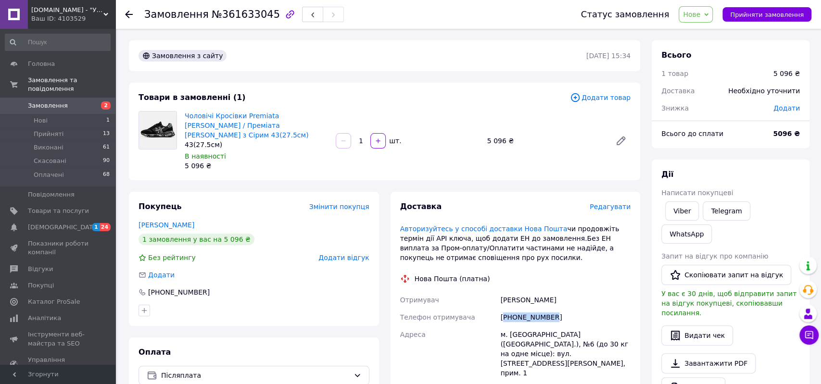
copy div "380993347944"
click at [579, 274] on div "Нова Пошта (платна)" at bounding box center [516, 279] width 236 height 10
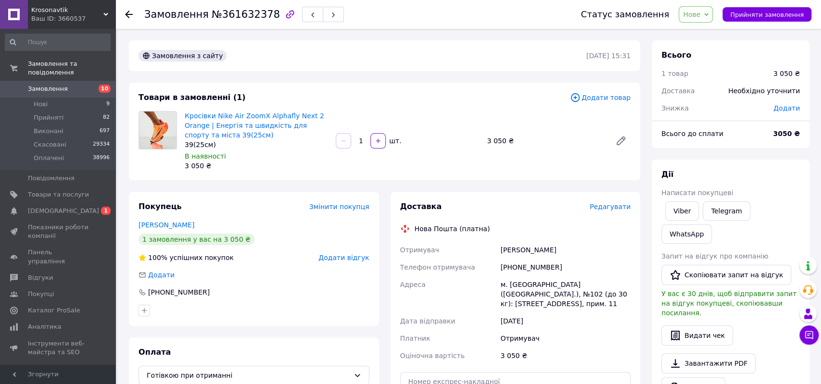
drag, startPoint x: 582, startPoint y: 252, endPoint x: 588, endPoint y: 249, distance: 6.9
click at [587, 250] on div "Отримувач [PERSON_NAME] Телефон отримувача [PHONE_NUMBER] Адреса [PERSON_NAME].…" at bounding box center [515, 302] width 235 height 123
copy div "Отримувач [PERSON_NAME]"
click at [534, 268] on div "[PHONE_NUMBER]" at bounding box center [565, 267] width 134 height 17
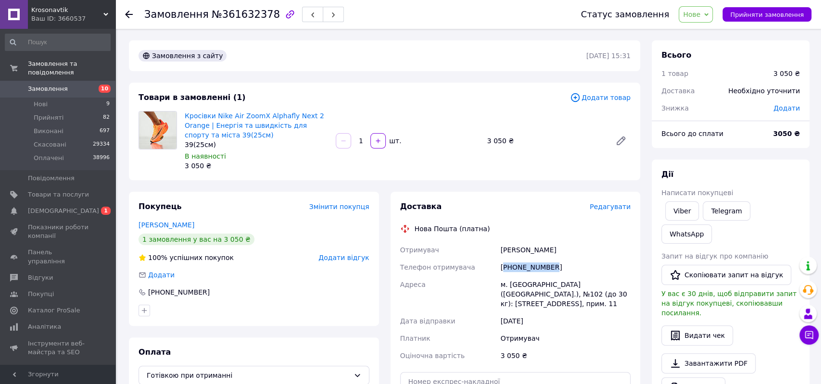
copy div "380932680744"
drag, startPoint x: 581, startPoint y: 254, endPoint x: 606, endPoint y: 256, distance: 24.6
click at [606, 257] on div "Отримувач [PERSON_NAME] Телефон отримувача [PHONE_NUMBER] Адреса [PERSON_NAME].…" at bounding box center [515, 302] width 235 height 123
copy div "Отримувач [PERSON_NAME]"
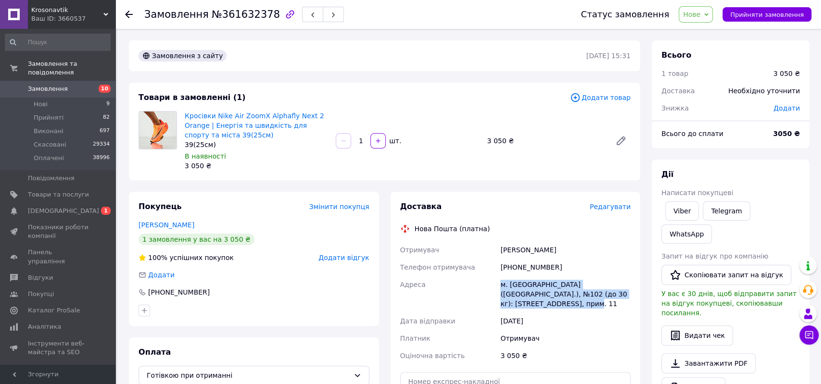
drag, startPoint x: 493, startPoint y: 288, endPoint x: 585, endPoint y: 303, distance: 93.2
click at [585, 303] on div "Отримувач [PERSON_NAME] Телефон отримувача [PHONE_NUMBER] Адреса [PERSON_NAME].…" at bounding box center [515, 302] width 235 height 123
copy div "Адреса [PERSON_NAME]. [GEOGRAPHIC_DATA] ([GEOGRAPHIC_DATA].), №102 (до 30 кг): …"
drag, startPoint x: 492, startPoint y: 251, endPoint x: 584, endPoint y: 251, distance: 92.8
click at [584, 251] on div "Отримувач [PERSON_NAME] Телефон отримувача [PHONE_NUMBER] Адреса [PERSON_NAME].…" at bounding box center [515, 302] width 235 height 123
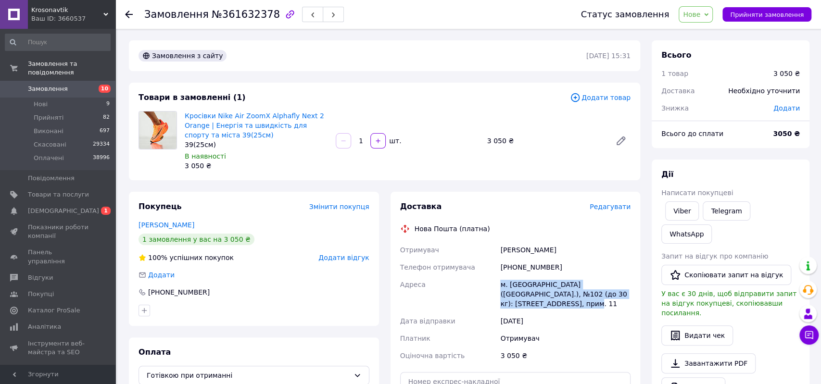
copy div "Отримувач [PERSON_NAME]"
drag, startPoint x: 702, startPoint y: 13, endPoint x: 706, endPoint y: 21, distance: 8.6
click at [700, 13] on span "Нове" at bounding box center [691, 15] width 17 height 8
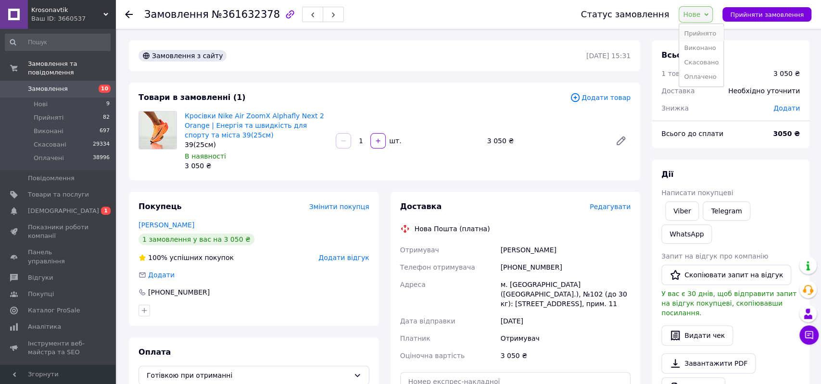
click at [711, 35] on li "Прийнято" at bounding box center [701, 33] width 44 height 14
click at [534, 265] on div "[PHONE_NUMBER]" at bounding box center [565, 267] width 134 height 17
copy div "380932680744"
click at [579, 237] on div "Доставка Редагувати Нова Пошта (платна) Отримувач [PERSON_NAME] Телефон отримув…" at bounding box center [515, 330] width 231 height 256
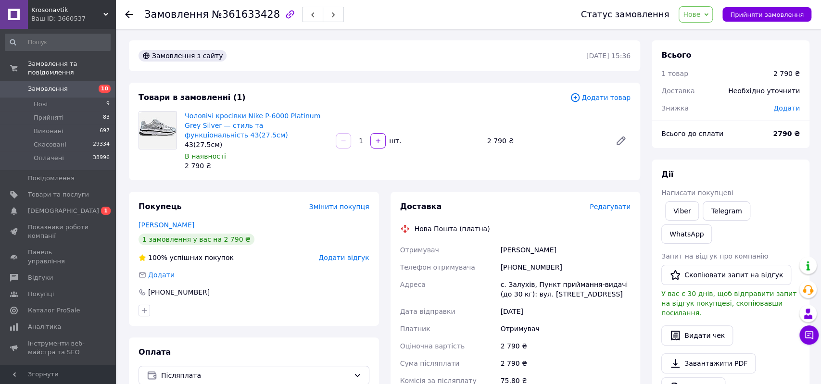
drag, startPoint x: 531, startPoint y: 242, endPoint x: 588, endPoint y: 242, distance: 56.8
click at [588, 242] on div "Отримувач [PERSON_NAME] Телефон отримувача [PHONE_NUMBER] Адреса с. Залухів, Пу…" at bounding box center [515, 323] width 235 height 165
click at [526, 259] on div "[PHONE_NUMBER]" at bounding box center [565, 267] width 134 height 17
copy div "380963212921"
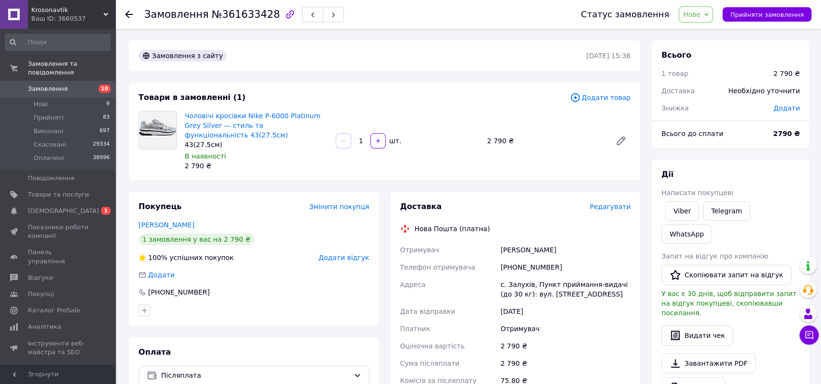
click at [520, 276] on div "с. Залухів, Пункт приймання-видачі (до 30 кг): вул. [STREET_ADDRESS]" at bounding box center [565, 289] width 134 height 27
copy div "Залухів"
click at [700, 14] on span "Нове" at bounding box center [691, 15] width 17 height 8
click at [707, 33] on li "Прийнято" at bounding box center [701, 33] width 44 height 14
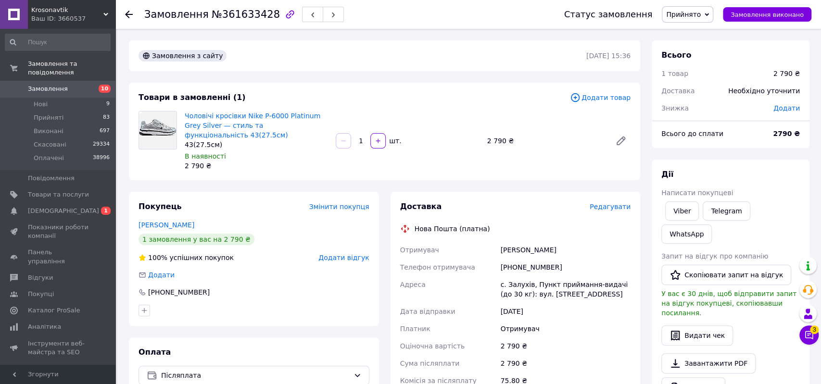
drag, startPoint x: 698, startPoint y: 17, endPoint x: 699, endPoint y: 29, distance: 12.1
click at [698, 18] on span "Прийнято" at bounding box center [683, 15] width 35 height 8
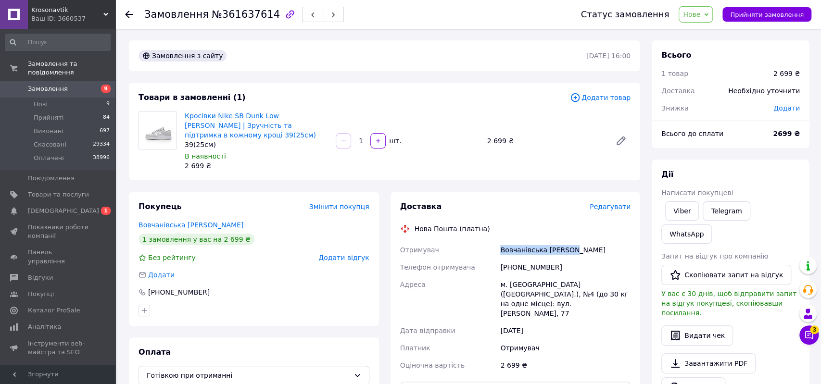
drag, startPoint x: 492, startPoint y: 250, endPoint x: 593, endPoint y: 246, distance: 101.1
click at [593, 247] on div "Отримувач Вовчанівська [PERSON_NAME] Телефон отримувача [PHONE_NUMBER] Адреса м…" at bounding box center [515, 307] width 235 height 133
copy div "Отримувач Вовчанівська [PERSON_NAME]"
click at [522, 270] on div "[PHONE_NUMBER]" at bounding box center [565, 267] width 134 height 17
click at [522, 269] on div "[PHONE_NUMBER]" at bounding box center [565, 267] width 134 height 17
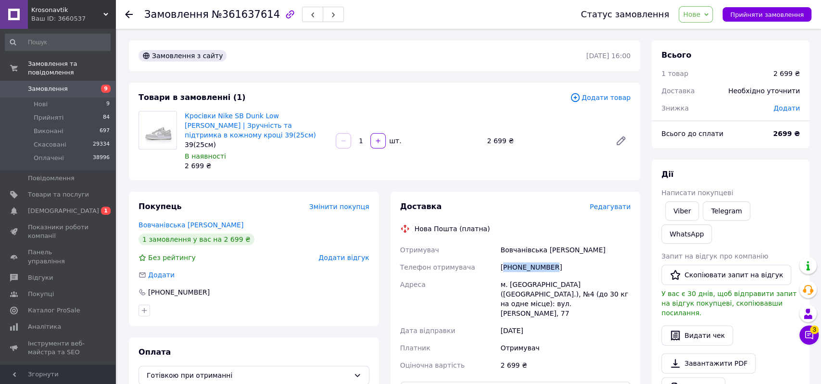
copy div "380964203688"
click at [518, 285] on div "м. [GEOGRAPHIC_DATA] ([GEOGRAPHIC_DATA].), №4 (до 30 кг на одне місце): вул. [P…" at bounding box center [565, 299] width 134 height 46
copy div "Черкаси"
click at [704, 20] on span "Нове" at bounding box center [696, 14] width 34 height 16
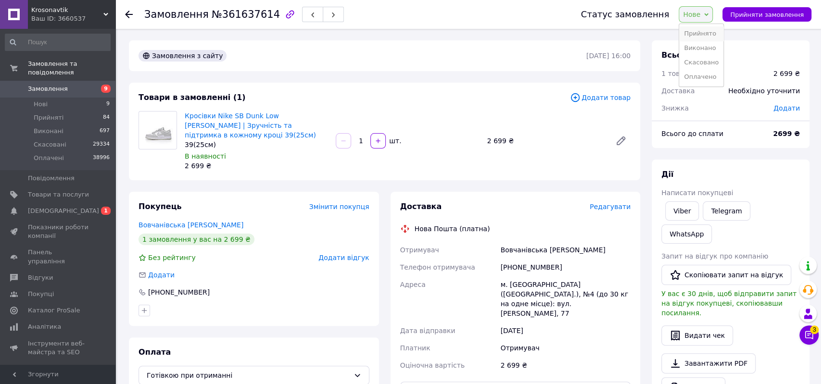
click at [713, 38] on li "Прийнято" at bounding box center [701, 33] width 44 height 14
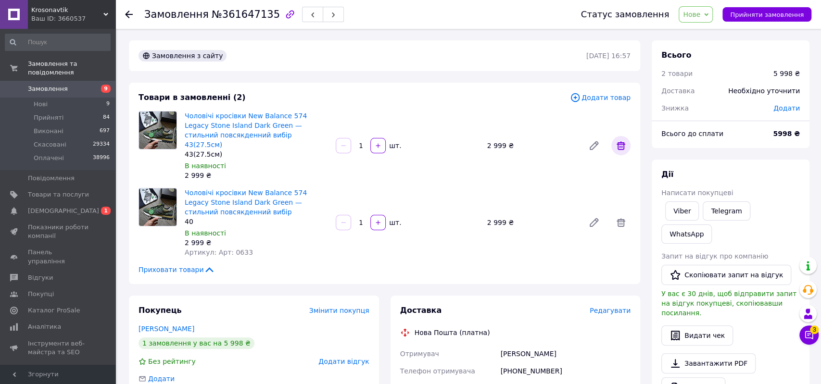
click at [623, 141] on icon at bounding box center [621, 145] width 9 height 9
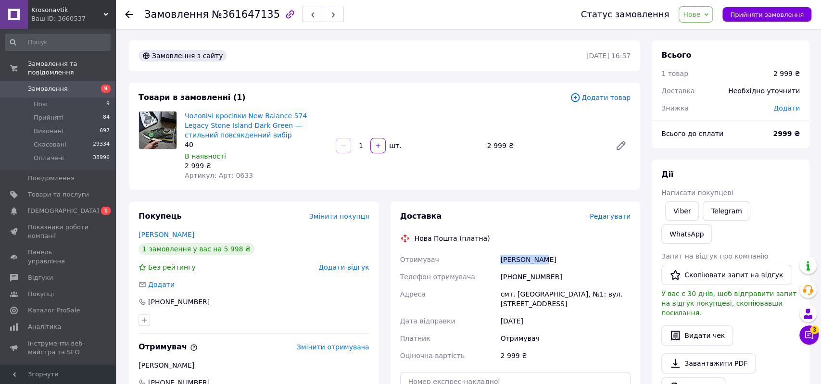
drag, startPoint x: 546, startPoint y: 258, endPoint x: 576, endPoint y: 257, distance: 29.4
click at [576, 257] on div "Отримувач [PERSON_NAME] отримувача [PHONE_NUMBER] [GEOGRAPHIC_DATA] смт. [GEOGR…" at bounding box center [515, 307] width 235 height 113
copy div "Отримувач [PERSON_NAME]"
click at [516, 277] on div "[PHONE_NUMBER]" at bounding box center [565, 276] width 134 height 17
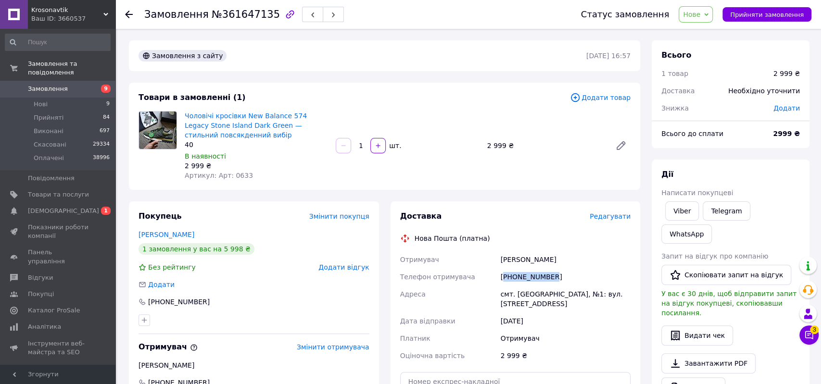
copy div "380666876522"
drag, startPoint x: 517, startPoint y: 303, endPoint x: 591, endPoint y: 306, distance: 73.7
click at [591, 306] on div "Отримувач [PERSON_NAME] отримувача [PHONE_NUMBER] [GEOGRAPHIC_DATA] смт. [GEOGR…" at bounding box center [515, 307] width 235 height 113
copy div "[GEOGRAPHIC_DATA] смт. [GEOGRAPHIC_DATA], №1: вул. [STREET_ADDRESS]"
click at [587, 351] on div "2 999 ₴" at bounding box center [565, 355] width 134 height 17
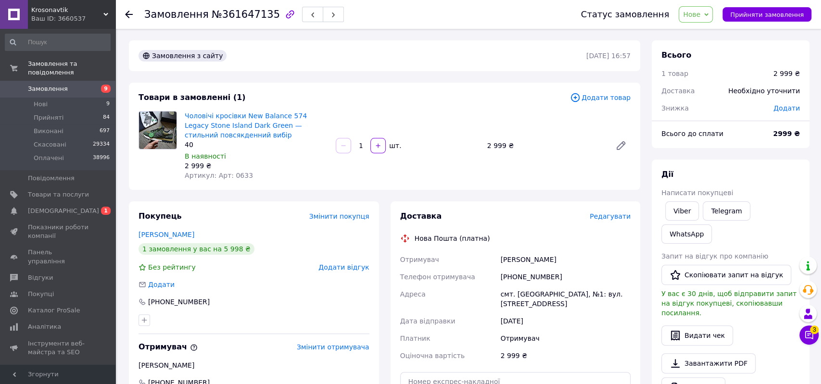
click at [700, 14] on span "Нове" at bounding box center [691, 15] width 17 height 8
click at [711, 29] on li "Прийнято" at bounding box center [701, 33] width 44 height 14
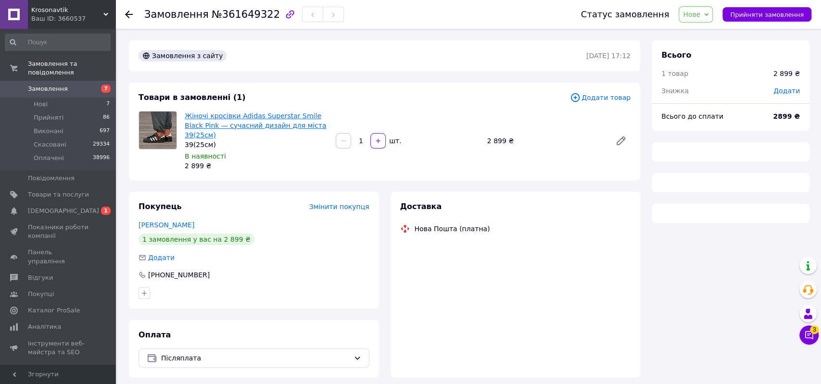
click at [307, 119] on link "Жіночі кросівки Adidas Superstar Smile Black Pink — сучасний дизайн для міста 3…" at bounding box center [255, 125] width 141 height 27
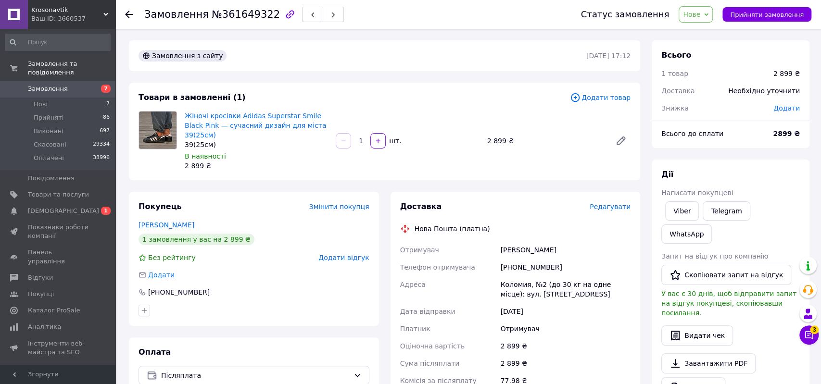
drag, startPoint x: 563, startPoint y: 235, endPoint x: 555, endPoint y: 221, distance: 16.1
click at [563, 241] on div "Антонюк Ярина" at bounding box center [565, 249] width 134 height 17
click at [601, 224] on div "Нова Пошта (платна)" at bounding box center [516, 229] width 236 height 10
click at [282, 123] on link "Жіночі кросівки Adidas Superstar Smile Black Pink — сучасний дизайн для міста 3…" at bounding box center [255, 125] width 141 height 27
click at [586, 228] on div "Доставка Редагувати Нова Пошта (платна) Отримувач Антонюк Ярина Телефон отримув…" at bounding box center [515, 351] width 231 height 298
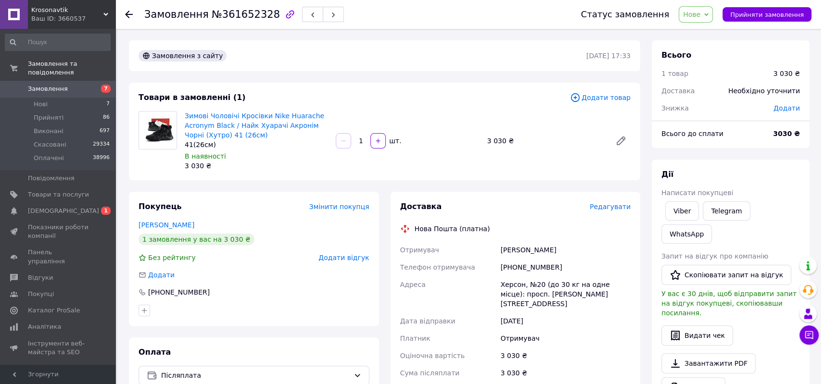
click at [575, 248] on div "Отримувач [PERSON_NAME] отримувача [PHONE_NUMBER] [PERSON_NAME], №20 (до 30 кг …" at bounding box center [515, 328] width 235 height 175
copy div "Отримувач [PERSON_NAME]"
click at [528, 264] on div "[PHONE_NUMBER]" at bounding box center [565, 267] width 134 height 17
click at [532, 263] on div "[PHONE_NUMBER]" at bounding box center [565, 267] width 134 height 17
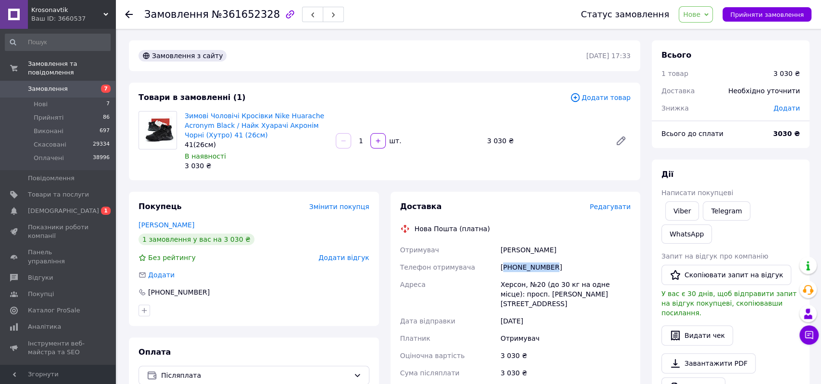
click at [532, 263] on div "[PHONE_NUMBER]" at bounding box center [565, 267] width 134 height 17
copy div "380953186325"
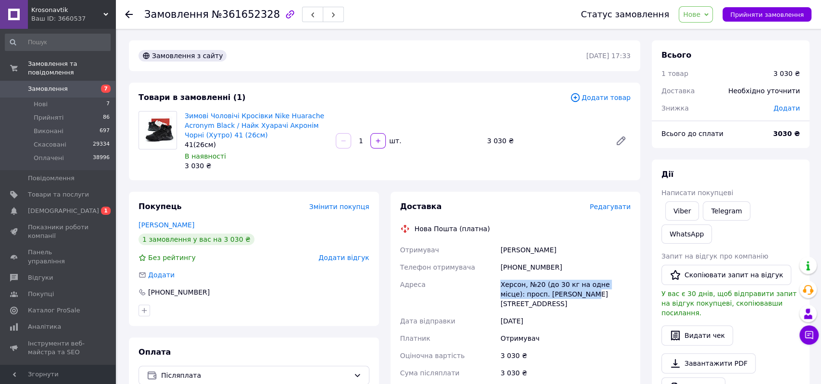
drag, startPoint x: 496, startPoint y: 286, endPoint x: 584, endPoint y: 300, distance: 89.5
click at [584, 300] on div "Отримувач [PERSON_NAME] отримувача [PHONE_NUMBER] [PERSON_NAME], №20 (до 30 кг …" at bounding box center [515, 328] width 235 height 175
copy div "[PERSON_NAME], №20 (до 30 кг на одне місце): просп. [PERSON_NAME][STREET_ADDRES…"
click at [710, 14] on span "Нове" at bounding box center [696, 14] width 34 height 16
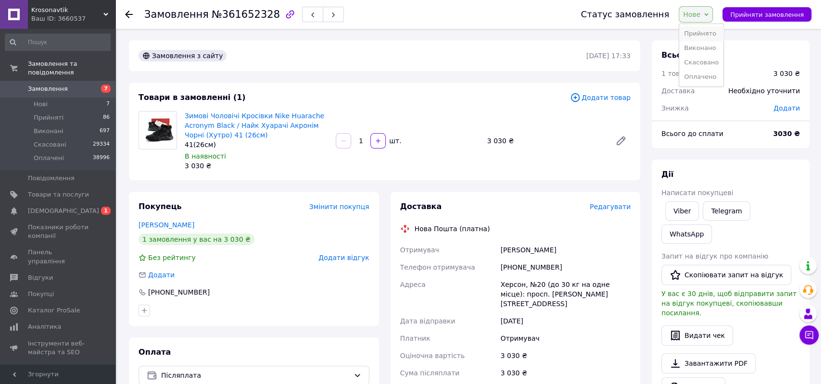
click at [715, 33] on li "Прийнято" at bounding box center [701, 33] width 44 height 14
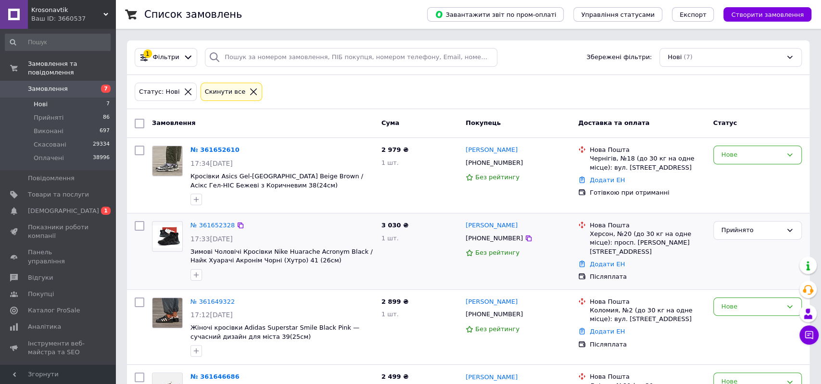
click at [656, 259] on div "Додати ЕН" at bounding box center [648, 264] width 120 height 13
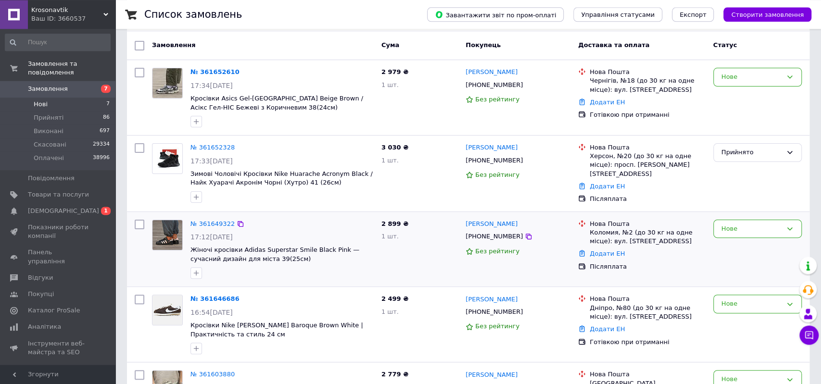
scroll to position [100, 0]
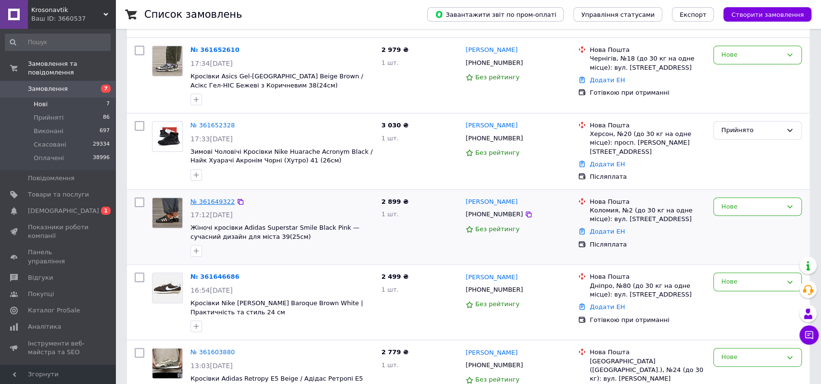
click at [213, 201] on link "№ 361649322" at bounding box center [212, 201] width 44 height 7
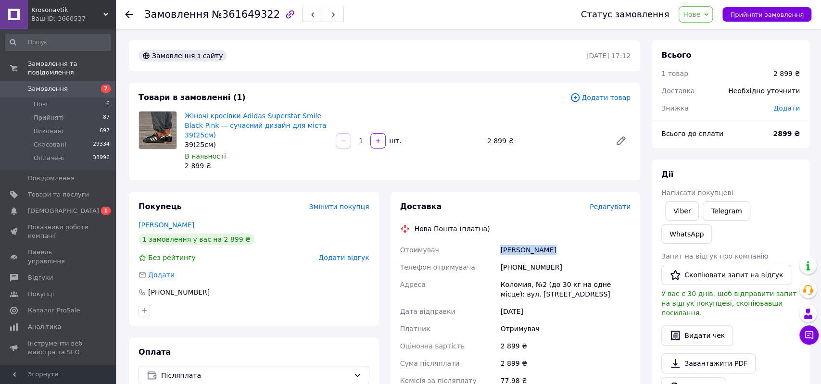
drag, startPoint x: 493, startPoint y: 242, endPoint x: 595, endPoint y: 246, distance: 102.0
click at [595, 247] on div "Отримувач Антонюк Ярина Телефон отримувача +380660558739 Адреса Коломия, №2 (до…" at bounding box center [515, 323] width 235 height 165
copy div "Отримувач Антонюк Ярина"
click at [530, 259] on div "+380660558739" at bounding box center [565, 267] width 134 height 17
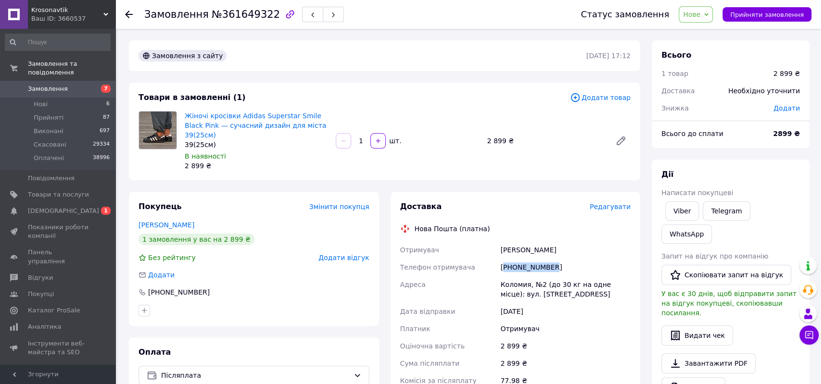
copy div "380660558739"
click at [510, 276] on div "Коломия, №2 (до 30 кг на одне місце): вул. Гетьманська, 12" at bounding box center [565, 289] width 134 height 27
copy div "Коломия"
drag, startPoint x: 700, startPoint y: 12, endPoint x: 703, endPoint y: 26, distance: 14.7
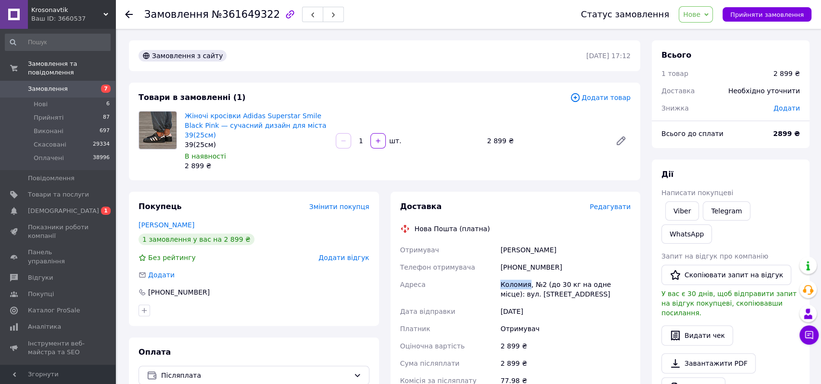
click at [700, 12] on span "Нове" at bounding box center [691, 15] width 17 height 8
click at [706, 34] on li "Прийнято" at bounding box center [701, 33] width 44 height 14
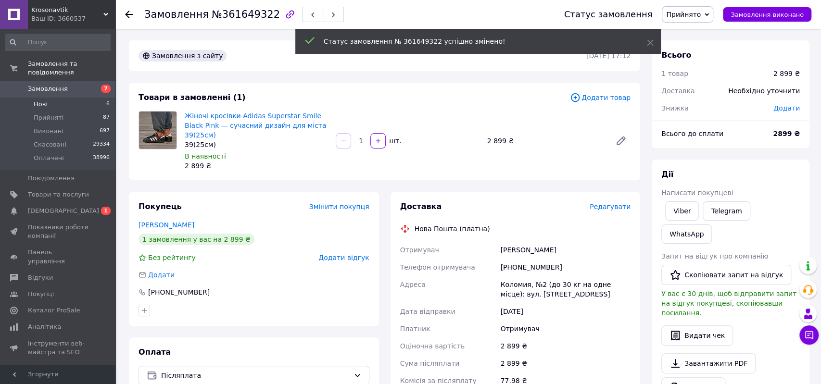
click at [47, 100] on span "Нові" at bounding box center [41, 104] width 14 height 9
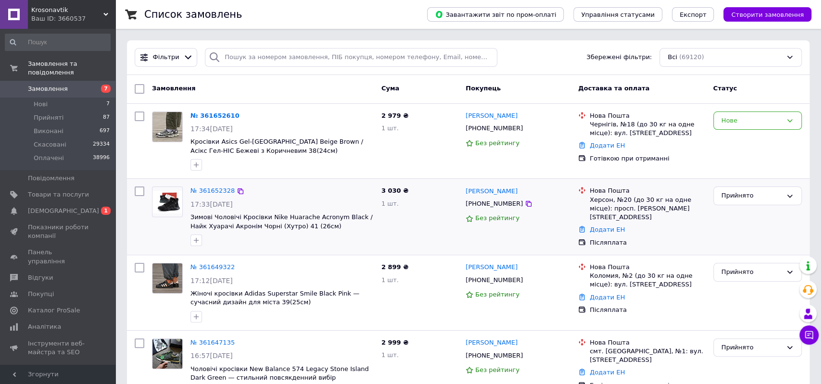
click at [649, 239] on div "Післяплата" at bounding box center [648, 243] width 116 height 9
click at [223, 115] on link "№ 361652610" at bounding box center [214, 115] width 49 height 7
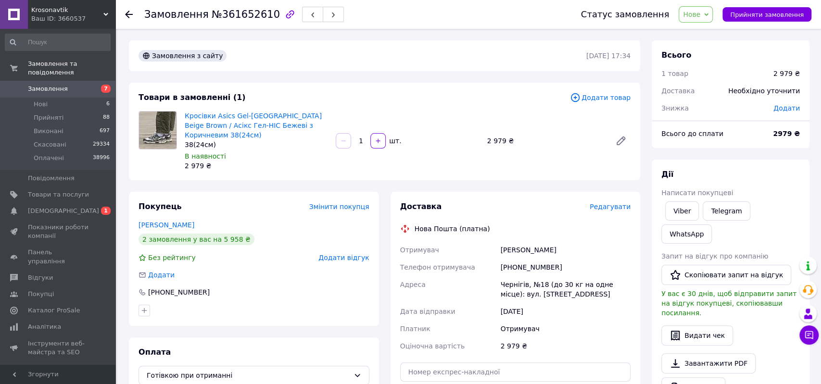
click at [520, 259] on div "+380731109909" at bounding box center [565, 267] width 134 height 17
copy div "380731109909"
click at [581, 226] on div "Доставка Редагувати Нова Пошта (платна) Отримувач Свирид Валерія Телефон отриму…" at bounding box center [515, 325] width 231 height 246
click at [175, 221] on link "Свирид Валерія" at bounding box center [167, 225] width 56 height 8
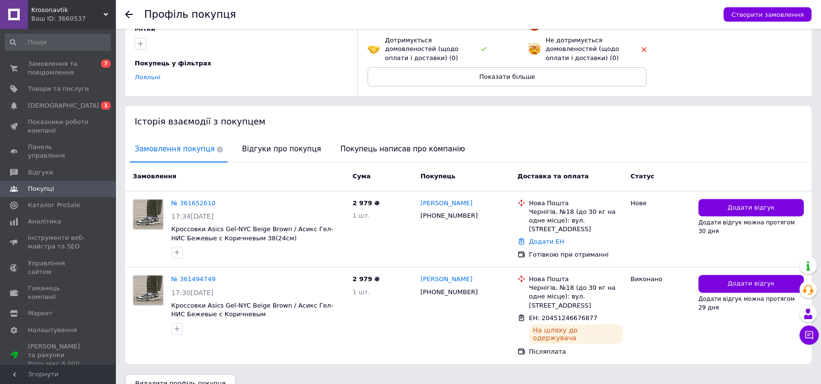
scroll to position [113, 0]
click at [195, 276] on link "№ 361494749" at bounding box center [193, 278] width 44 height 7
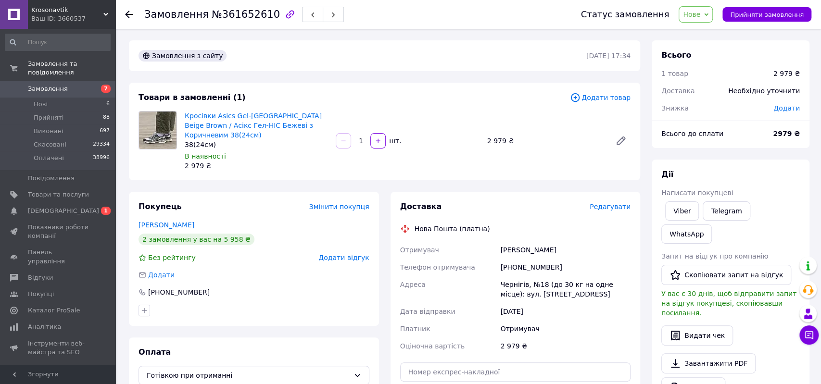
click at [605, 241] on div "Отримувач Свирид Валерія Телефон отримувача +380731109909 Адреса Чернігів, №18 …" at bounding box center [515, 297] width 235 height 113
copy div "Отримувач Свирид Валерія"
click at [527, 259] on div "+380731109909" at bounding box center [565, 267] width 134 height 17
copy div "380731109909"
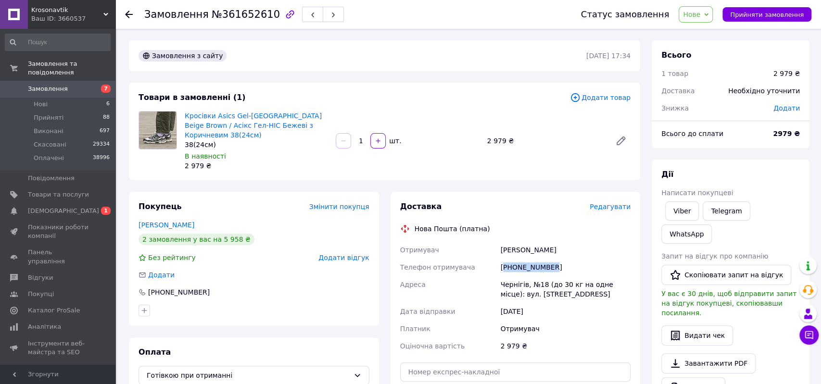
click at [700, 12] on span "Нове" at bounding box center [691, 15] width 17 height 8
click at [714, 32] on li "Прийнято" at bounding box center [701, 33] width 44 height 14
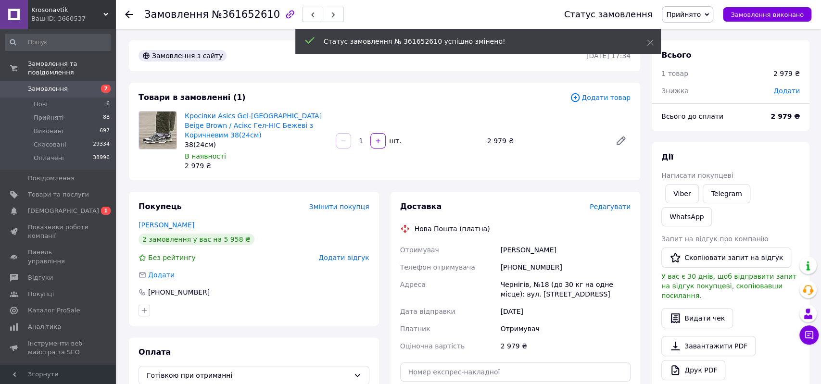
click at [507, 276] on div "Чернігів, №18 (до 30 кг на одне місце): вул. П'ятницька, 49" at bounding box center [565, 289] width 134 height 27
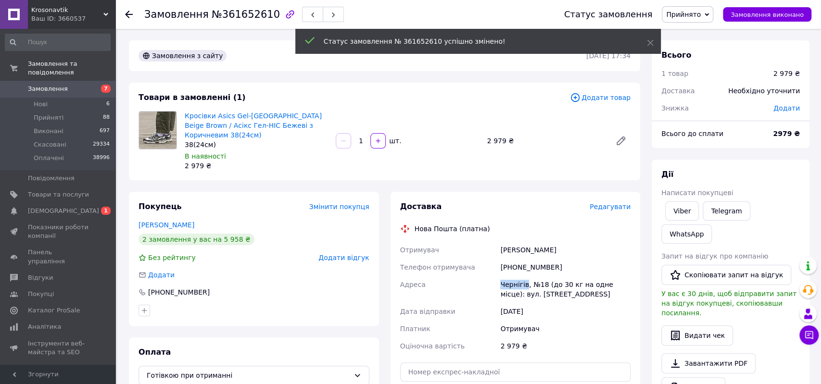
copy div "Чернігів"
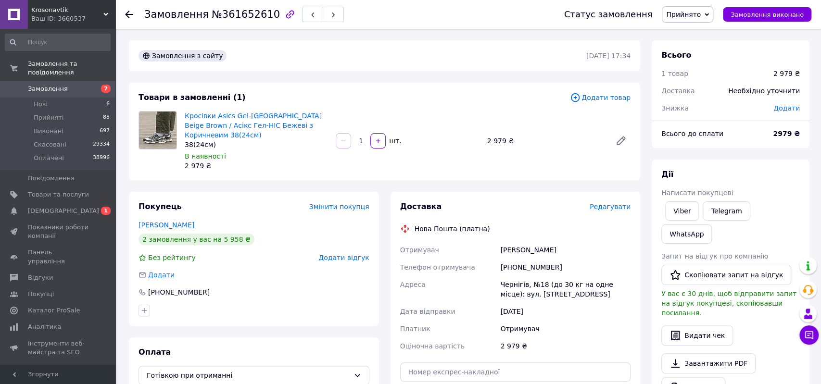
click at [571, 146] on div "Кросівки Asics Gel-NYC Beige Brown / Асікс Гел-НІС Бежеві з Коричневим 38(24см)…" at bounding box center [408, 140] width 454 height 63
click at [42, 98] on li "Нові 6" at bounding box center [57, 104] width 115 height 13
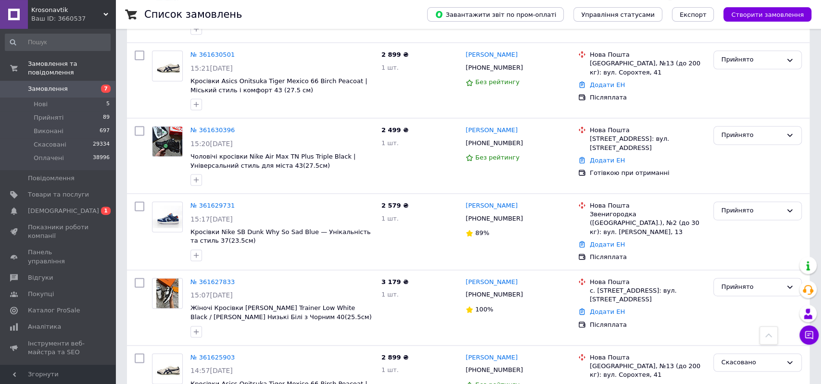
scroll to position [900, 0]
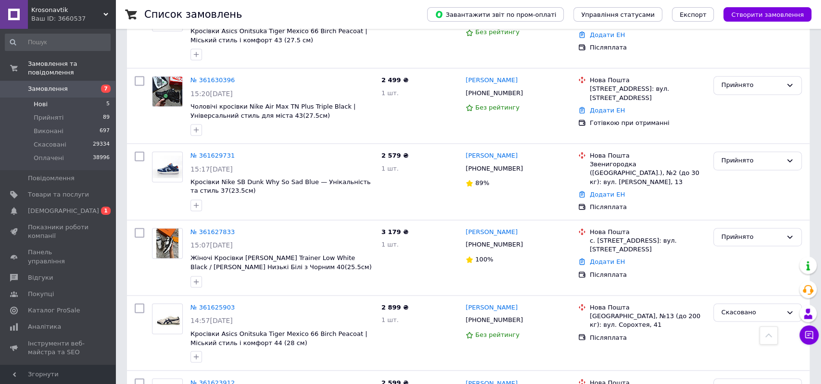
click at [44, 100] on span "Нові" at bounding box center [41, 104] width 14 height 9
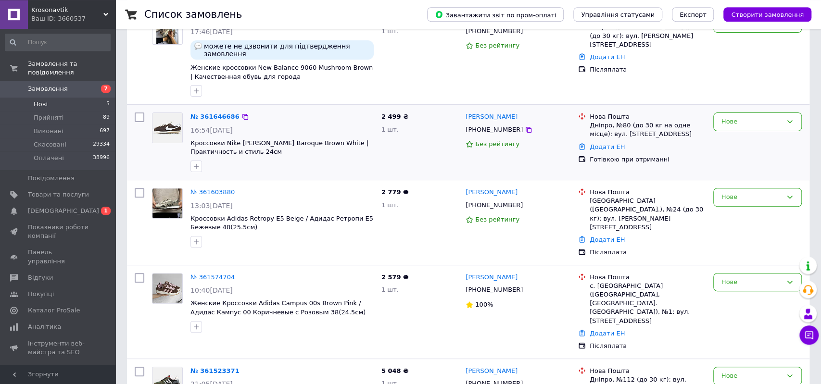
scroll to position [156, 0]
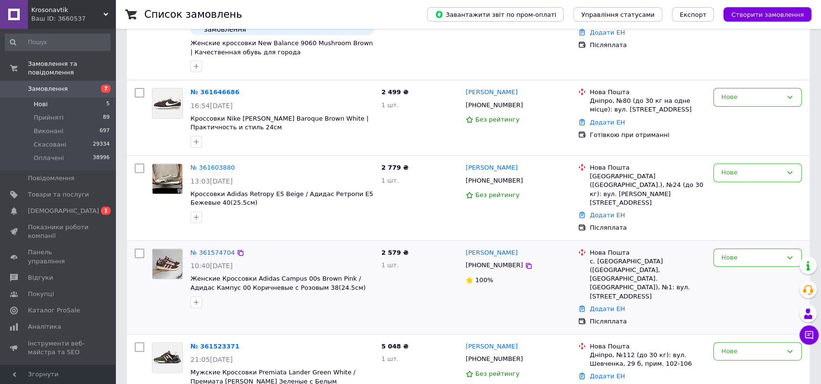
click at [490, 259] on div "[PHONE_NUMBER]" at bounding box center [494, 265] width 61 height 13
copy div "380991975201"
click at [703, 303] on div "Додати ЕН" at bounding box center [648, 309] width 120 height 13
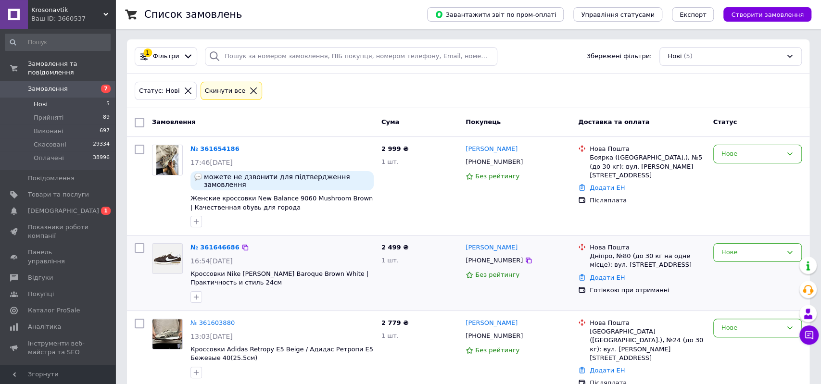
scroll to position [0, 0]
click at [493, 255] on div "[PHONE_NUMBER]" at bounding box center [494, 261] width 61 height 13
copy div "380937522273"
click at [718, 278] on div "Нове" at bounding box center [757, 273] width 96 height 67
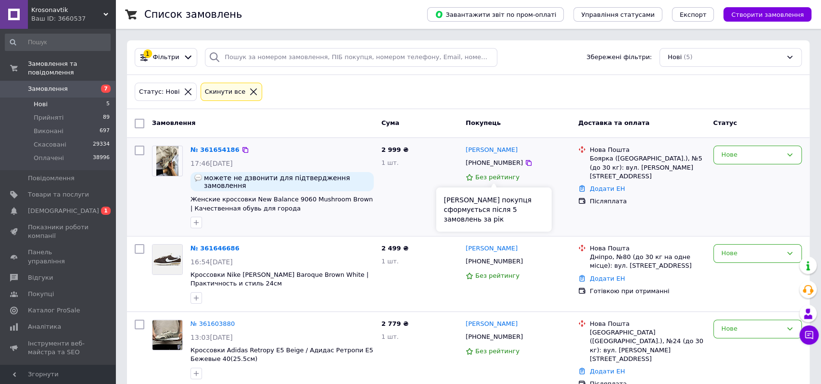
click at [487, 164] on div "[PHONE_NUMBER]" at bounding box center [494, 163] width 61 height 13
copy div "380978178970"
drag, startPoint x: 668, startPoint y: 227, endPoint x: 635, endPoint y: 223, distance: 32.5
click at [668, 226] on div "№ 361654186 17:46, 12.09.2025 можете не дзвонити для підтвердження замовлення Ж…" at bounding box center [468, 187] width 682 height 98
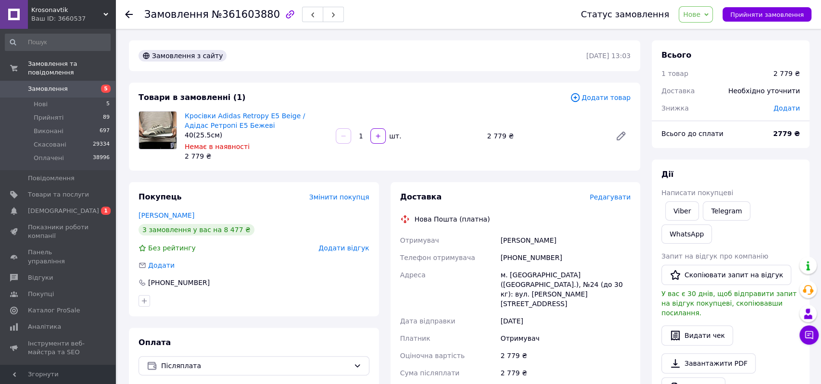
drag, startPoint x: 504, startPoint y: 242, endPoint x: 592, endPoint y: 238, distance: 88.1
click at [592, 239] on div "Отримувач [PERSON_NAME] Телефон отримувача [PHONE_NUMBER] Адреса м. [GEOGRAPHIC…" at bounding box center [515, 324] width 235 height 185
click at [519, 255] on div "[PHONE_NUMBER]" at bounding box center [565, 257] width 134 height 17
copy div "380633052230"
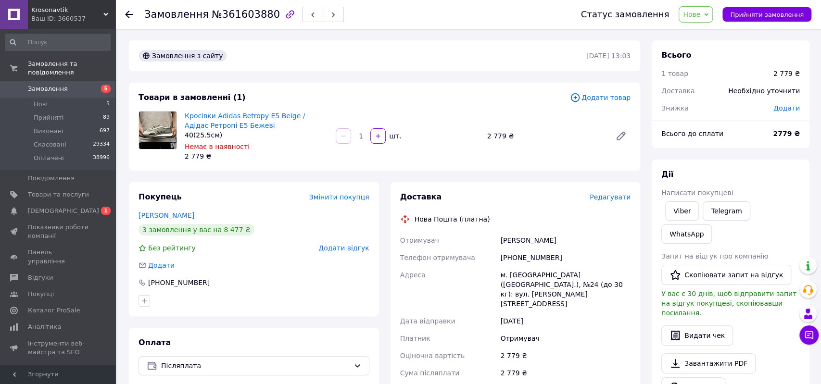
click at [514, 277] on div "м. [GEOGRAPHIC_DATA] ([GEOGRAPHIC_DATA].), №24 (до 30 кг): вул. [PERSON_NAME][S…" at bounding box center [565, 289] width 134 height 46
click at [514, 276] on div "м. [GEOGRAPHIC_DATA] ([GEOGRAPHIC_DATA].), №24 (до 30 кг): вул. [PERSON_NAME][S…" at bounding box center [565, 289] width 134 height 46
copy div "[GEOGRAPHIC_DATA]"
drag, startPoint x: 697, startPoint y: 12, endPoint x: 705, endPoint y: 20, distance: 11.2
click at [698, 12] on span "Нове" at bounding box center [691, 15] width 17 height 8
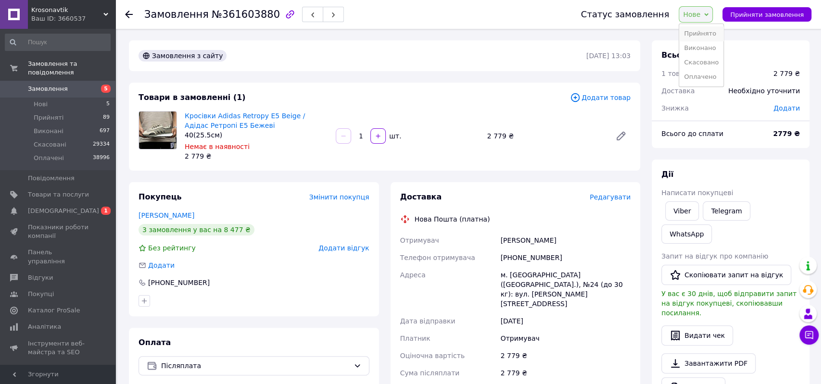
click at [709, 27] on li "Прийнято" at bounding box center [701, 33] width 44 height 14
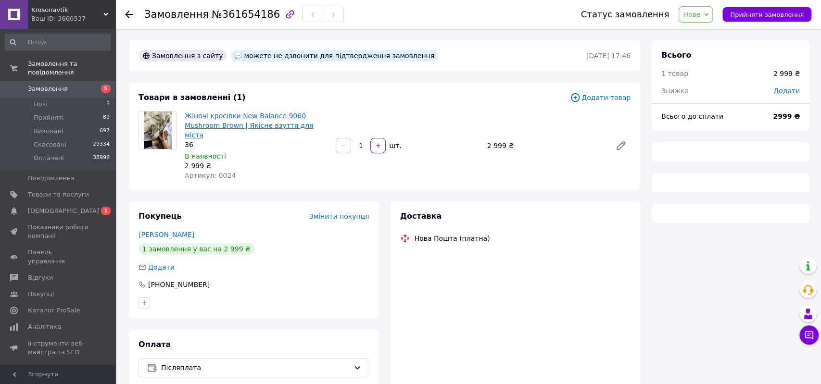
click at [266, 119] on link "Жіночі кросівки New Balance 9060 Mushroom Brown | Якісне взуття для міста" at bounding box center [249, 125] width 129 height 27
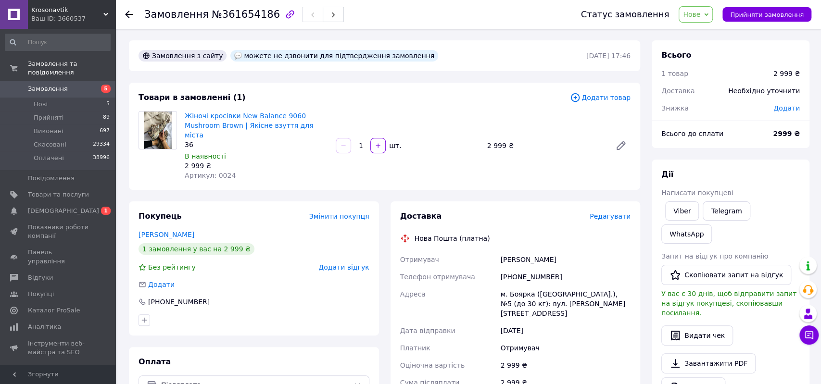
click at [584, 217] on div "Доставка Редагувати Нова Пошта (платна) Отримувач Леган Анастасія Телефон отрим…" at bounding box center [515, 365] width 231 height 308
drag, startPoint x: 497, startPoint y: 255, endPoint x: 594, endPoint y: 256, distance: 97.6
click at [594, 256] on div "Отримувач Леган Анастасія Телефон отримувача +380978178970 Адреса м. Боярка (Ки…" at bounding box center [515, 338] width 235 height 175
copy div "Отримувач Леган Анастасія"
click at [529, 268] on div "+380978178970" at bounding box center [565, 276] width 134 height 17
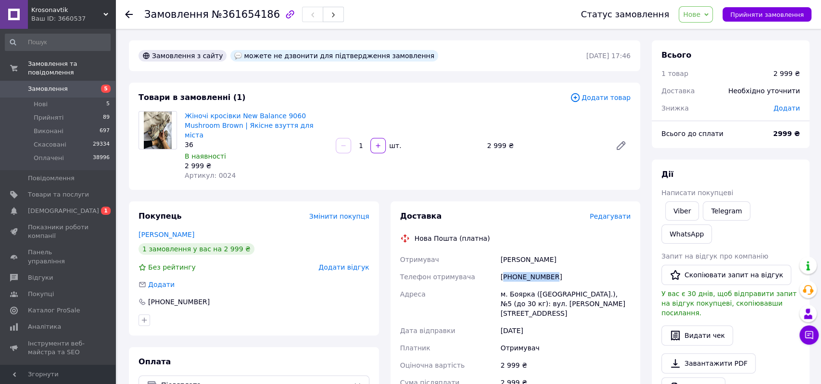
click at [529, 268] on div "+380978178970" at bounding box center [565, 276] width 134 height 17
copy div "380978178970"
click at [517, 286] on div "м. Боярка (Київська обл.), №5 (до 30 кг): вул. Івана Франка, 101-А" at bounding box center [565, 304] width 134 height 37
copy div "Боярка"
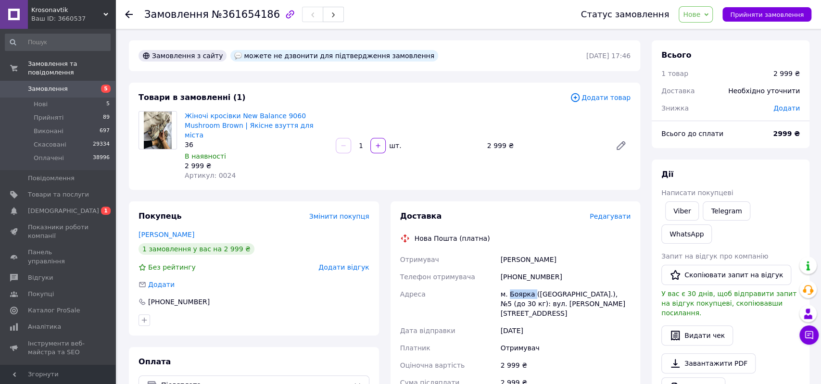
click at [699, 13] on span "Нове" at bounding box center [691, 15] width 17 height 8
click at [711, 32] on li "Прийнято" at bounding box center [701, 33] width 44 height 14
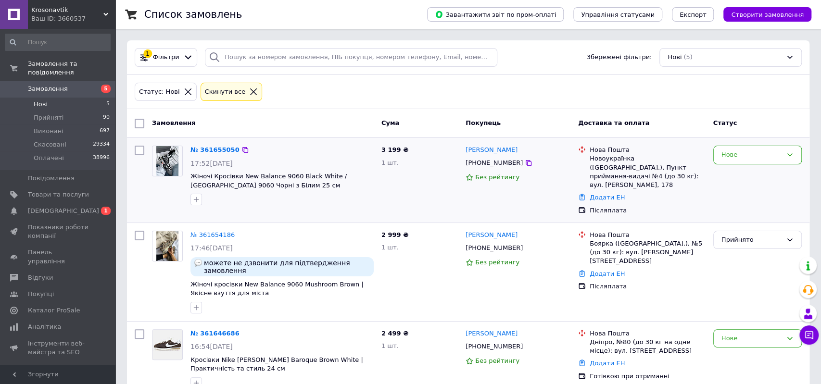
click at [483, 160] on div "[PHONE_NUMBER]" at bounding box center [494, 163] width 61 height 13
copy div "380985961015"
click at [660, 192] on div "Додати ЕН" at bounding box center [648, 197] width 120 height 13
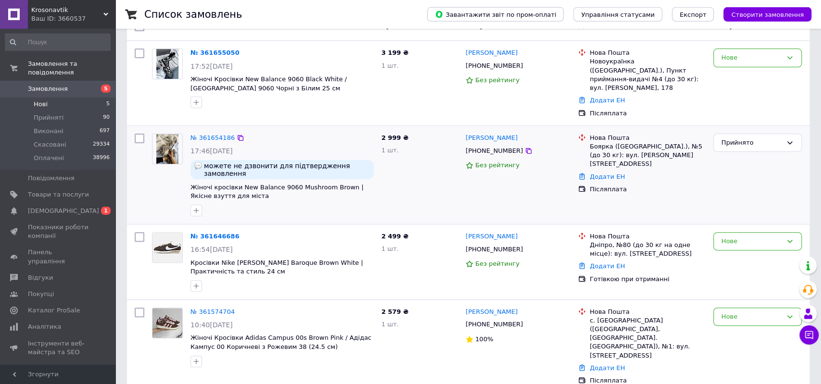
scroll to position [157, 0]
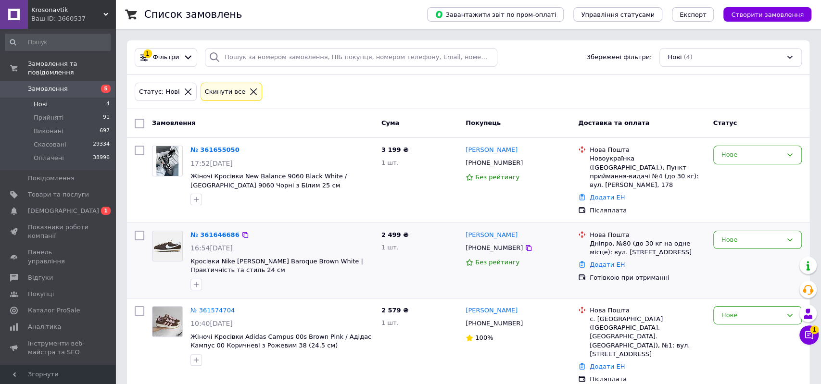
click at [684, 262] on div "Додати ЕН" at bounding box center [648, 265] width 120 height 13
click at [481, 163] on div "[PHONE_NUMBER]" at bounding box center [494, 163] width 61 height 13
copy div "380985961015"
drag, startPoint x: 700, startPoint y: 270, endPoint x: 620, endPoint y: 265, distance: 80.0
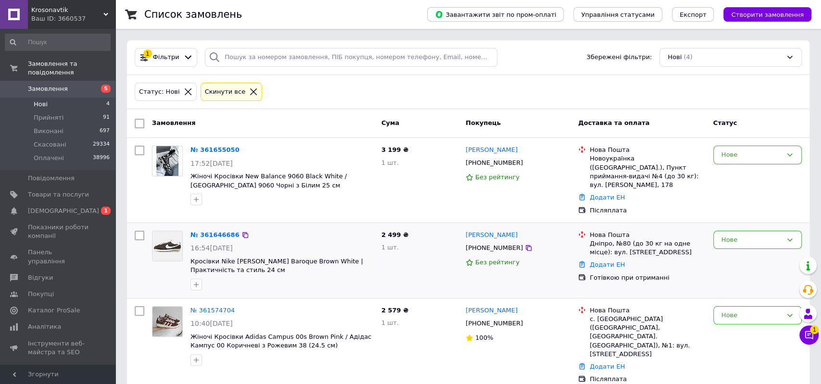
click at [700, 274] on div "Готівкою при отриманні" at bounding box center [648, 278] width 116 height 9
click at [712, 257] on div "Нове" at bounding box center [757, 260] width 96 height 67
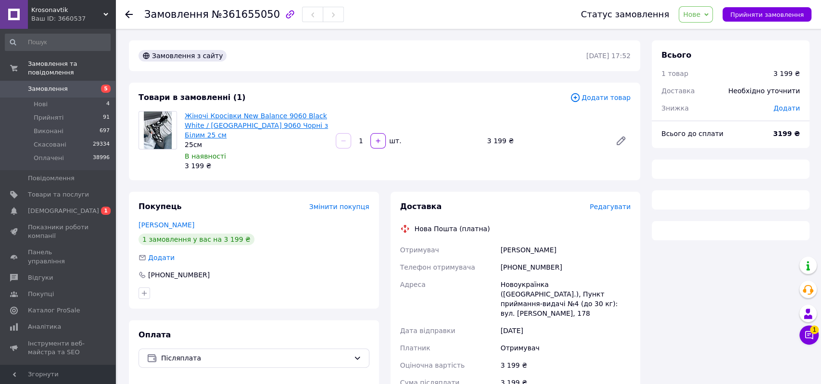
click at [275, 122] on link "Жіночі Кросівки New Balance 9060 Black White / [GEOGRAPHIC_DATA] 9060 Чорні з Б…" at bounding box center [256, 125] width 143 height 27
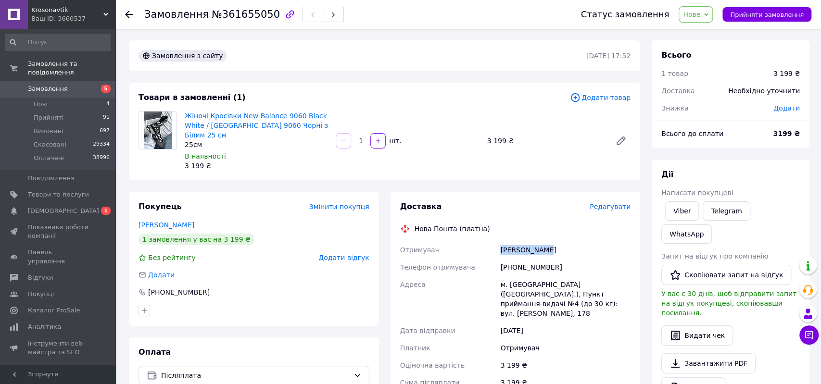
drag, startPoint x: 567, startPoint y: 242, endPoint x: 574, endPoint y: 241, distance: 7.3
click at [574, 241] on div "Отримувач Кучук Данило Телефон отримувача +380985961015 Адреса м. Новоукраїнка …" at bounding box center [515, 333] width 235 height 185
copy div "Отримувач Кучук Данило"
click at [520, 259] on div "+380985961015" at bounding box center [565, 267] width 134 height 17
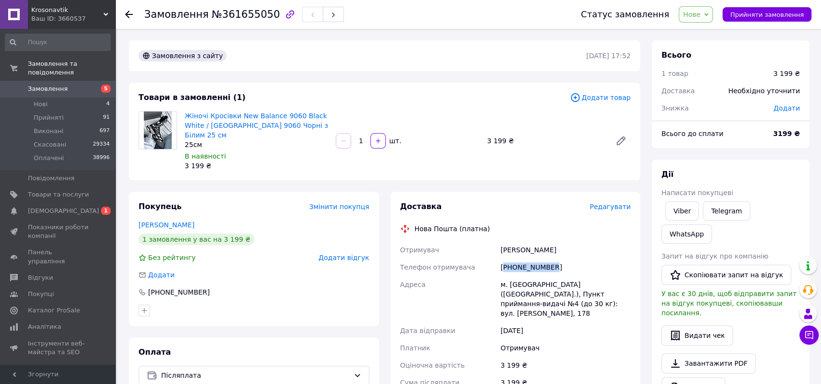
copy div "380985961015"
click at [516, 277] on div "м. Новоукраїнка (Кіровоградська обл.), Пункт приймання-видачі №4 (до 30 кг): ву…" at bounding box center [565, 299] width 134 height 46
copy div "Новоукраїнка"
click at [700, 14] on span "Нове" at bounding box center [691, 15] width 17 height 8
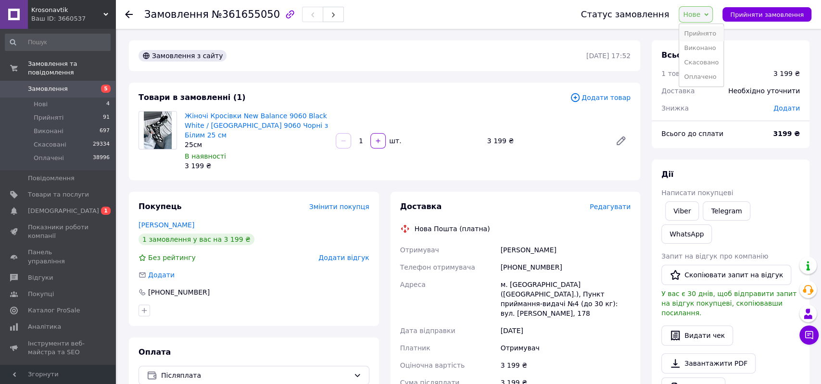
click at [709, 31] on li "Прийнято" at bounding box center [701, 33] width 44 height 14
click at [538, 259] on div "+380985961015" at bounding box center [565, 267] width 134 height 17
copy div "380985961015"
drag, startPoint x: 495, startPoint y: 243, endPoint x: 601, endPoint y: 242, distance: 105.8
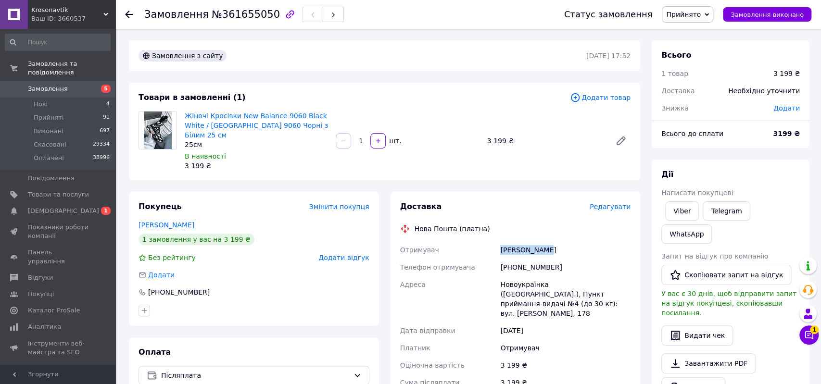
click at [584, 242] on div "Отримувач Кучук Данило Телефон отримувача +380985961015 Адреса Новоукраїнка (Кі…" at bounding box center [515, 333] width 235 height 185
copy div "Отримувач Кучук Данило"
click at [532, 260] on div "[PHONE_NUMBER]" at bounding box center [565, 267] width 134 height 17
click at [532, 259] on div "[PHONE_NUMBER]" at bounding box center [565, 267] width 134 height 17
copy div "380985961015"
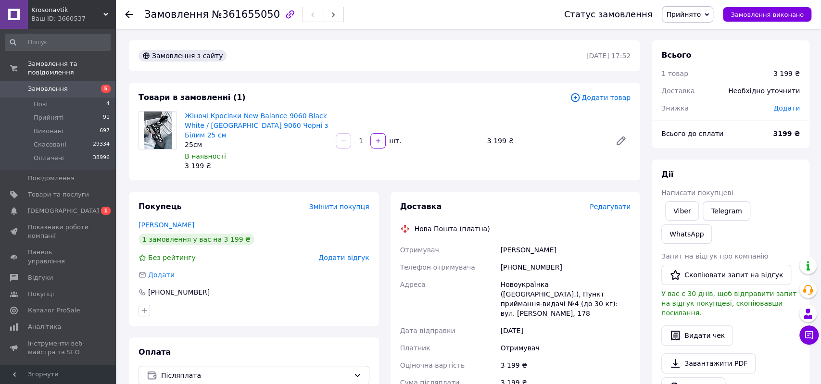
click at [518, 276] on div "Новоукраїнка ([GEOGRAPHIC_DATA].), Пункт приймання-видачі №4 (до 30 кг): вул. […" at bounding box center [565, 299] width 134 height 46
copy div "Новоукраїнка"
click at [521, 276] on div "Новоукраїнка ([GEOGRAPHIC_DATA].), Пункт приймання-видачі №4 (до 30 кг): вул. […" at bounding box center [565, 299] width 134 height 46
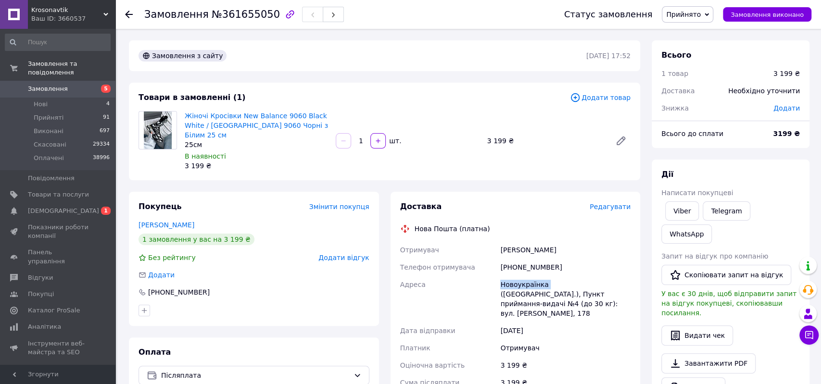
copy div "Новоукраїнка"
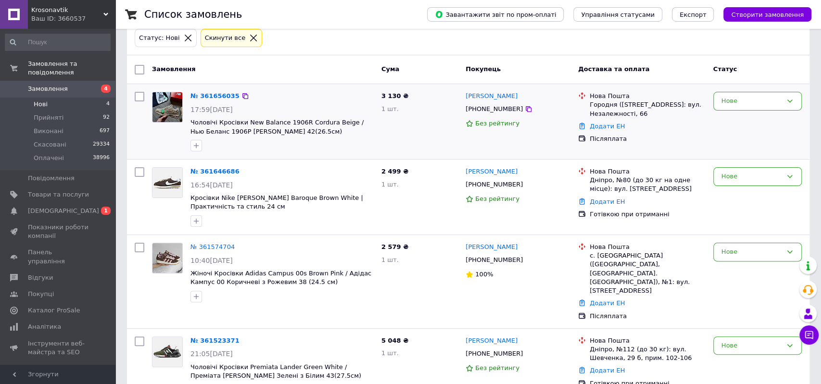
scroll to position [66, 0]
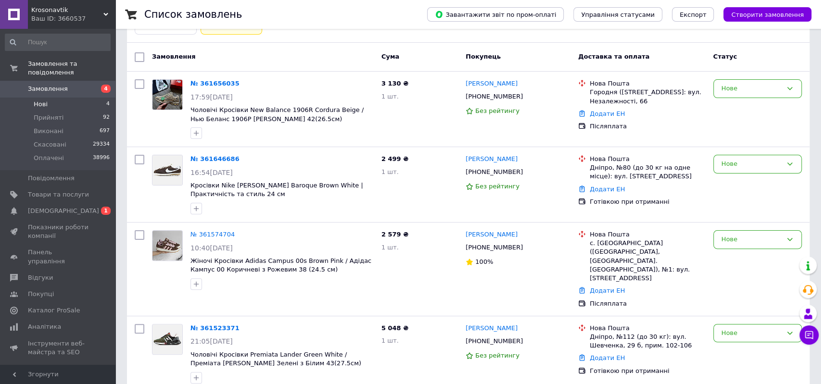
click at [37, 100] on span "Нові" at bounding box center [41, 104] width 14 height 9
click at [479, 247] on div "+380991975201" at bounding box center [494, 247] width 61 height 13
click at [479, 246] on div "+380991975201" at bounding box center [494, 247] width 61 height 13
copy div "380991975201"
click at [684, 263] on div "с. Миколаївка (Дніпропетровська обл., Синельниківський р-н. Миколаївська сільра…" at bounding box center [648, 261] width 116 height 44
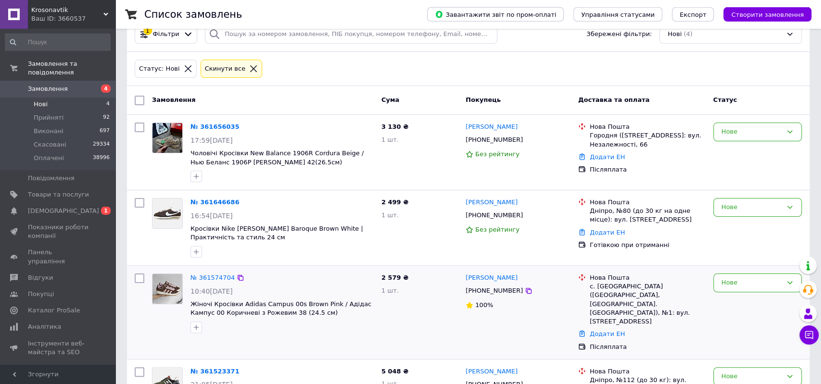
scroll to position [16, 0]
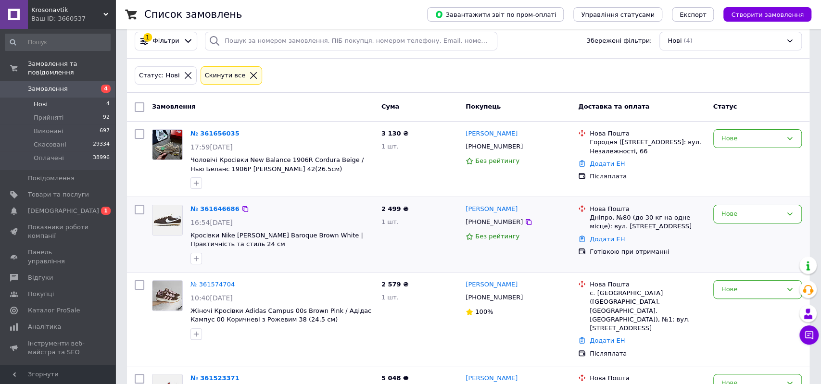
click at [486, 219] on div "[PHONE_NUMBER]" at bounding box center [494, 222] width 61 height 13
copy div "380937522273"
click at [700, 249] on div "Готівкою при отриманні" at bounding box center [648, 252] width 116 height 9
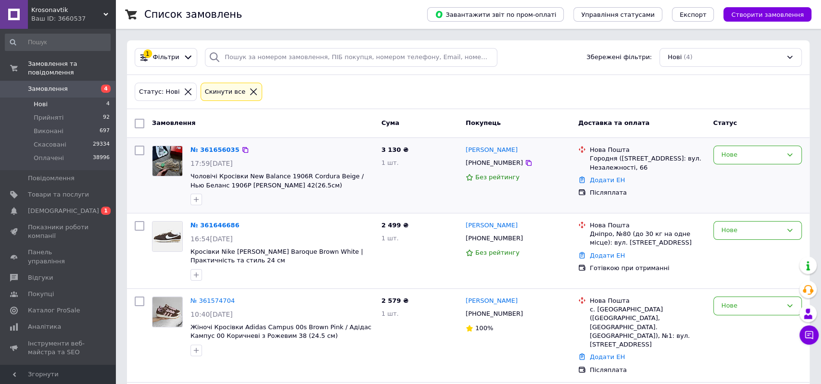
click at [494, 162] on div "+380739811829" at bounding box center [494, 163] width 61 height 13
copy div "380739811829"
click at [557, 172] on div "Без рейтингу" at bounding box center [518, 177] width 105 height 13
click at [699, 265] on div "Готівкою при отриманні" at bounding box center [648, 268] width 116 height 9
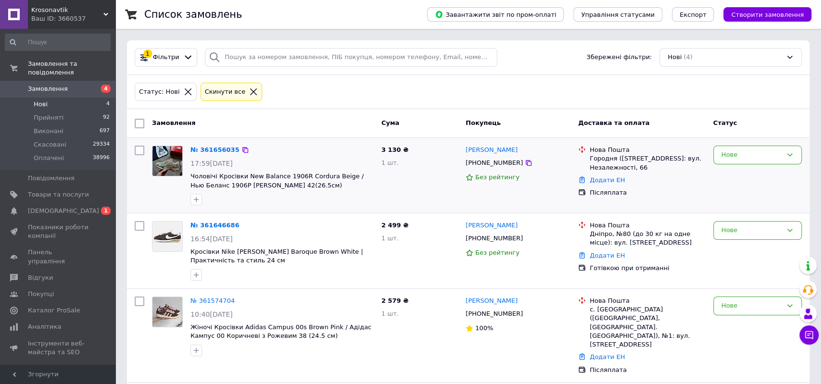
click at [691, 187] on div "Додати ЕН" at bounding box center [648, 180] width 120 height 13
click at [82, 13] on span "Krosonavtik" at bounding box center [67, 10] width 72 height 9
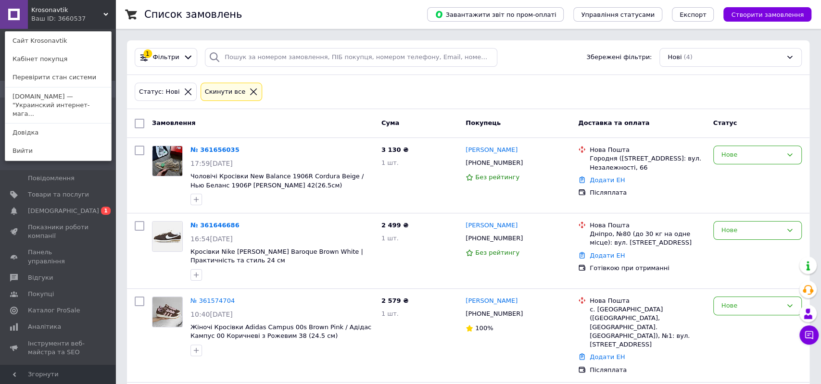
click at [79, 91] on link "Krosoman.com — "Украинский интернет-мага..." at bounding box center [58, 106] width 106 height 36
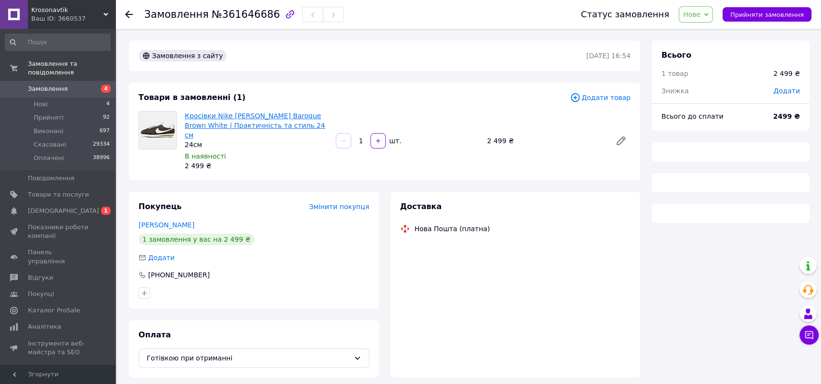
click at [254, 116] on link "Кросівки Nike [PERSON_NAME] Baroque Brown White | Практичність та стиль 24 см" at bounding box center [255, 125] width 140 height 27
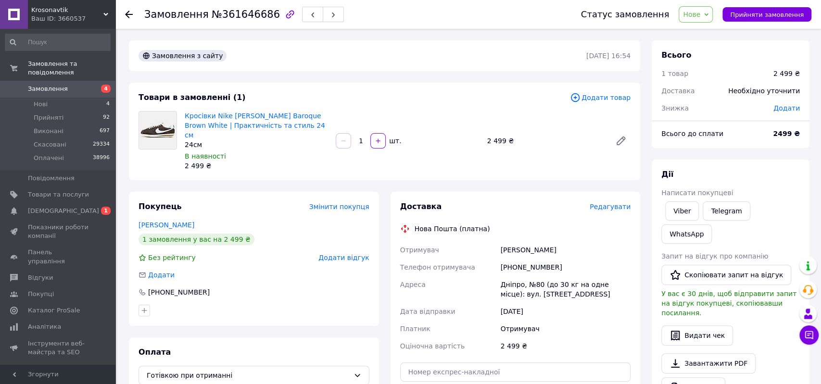
click at [597, 241] on div "Отримувач [PERSON_NAME] Телефон отримувача [PHONE_NUMBER] Адреса Дніпро, №80 (д…" at bounding box center [515, 297] width 235 height 113
copy div "Отримувач [PERSON_NAME]"
click at [530, 259] on div "[PHONE_NUMBER]" at bounding box center [565, 267] width 134 height 17
copy div "380937522273"
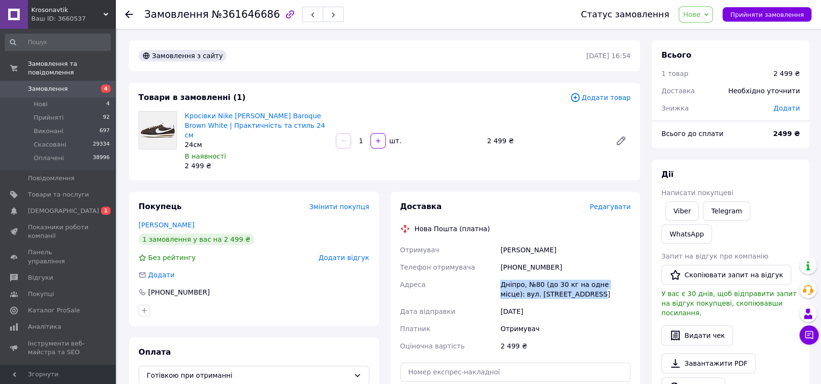
drag, startPoint x: 490, startPoint y: 277, endPoint x: 600, endPoint y: 285, distance: 109.9
click at [600, 285] on div "Отримувач [PERSON_NAME] Телефон отримувача [PHONE_NUMBER] Адреса Дніпро, №80 (д…" at bounding box center [515, 297] width 235 height 113
copy div "Адреса Дніпро, №80 (до 30 кг на одне місце): вул. [STREET_ADDRESS]"
drag, startPoint x: 709, startPoint y: 18, endPoint x: 710, endPoint y: 25, distance: 6.4
click at [700, 18] on span "Нове" at bounding box center [691, 15] width 17 height 8
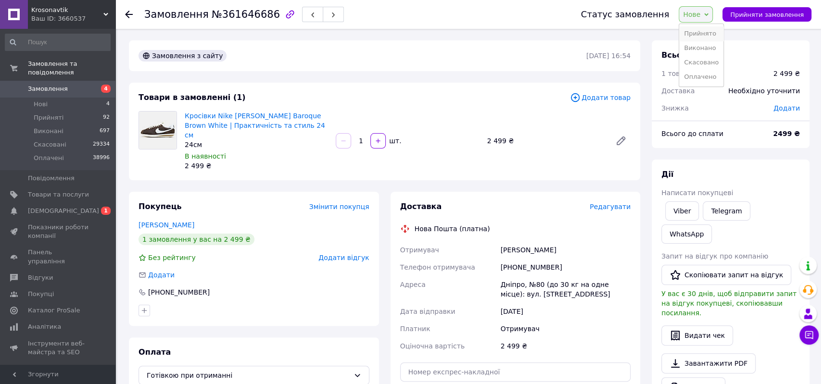
click at [710, 36] on li "Прийнято" at bounding box center [701, 33] width 44 height 14
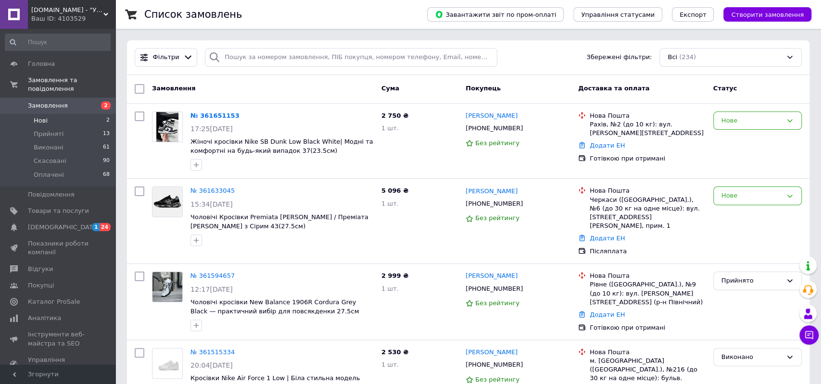
click at [49, 114] on li "Нові 2" at bounding box center [57, 120] width 115 height 13
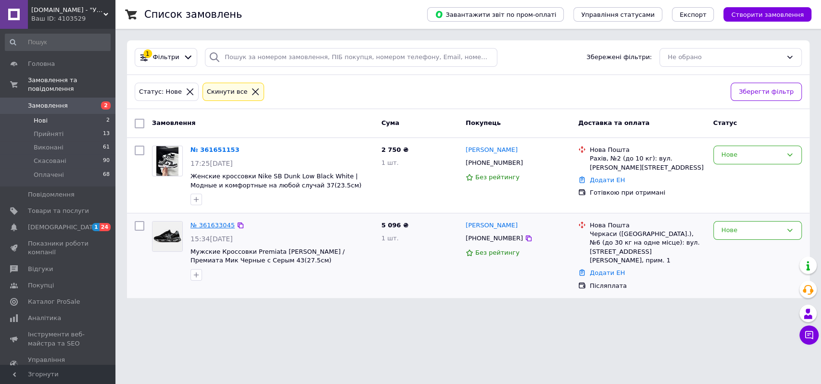
click at [220, 224] on link "№ 361633045" at bounding box center [212, 225] width 44 height 7
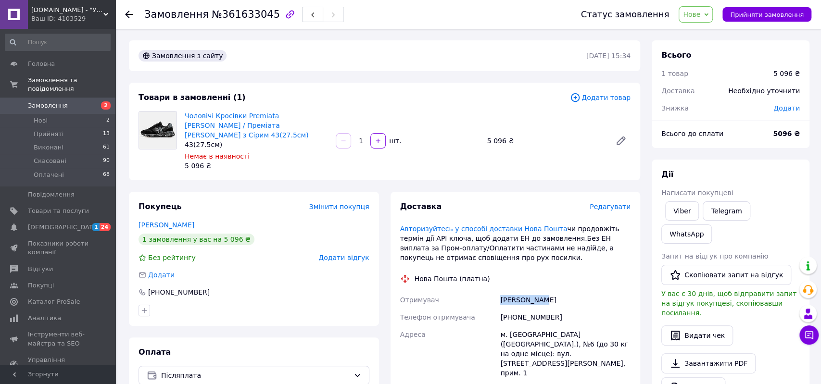
drag, startPoint x: 497, startPoint y: 284, endPoint x: 583, endPoint y: 285, distance: 85.6
click at [583, 286] on div "Доставка Редагувати Авторизуйтесь у способі доставки Нова Пошта чи продовжіть т…" at bounding box center [515, 348] width 231 height 292
copy div "Отримувач [PERSON_NAME]"
click at [520, 309] on div "[PHONE_NUMBER]" at bounding box center [565, 317] width 134 height 17
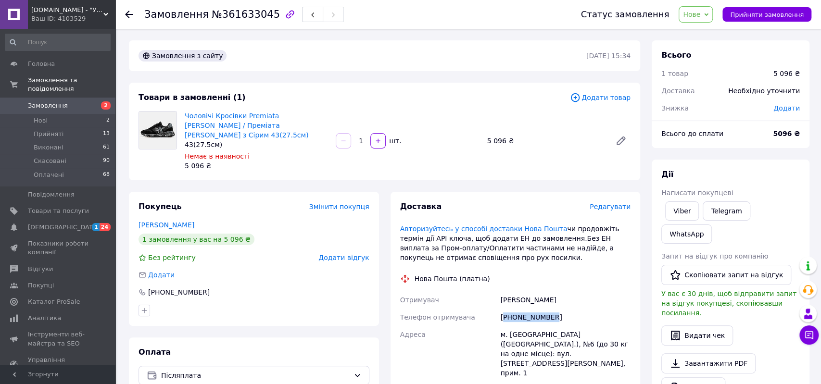
copy div "380993347944"
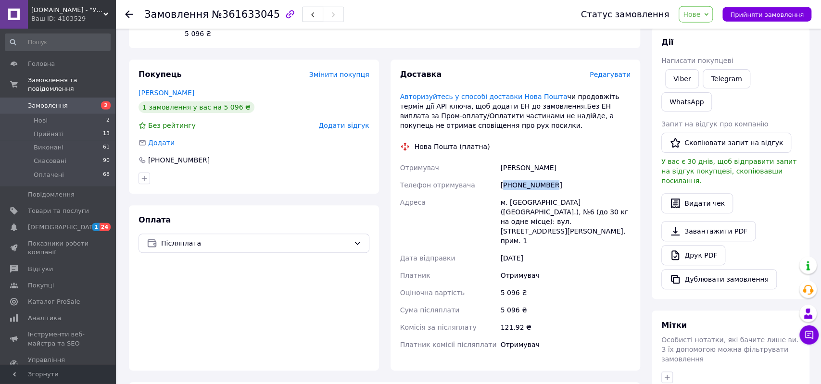
scroll to position [150, 0]
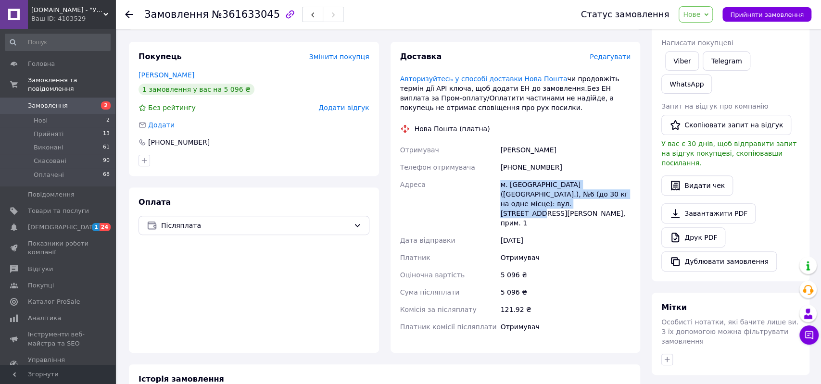
drag, startPoint x: 500, startPoint y: 179, endPoint x: 578, endPoint y: 196, distance: 80.3
click at [578, 196] on div "Отримувач [PERSON_NAME] отримувача [PHONE_NUMBER] Адреса [PERSON_NAME]. [GEOGRA…" at bounding box center [515, 238] width 235 height 194
copy div "Адреса [PERSON_NAME]. [GEOGRAPHIC_DATA] ([GEOGRAPHIC_DATA].), №6 (до 30 кг на о…"
click at [708, 15] on icon at bounding box center [706, 15] width 4 height 4
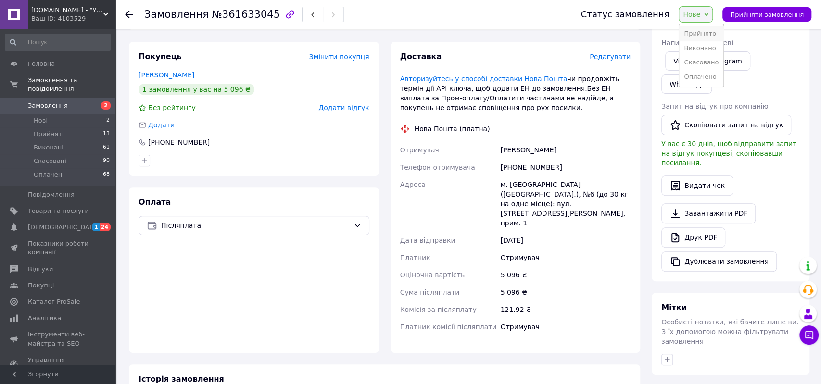
click at [710, 35] on li "Прийнято" at bounding box center [701, 33] width 44 height 14
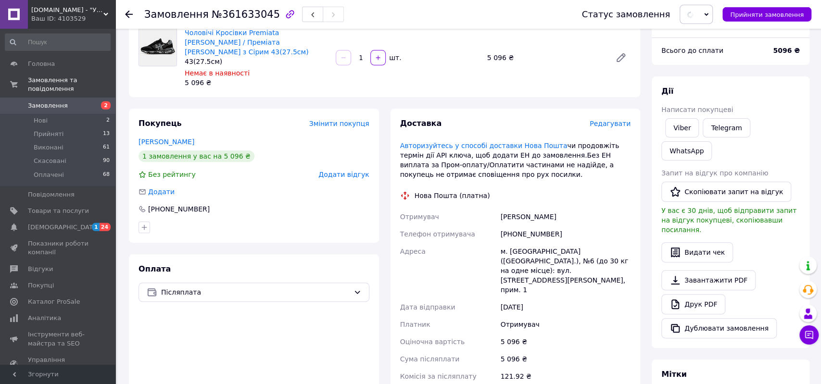
scroll to position [0, 0]
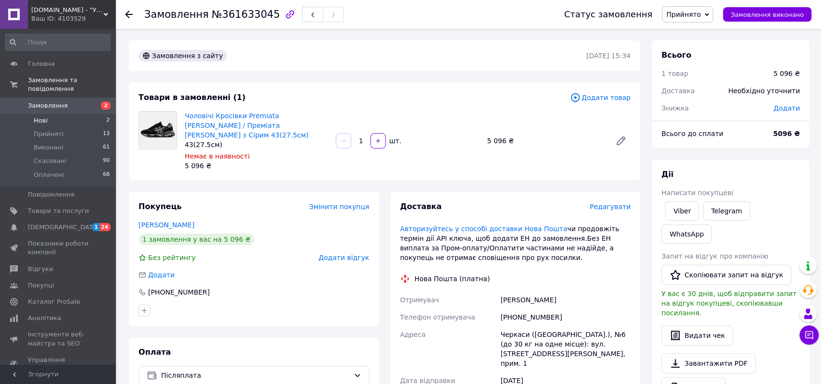
click at [51, 114] on li "Нові 2" at bounding box center [57, 120] width 115 height 13
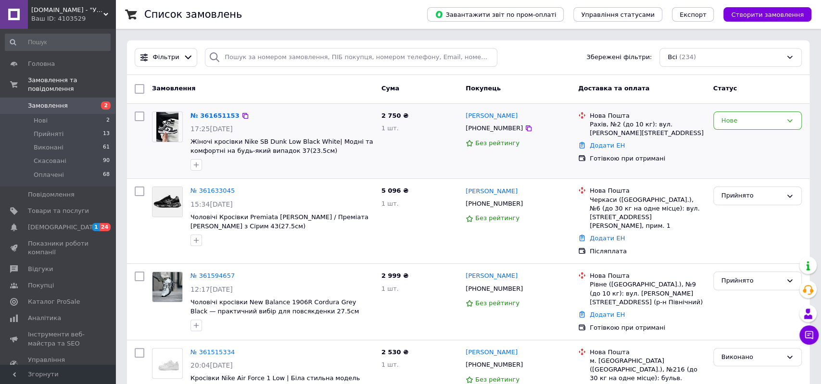
click at [489, 128] on div "+380972313639" at bounding box center [494, 128] width 61 height 13
copy div "380972313639"
click at [679, 223] on li "Нова Пошта Черкаси (Черкаська обл.), №6 (до 30 кг на одне місце): вул. Нижня Го…" at bounding box center [641, 209] width 127 height 48
click at [50, 114] on li "Нові 2" at bounding box center [57, 120] width 115 height 13
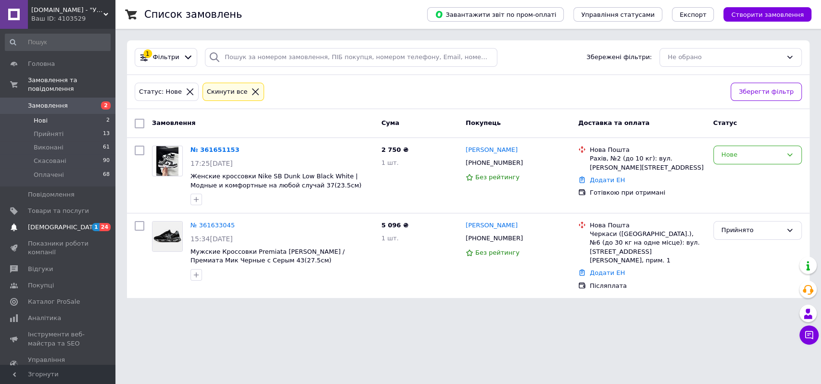
click at [102, 223] on span "24" at bounding box center [105, 227] width 11 height 8
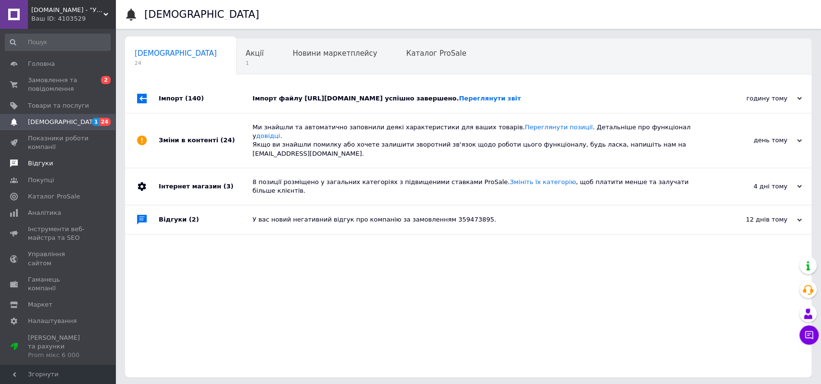
click at [54, 163] on span "Відгуки" at bounding box center [58, 163] width 61 height 9
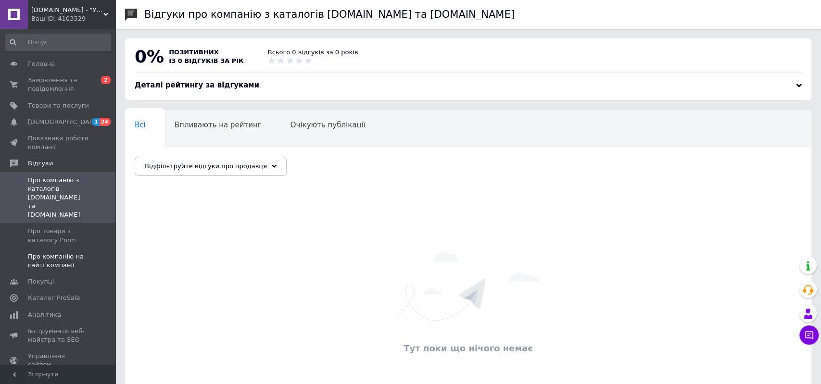
click at [65, 252] on span "Про компанію на сайті компанії" at bounding box center [58, 260] width 61 height 17
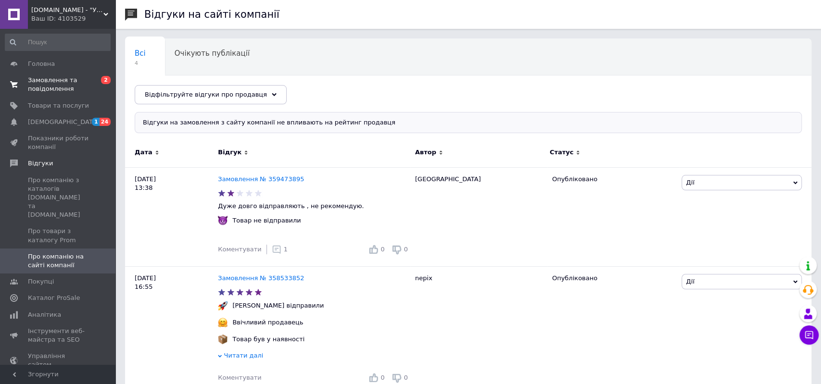
click at [61, 84] on span "Замовлення та повідомлення" at bounding box center [58, 84] width 61 height 17
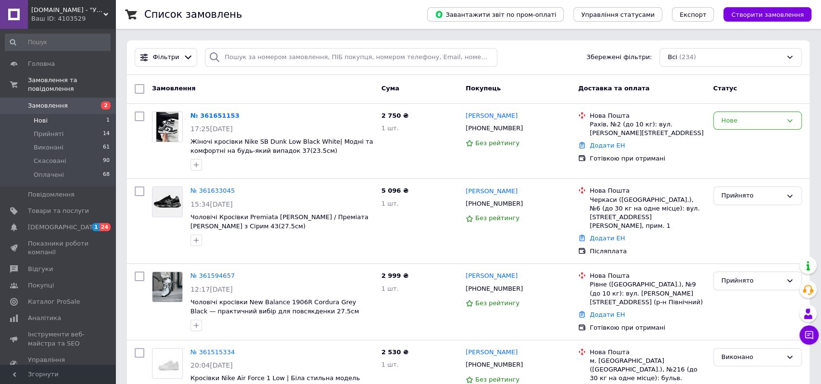
click at [43, 116] on span "Нові" at bounding box center [41, 120] width 14 height 9
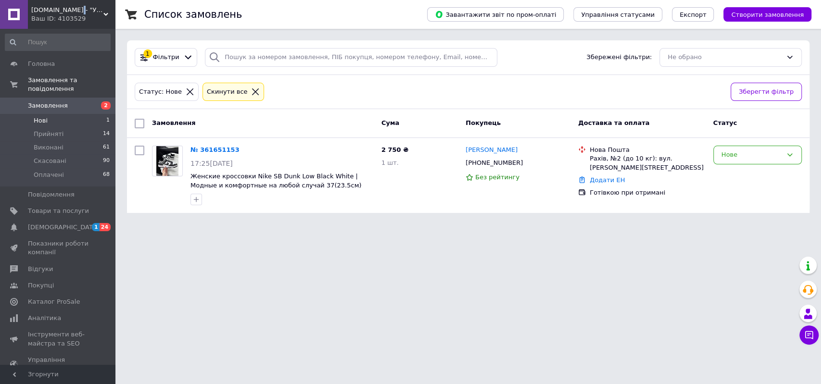
click at [76, 13] on span "Krosoman.com - "Український інтернет-магазин"" at bounding box center [67, 10] width 72 height 9
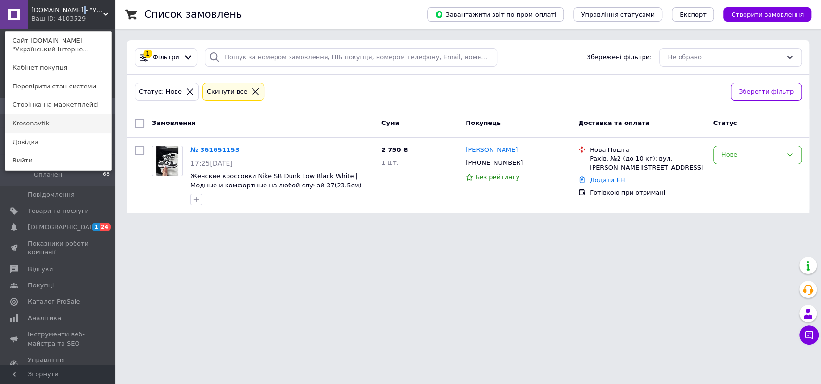
click at [58, 127] on link "Krosonavtik" at bounding box center [58, 123] width 106 height 18
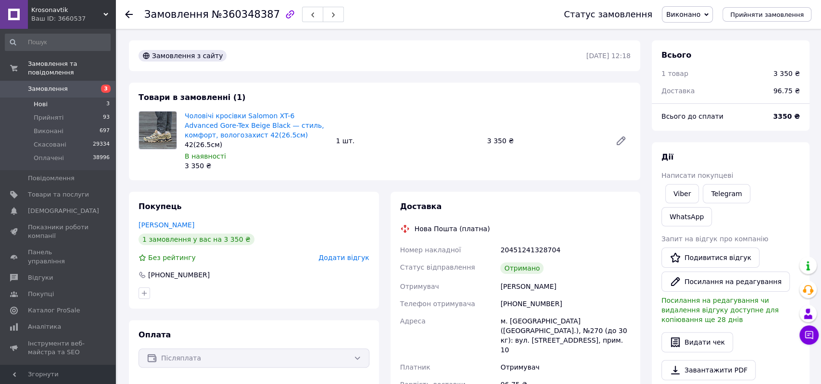
click at [50, 98] on li "Нові 3" at bounding box center [57, 104] width 115 height 13
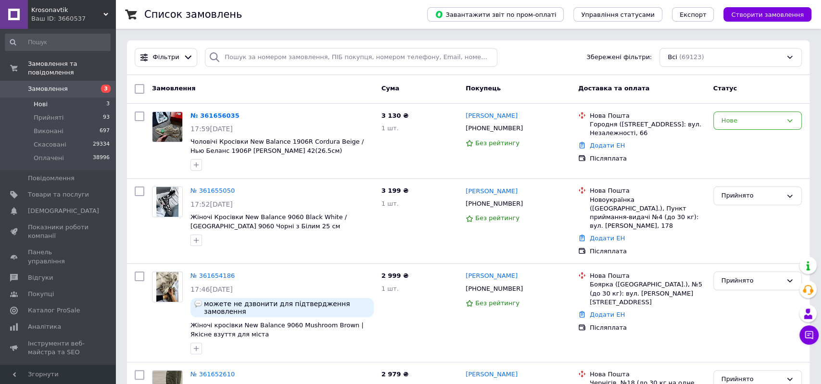
click at [42, 100] on span "Нові" at bounding box center [41, 104] width 14 height 9
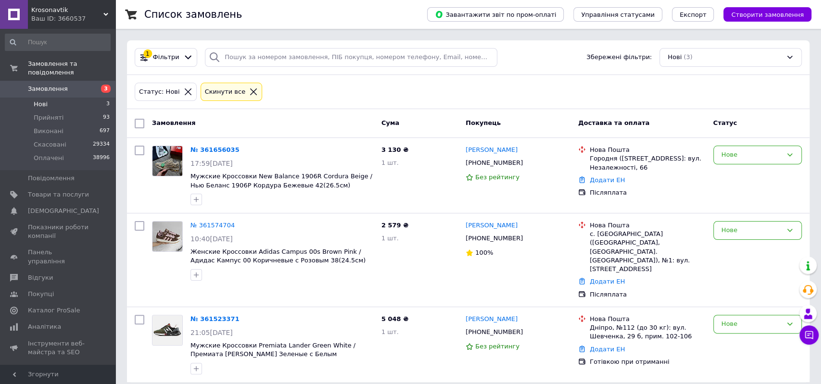
click at [46, 100] on span "Нові" at bounding box center [41, 104] width 14 height 9
